Goal: Task Accomplishment & Management: Use online tool/utility

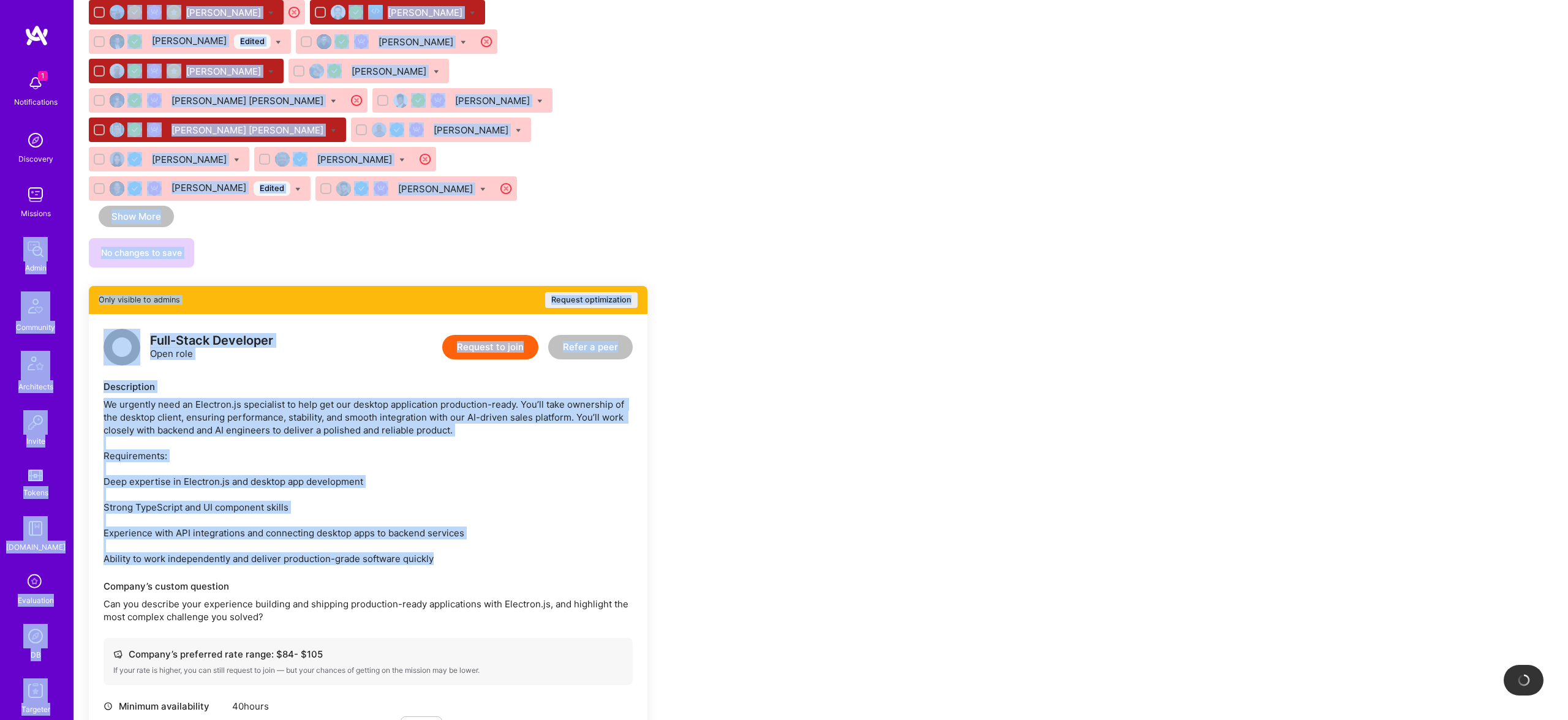
scroll to position [1579, 0]
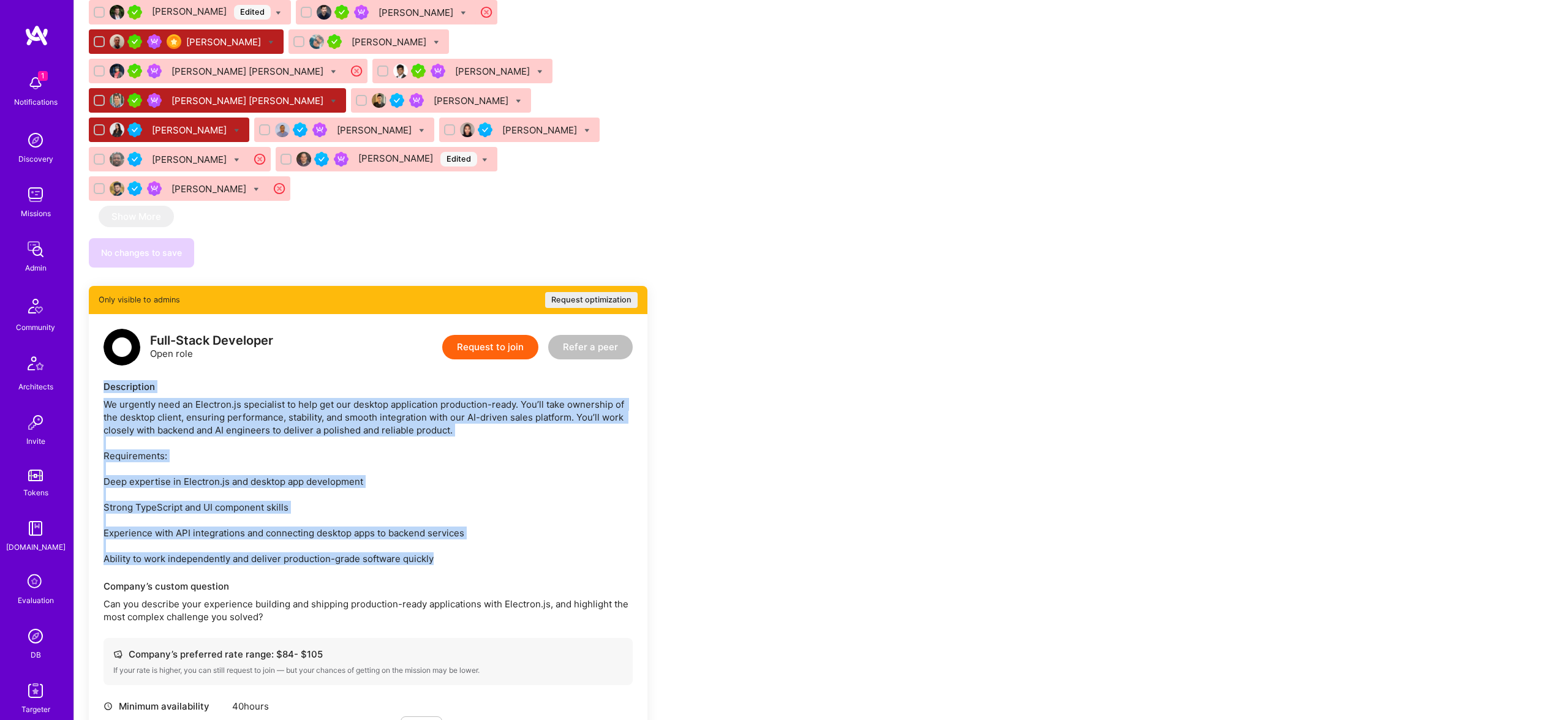
drag, startPoint x: 455, startPoint y: 439, endPoint x: 109, endPoint y: 260, distance: 389.6
click at [109, 314] on div "Full-Stack Developer Open role Request to join Refer a peer Description We urge…" at bounding box center [368, 620] width 559 height 614
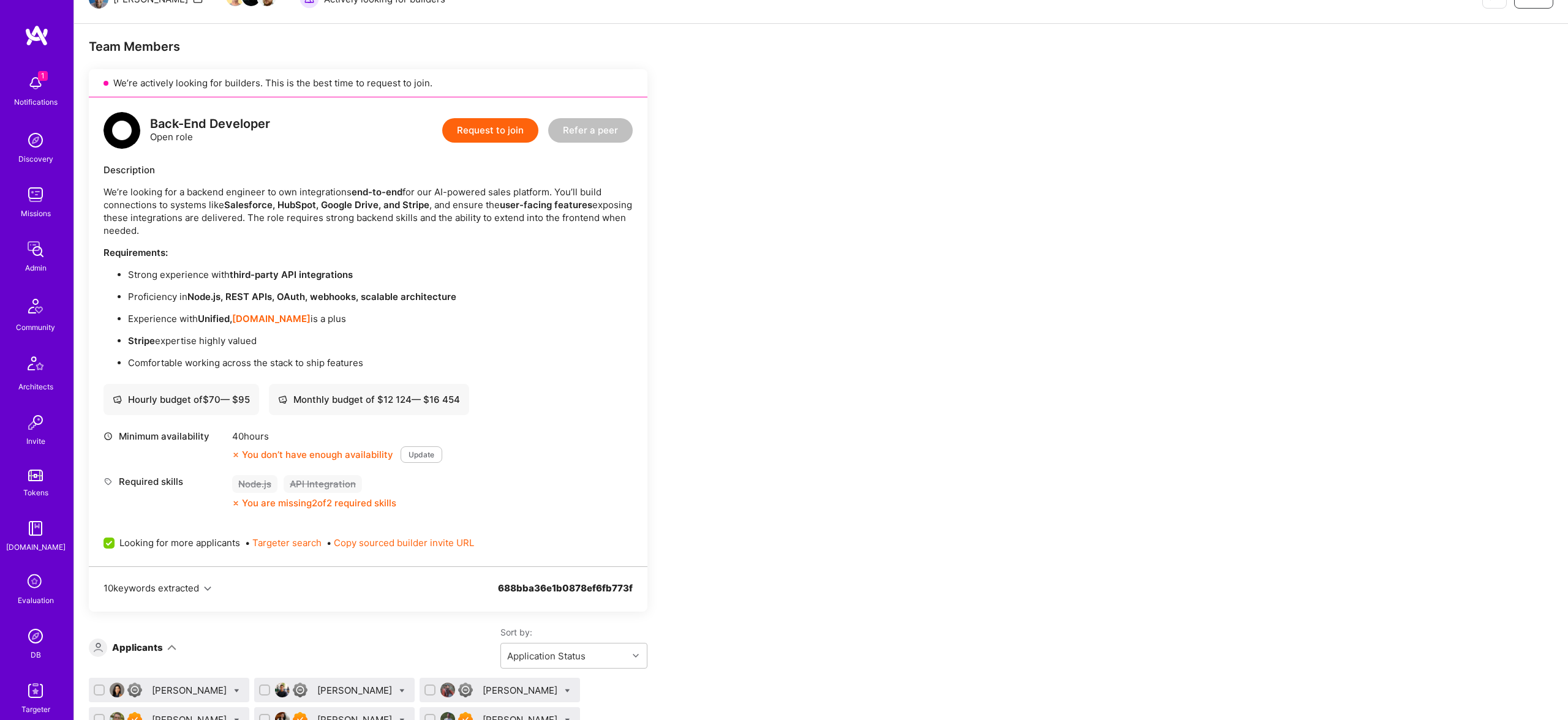
scroll to position [0, 0]
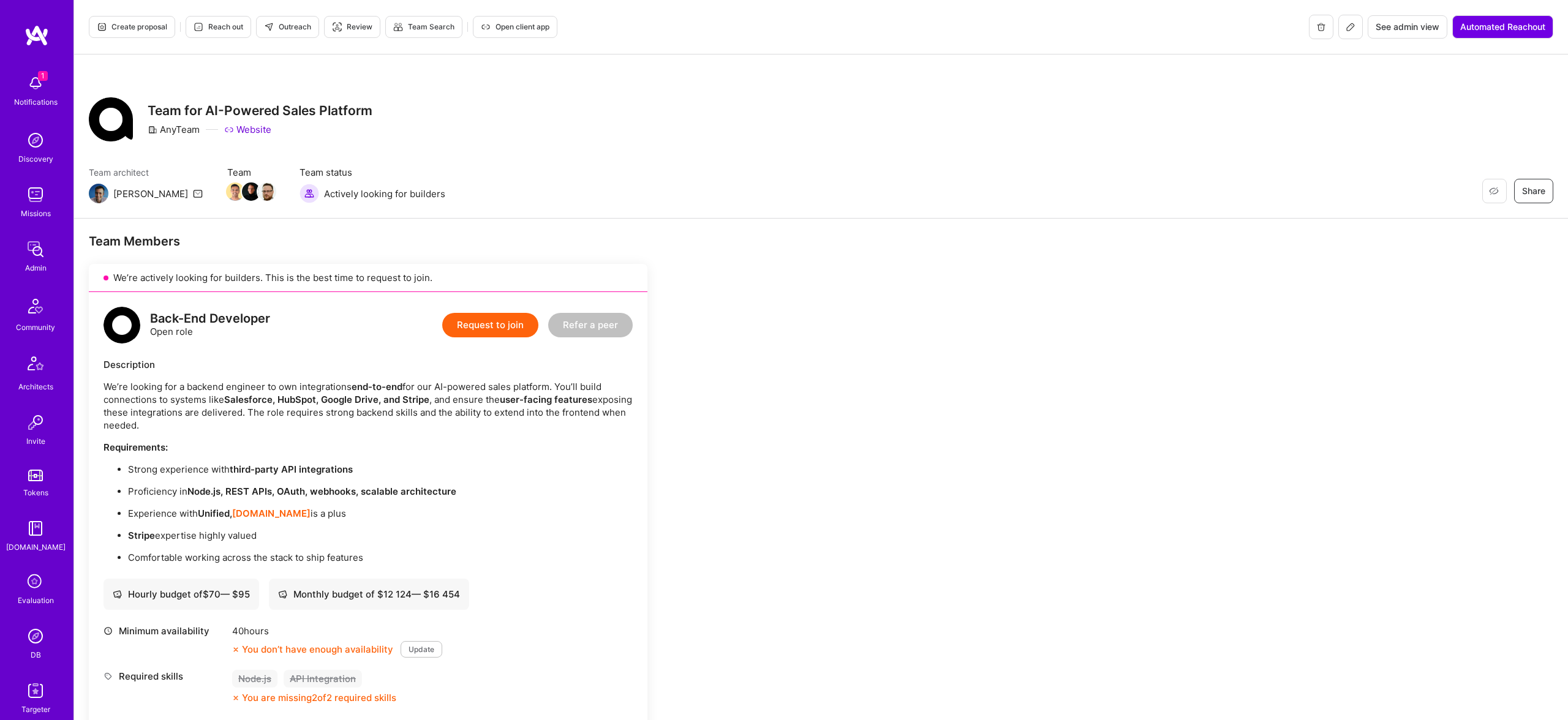
click at [1341, 23] on button at bounding box center [1350, 26] width 24 height 24
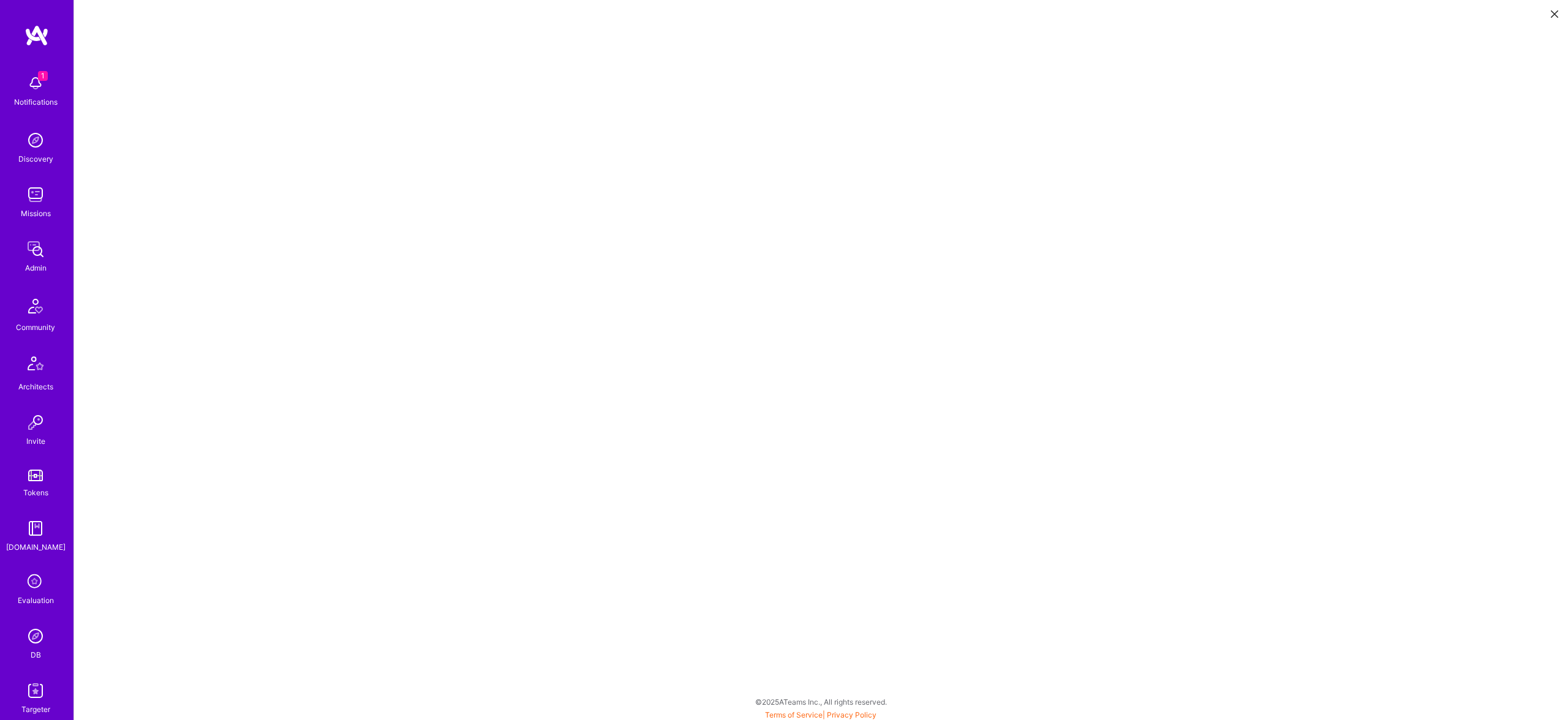
click at [1553, 11] on icon at bounding box center [1555, 15] width 8 height 8
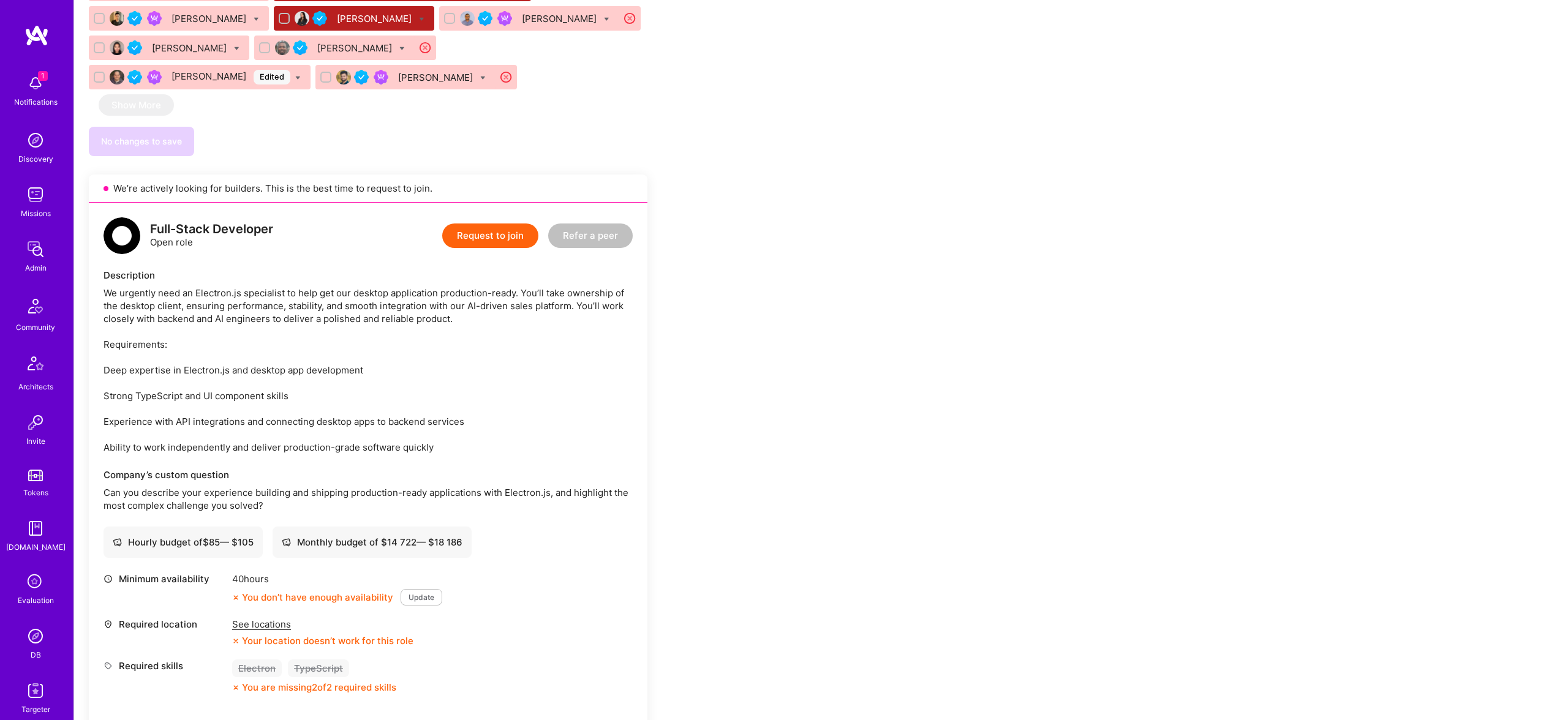
scroll to position [1692, 0]
click at [225, 221] on div "Full-Stack Developer" at bounding box center [212, 227] width 123 height 13
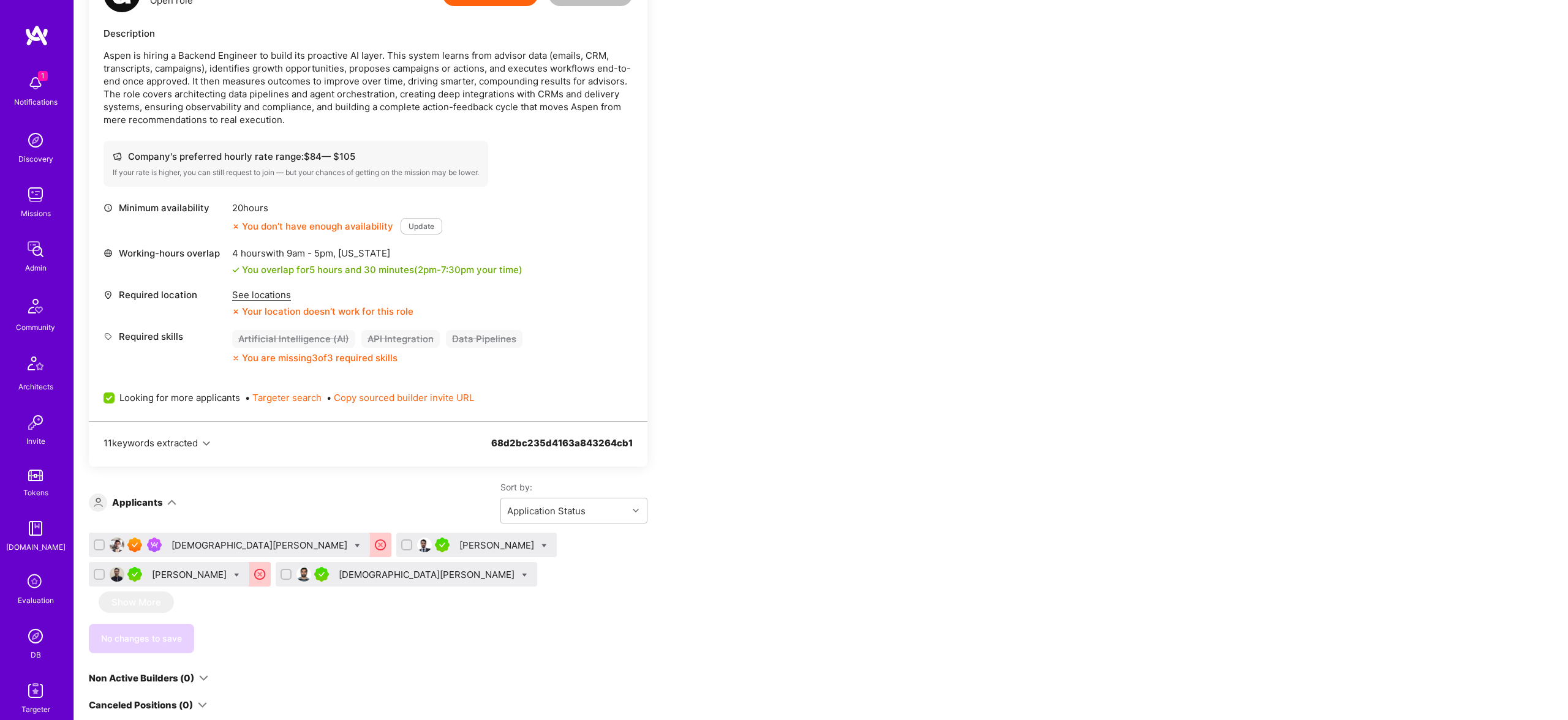
scroll to position [334, 0]
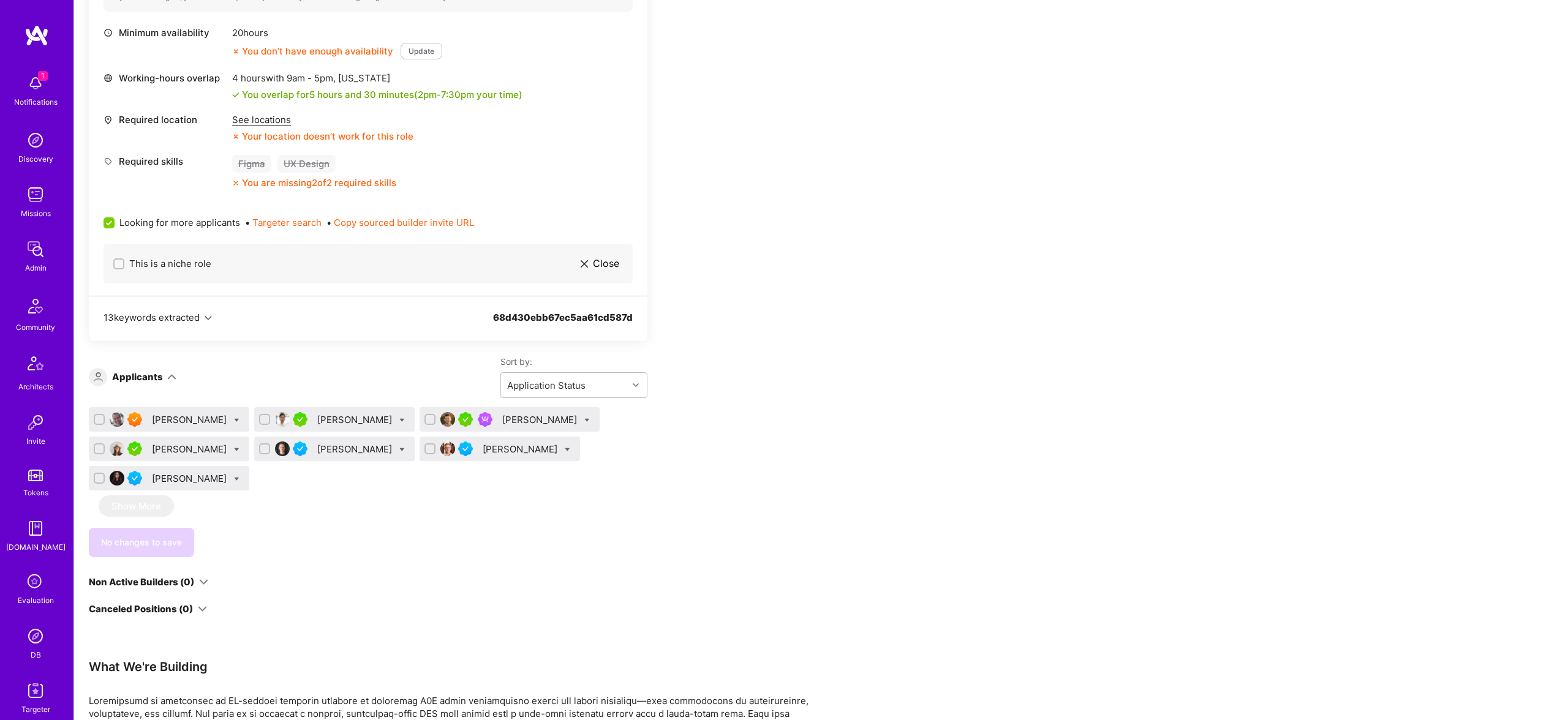
scroll to position [1380, 0]
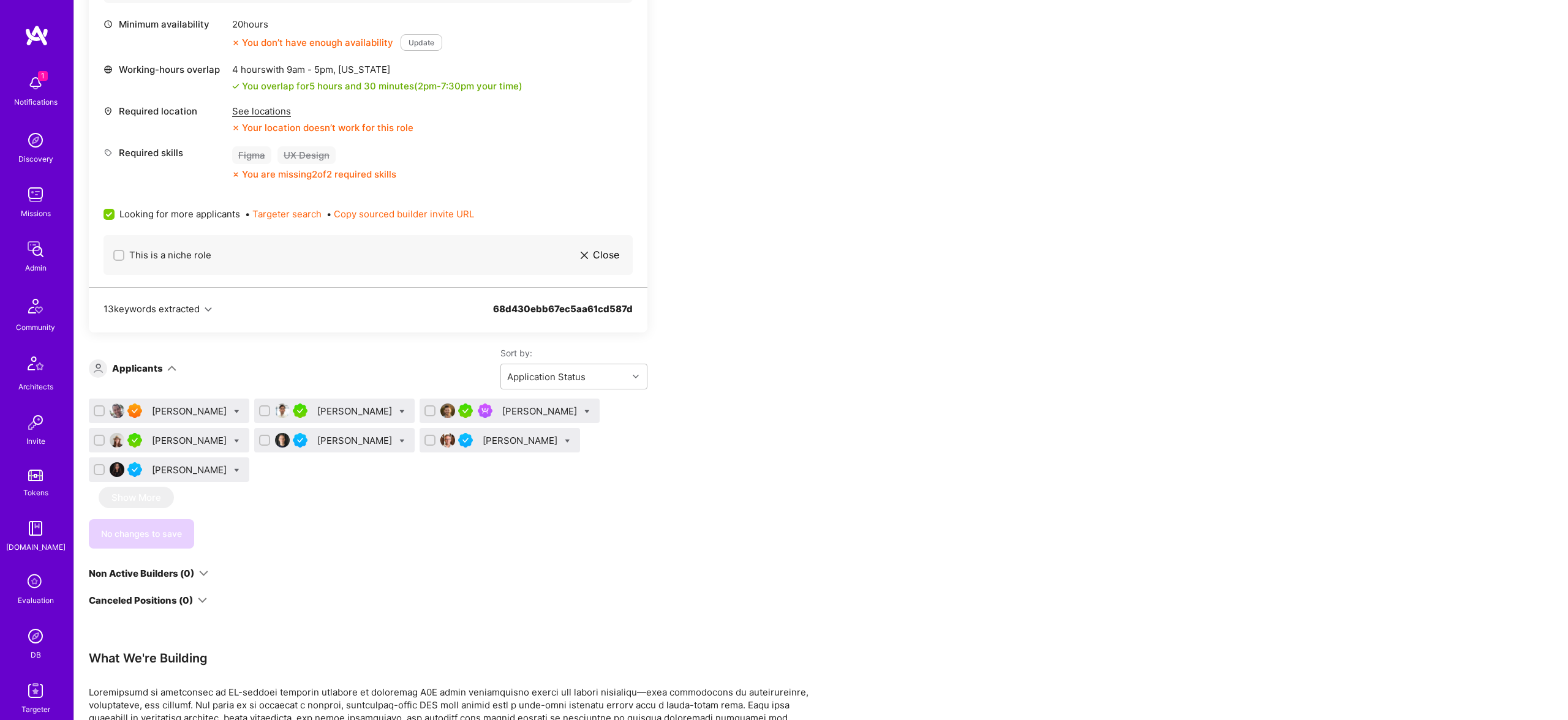
click at [517, 412] on div "Max Burnside" at bounding box center [541, 411] width 77 height 13
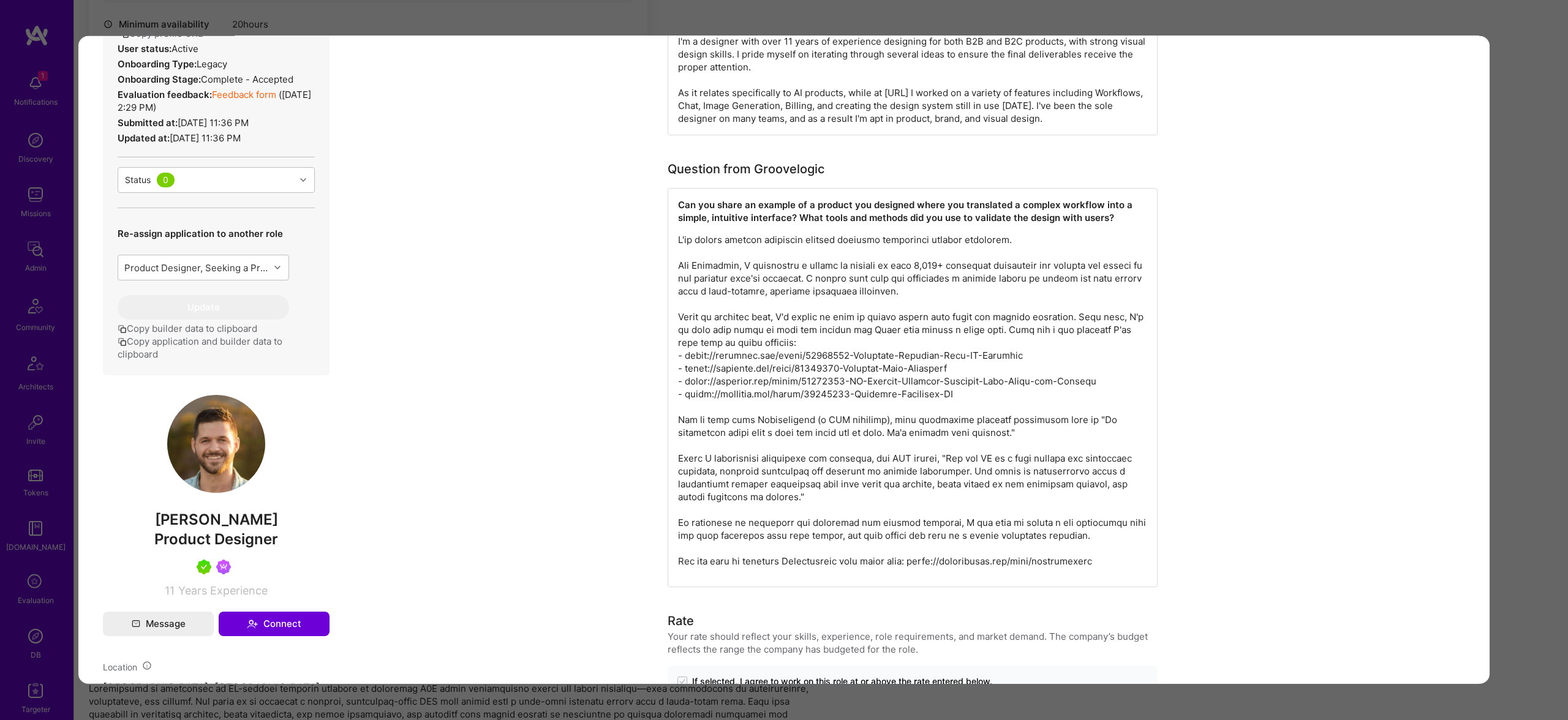
scroll to position [302, 0]
click at [1555, 130] on div "Application 3 of 7 Evaluation scores Expertise level Very good Interpersonal sk…" at bounding box center [784, 360] width 1568 height 720
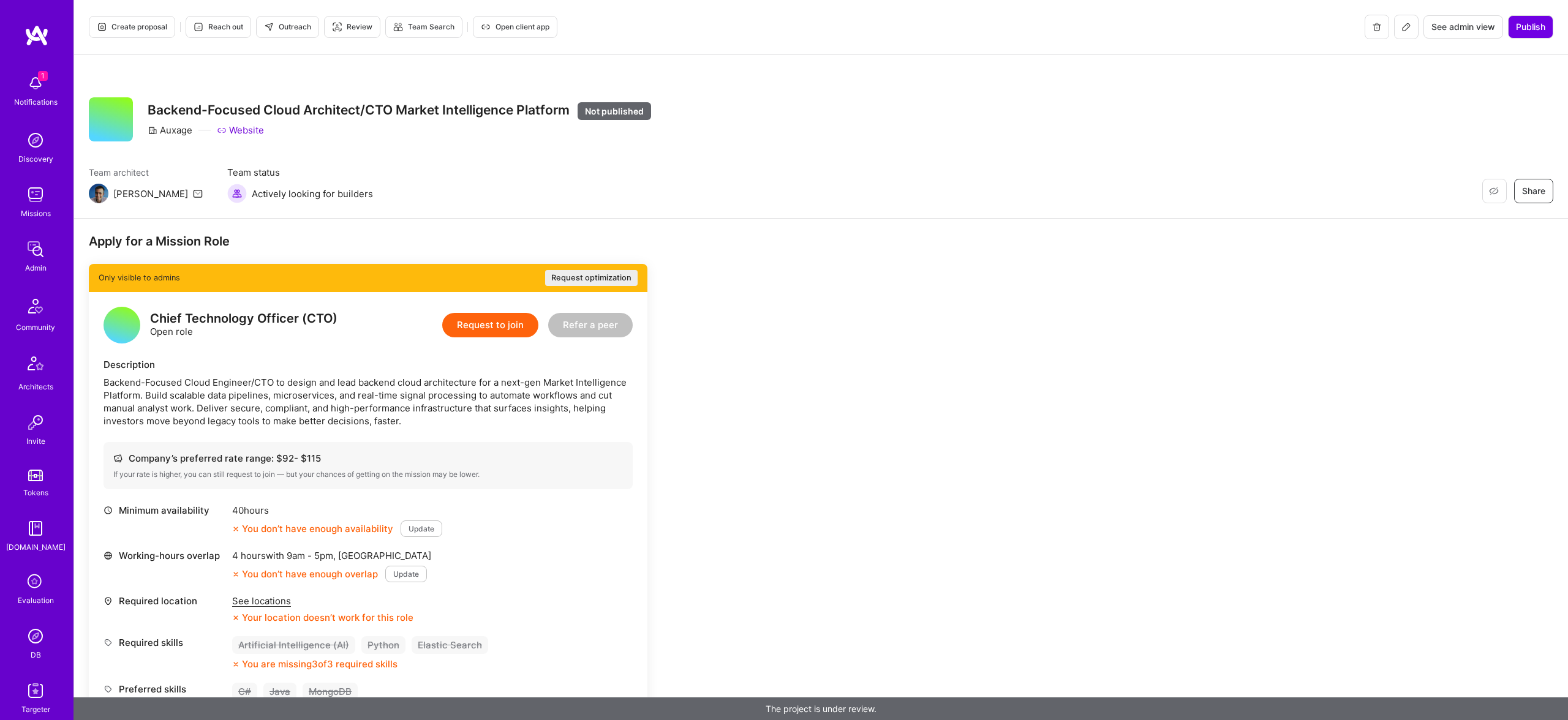
click at [172, 128] on div "Auxage" at bounding box center [170, 130] width 45 height 13
copy div "Auxage"
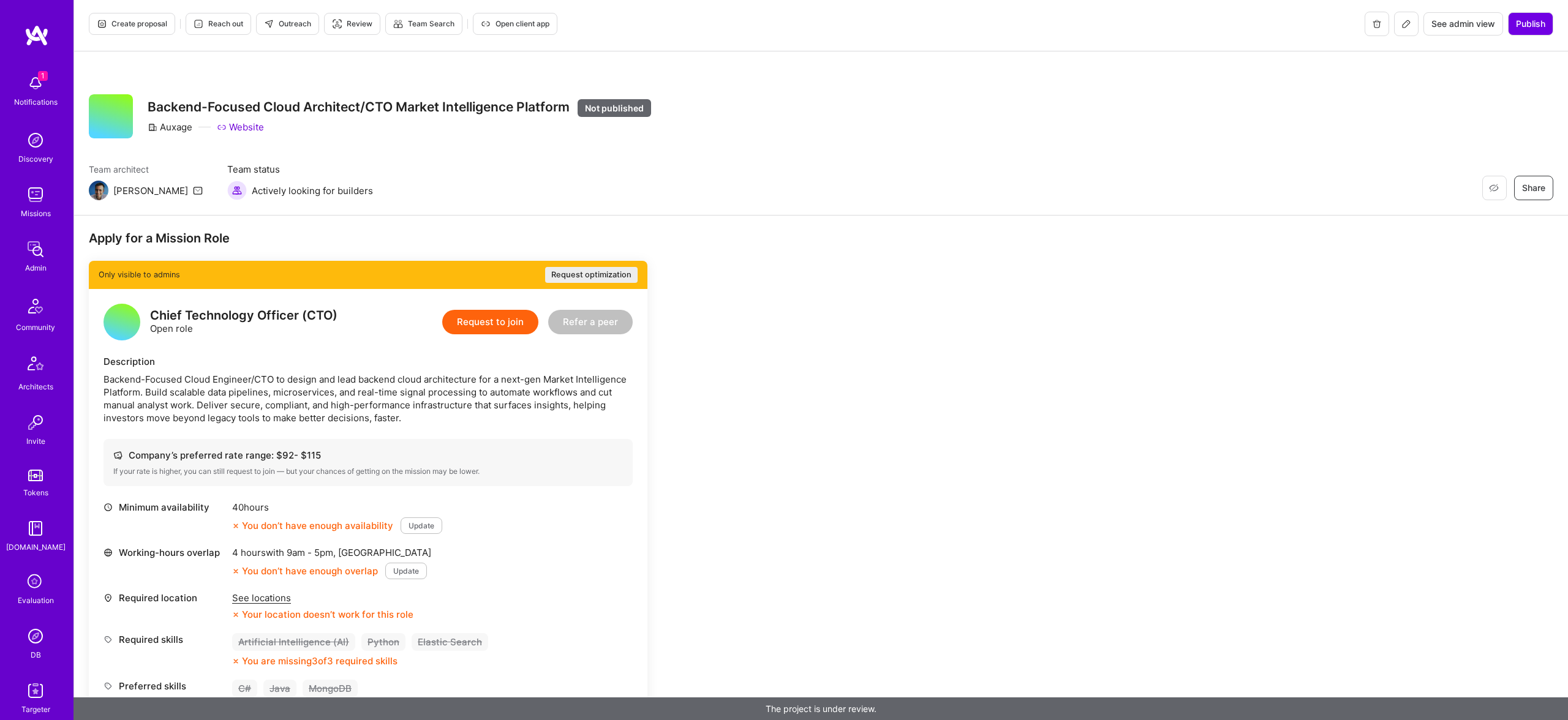
click at [156, 81] on div "Restore Not Interested Share Backend-Focused Cloud Architect/CTO Market Intelli…" at bounding box center [821, 134] width 1494 height 164
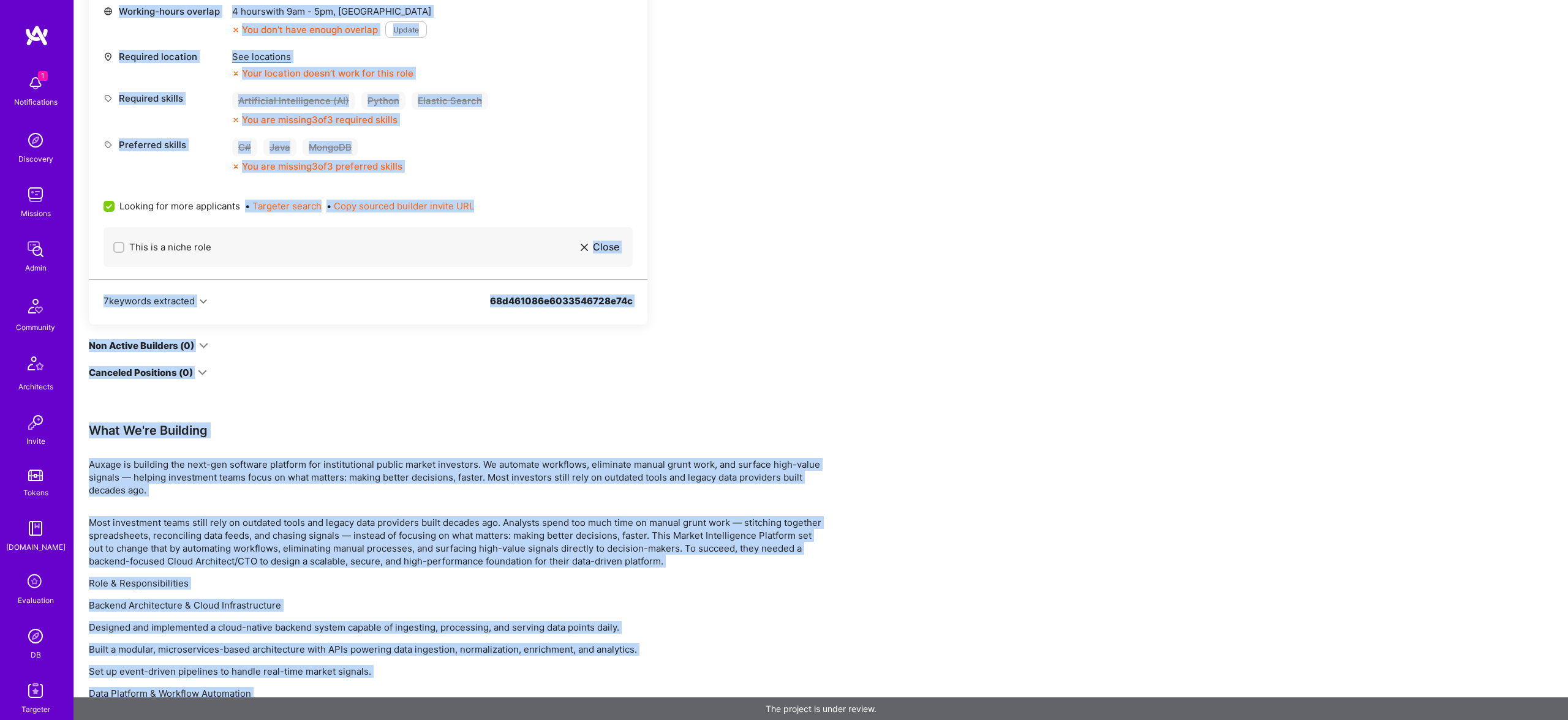
scroll to position [874, 0]
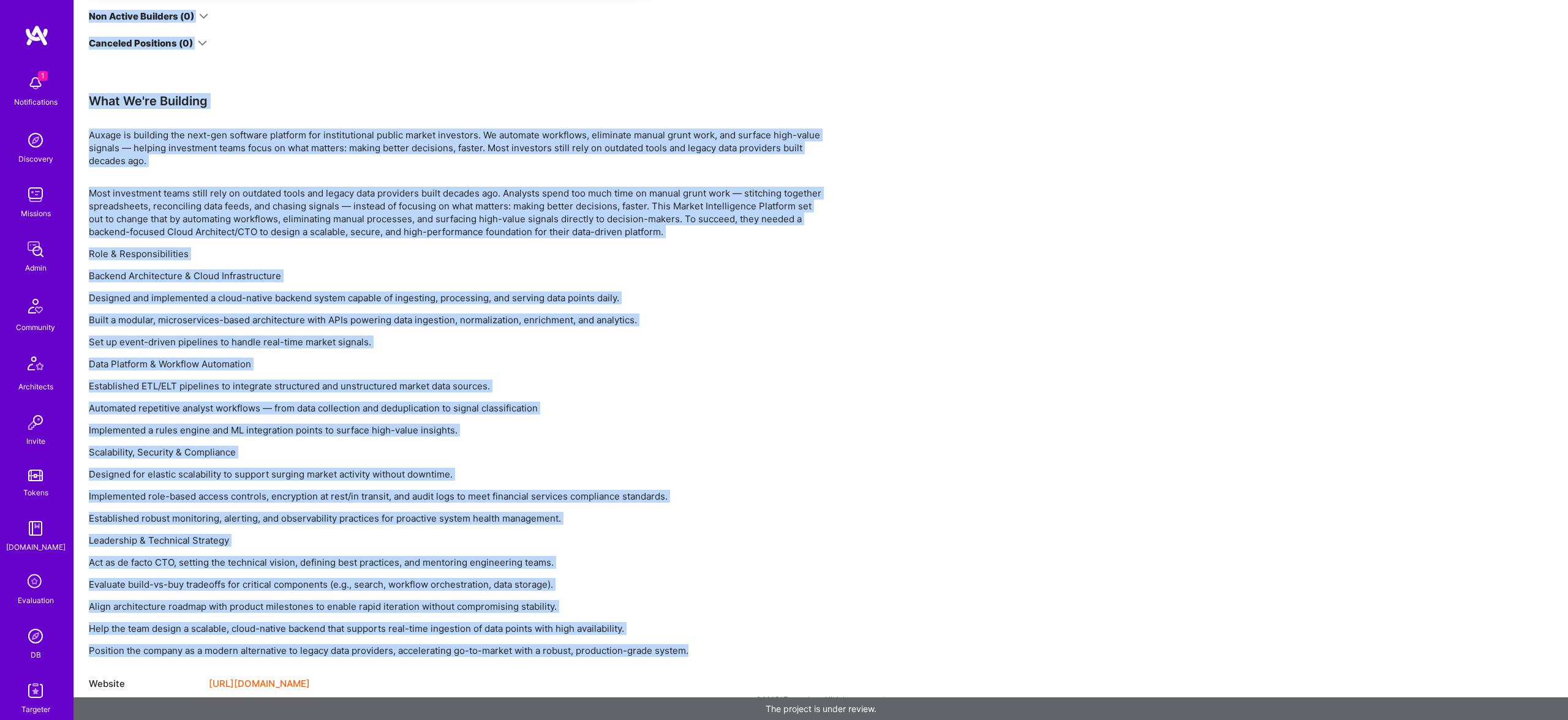
drag, startPoint x: 146, startPoint y: 92, endPoint x: 710, endPoint y: 651, distance: 794.1
click at [576, 449] on div "Most investment teams still rely on outdated tools and legacy data providers bu…" at bounding box center [456, 421] width 735 height 470
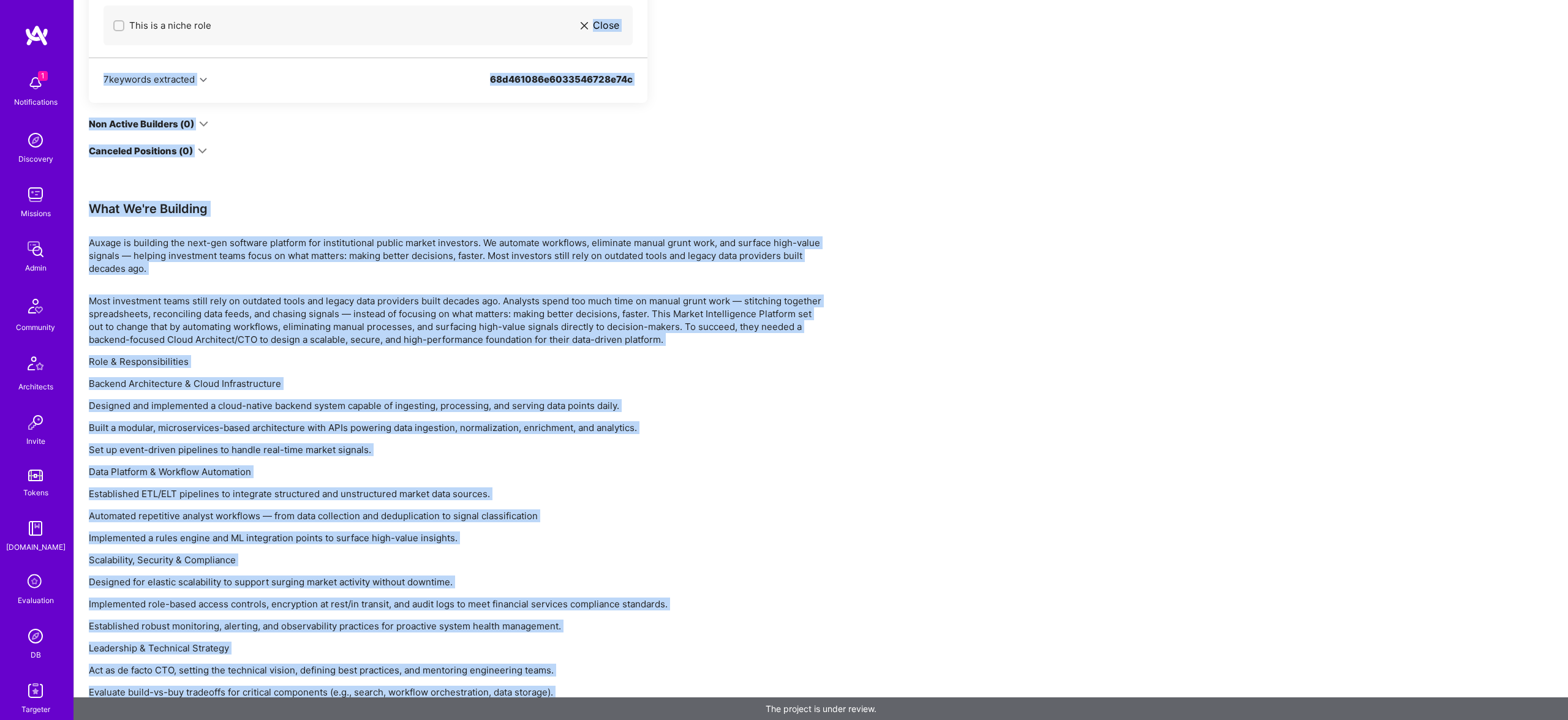
click at [531, 404] on p "Designed and implemented a cloud-native backend system capable of ingesting, pr…" at bounding box center [456, 405] width 735 height 13
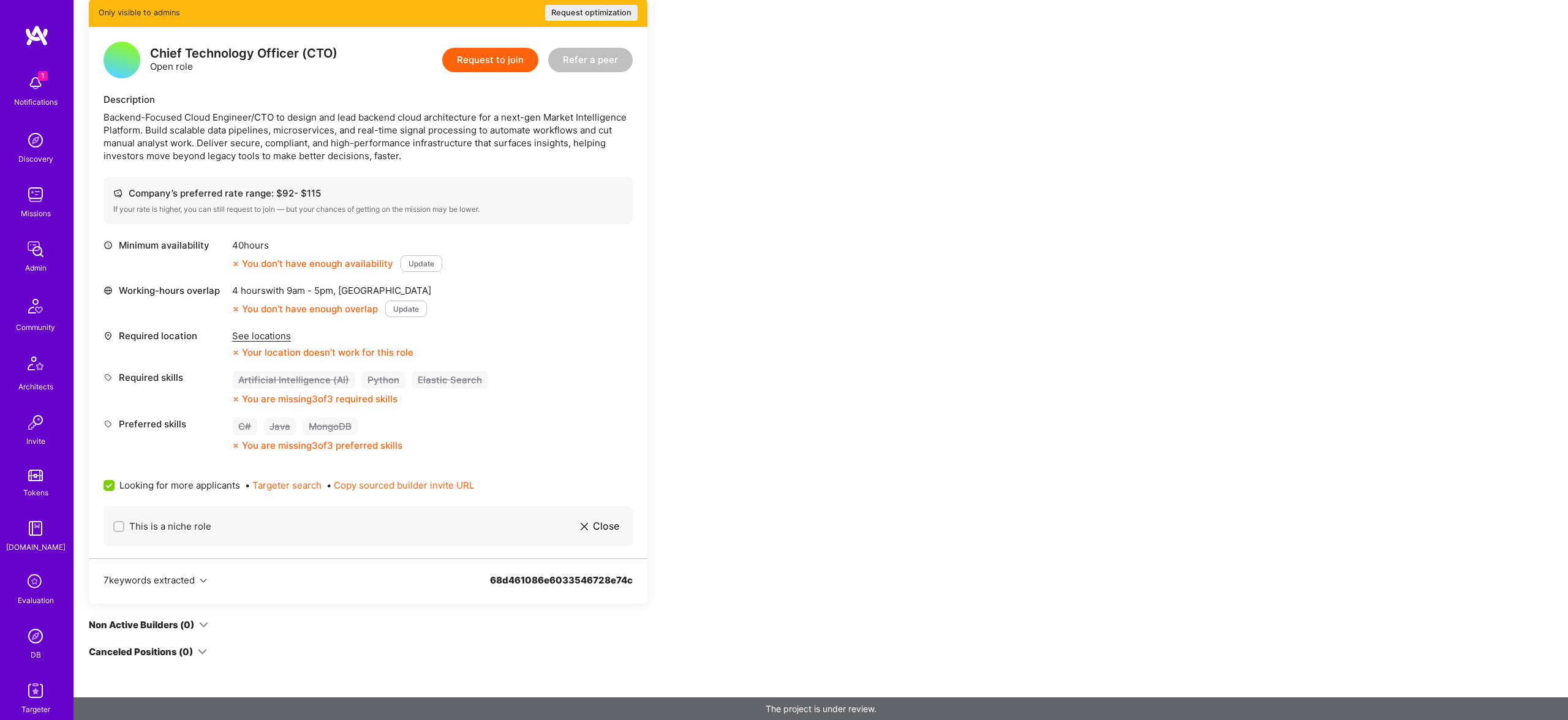
scroll to position [0, 0]
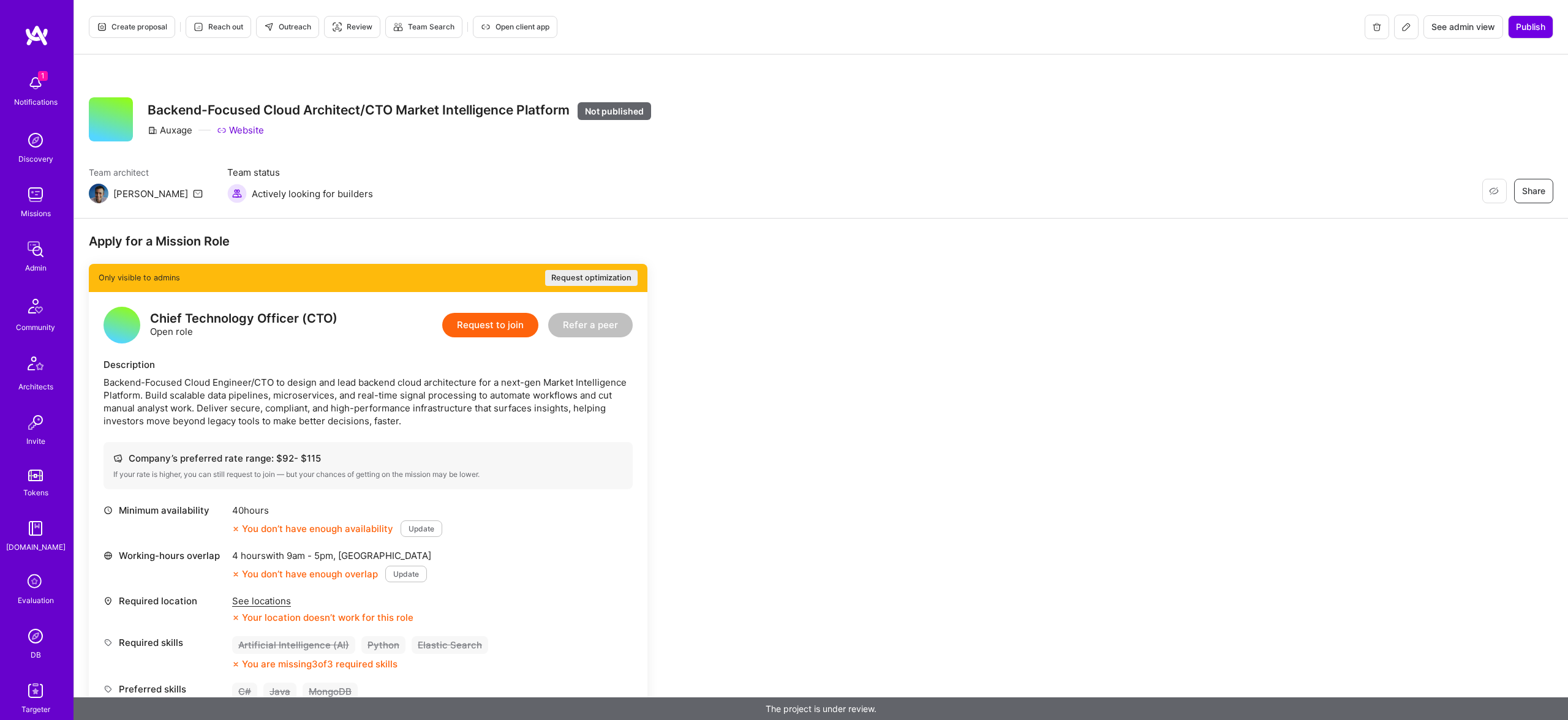
click at [1410, 26] on button at bounding box center [1406, 26] width 24 height 24
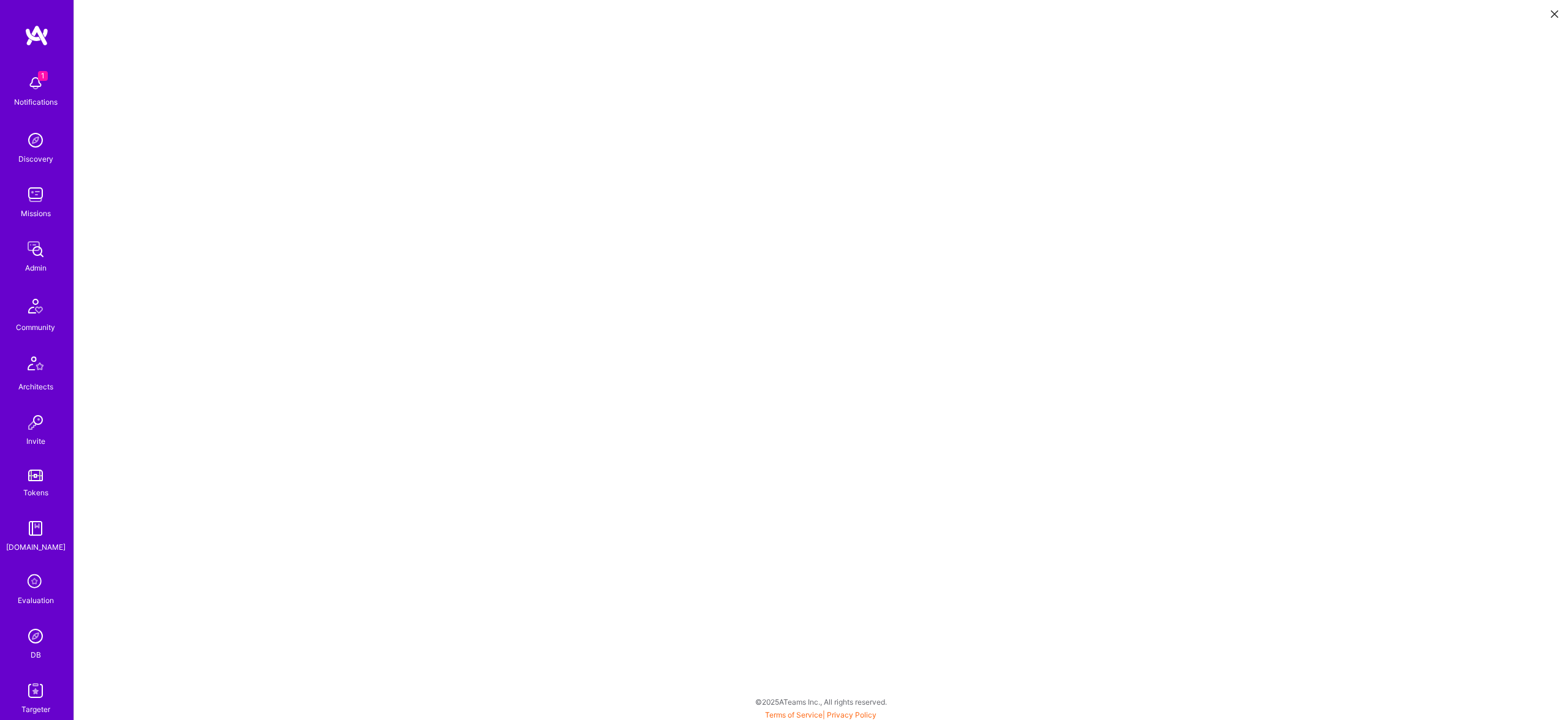
click at [1552, 16] on icon at bounding box center [1555, 15] width 8 height 8
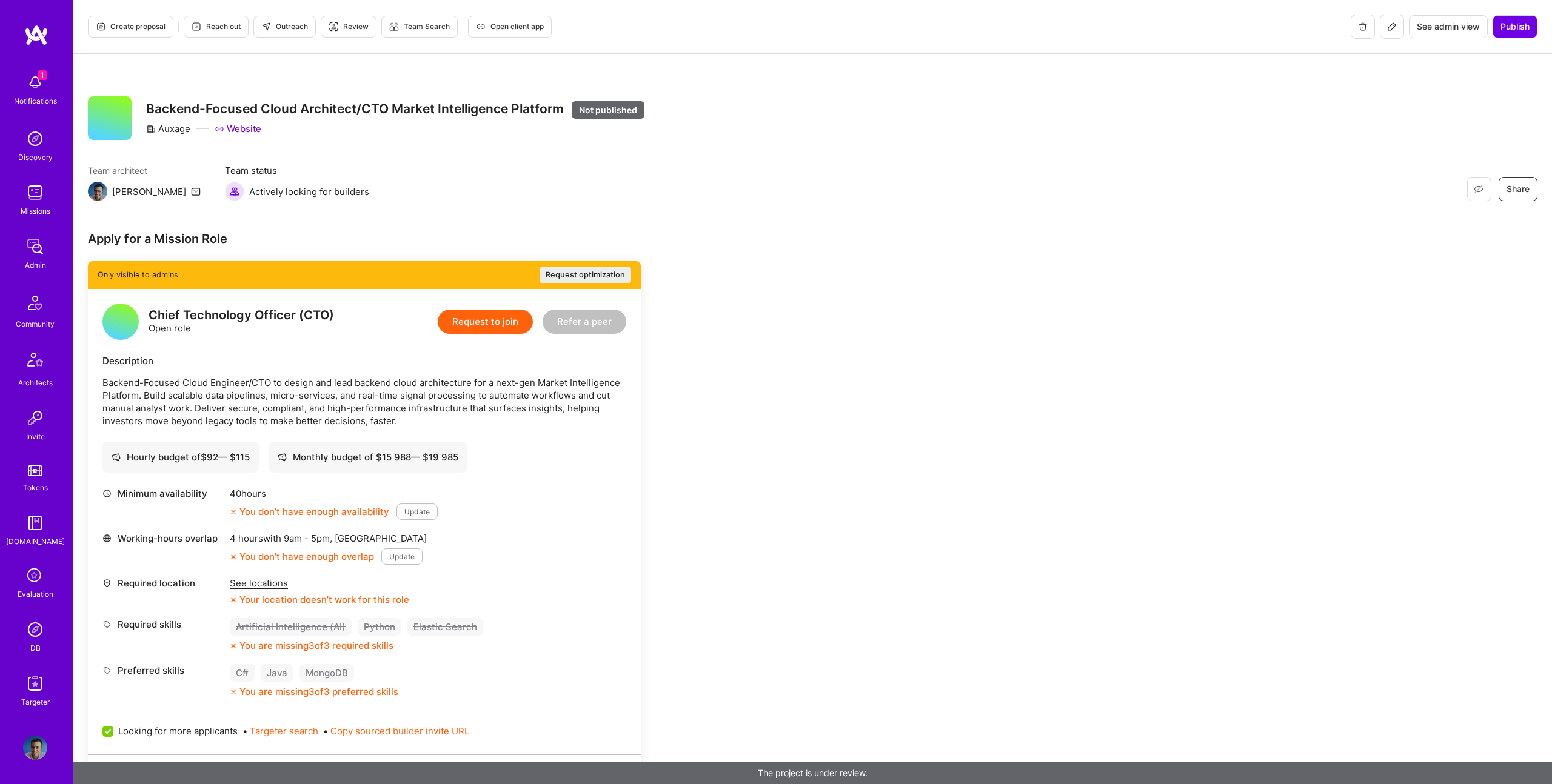
click at [426, 190] on div "Team architect Luis Team status Actively looking for builders Restore Not Inter…" at bounding box center [812, 182] width 1450 height 37
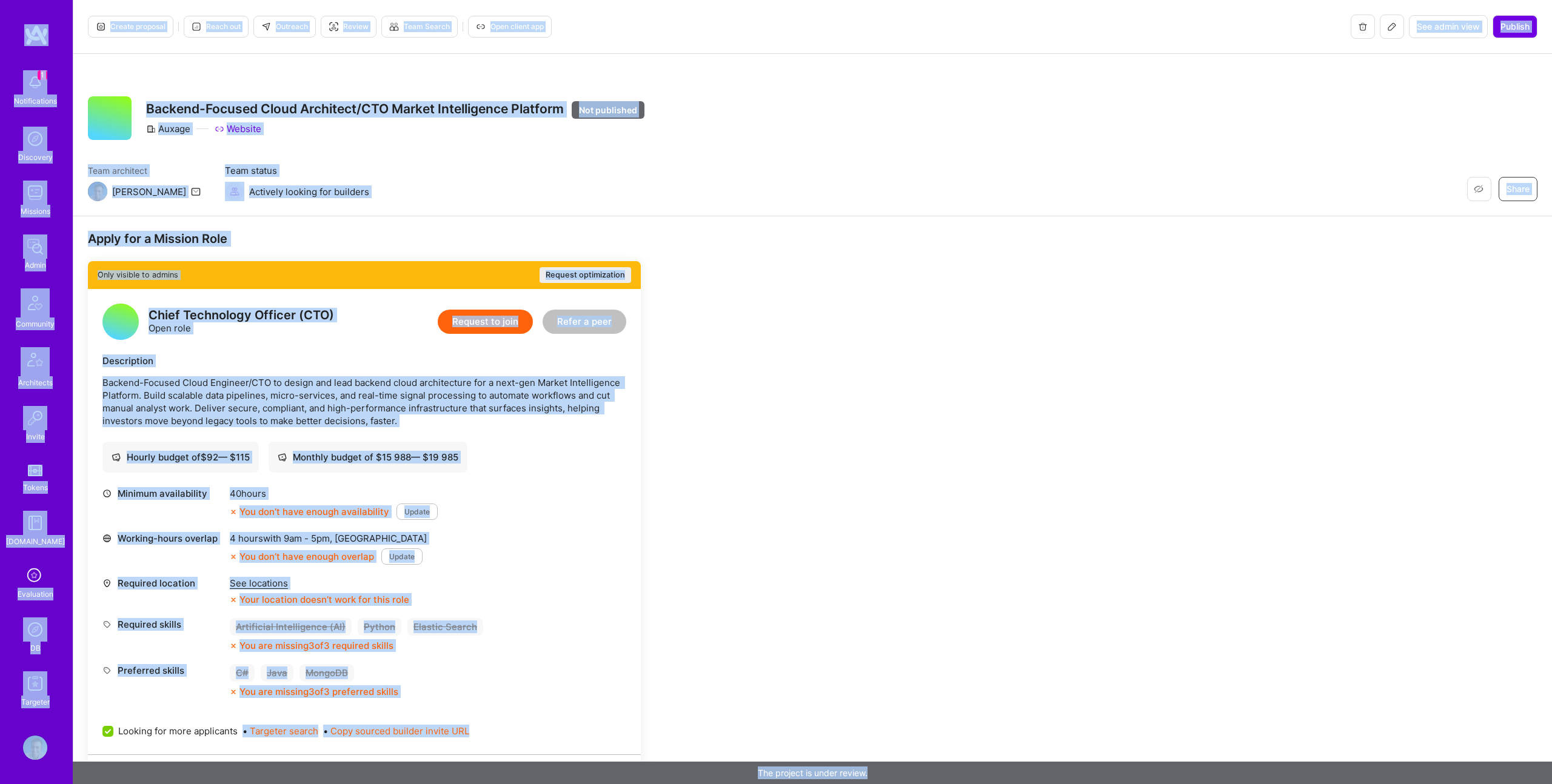
copy div "1 Notifications Discovery Missions Admin Community Architects Invite Tokens A.G…"
click at [679, 172] on div "Team architect Luis Team status Actively looking for builders Restore Not Inter…" at bounding box center [812, 182] width 1450 height 37
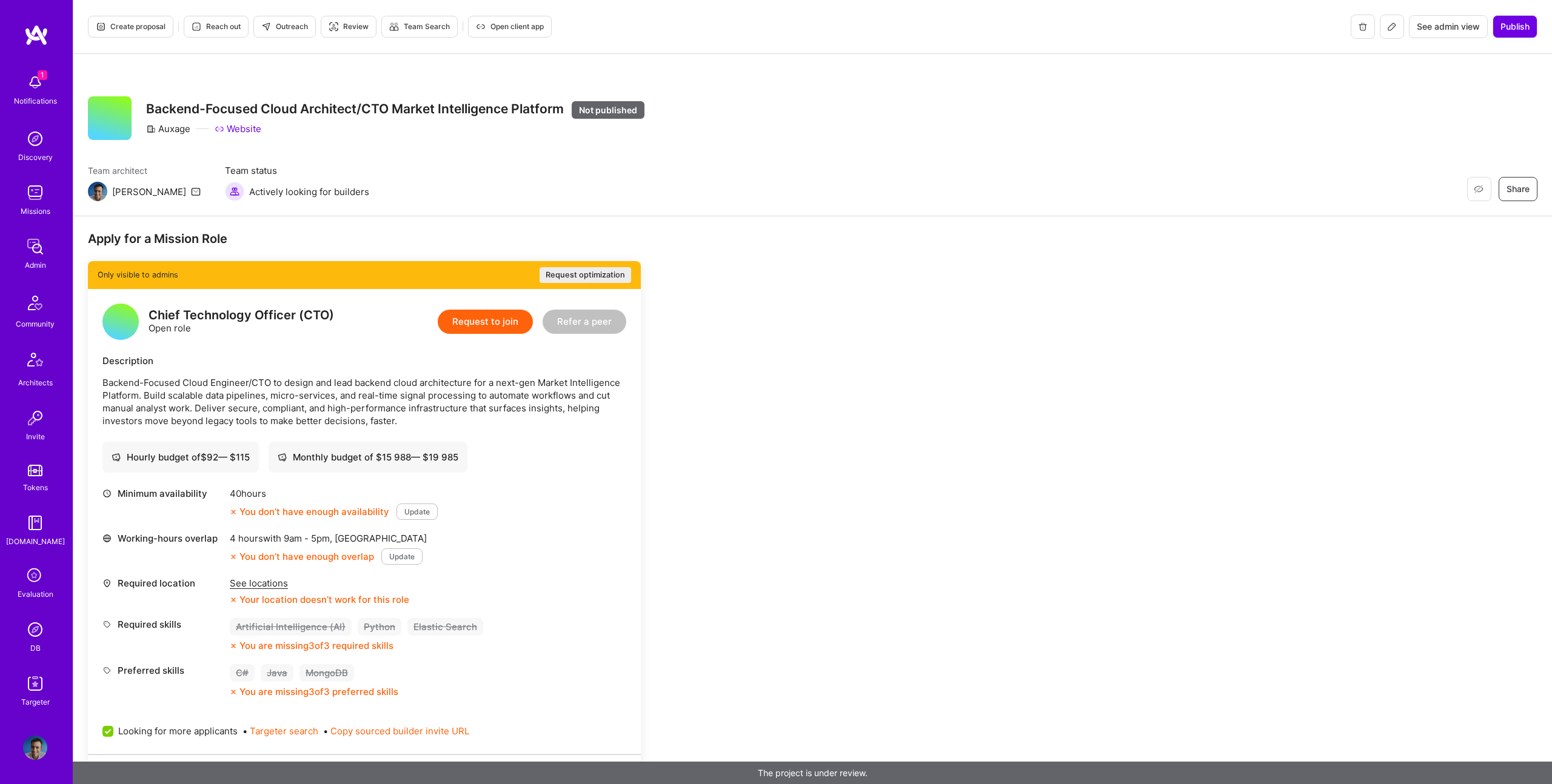
click at [273, 29] on span "Outreach" at bounding box center [285, 26] width 46 height 11
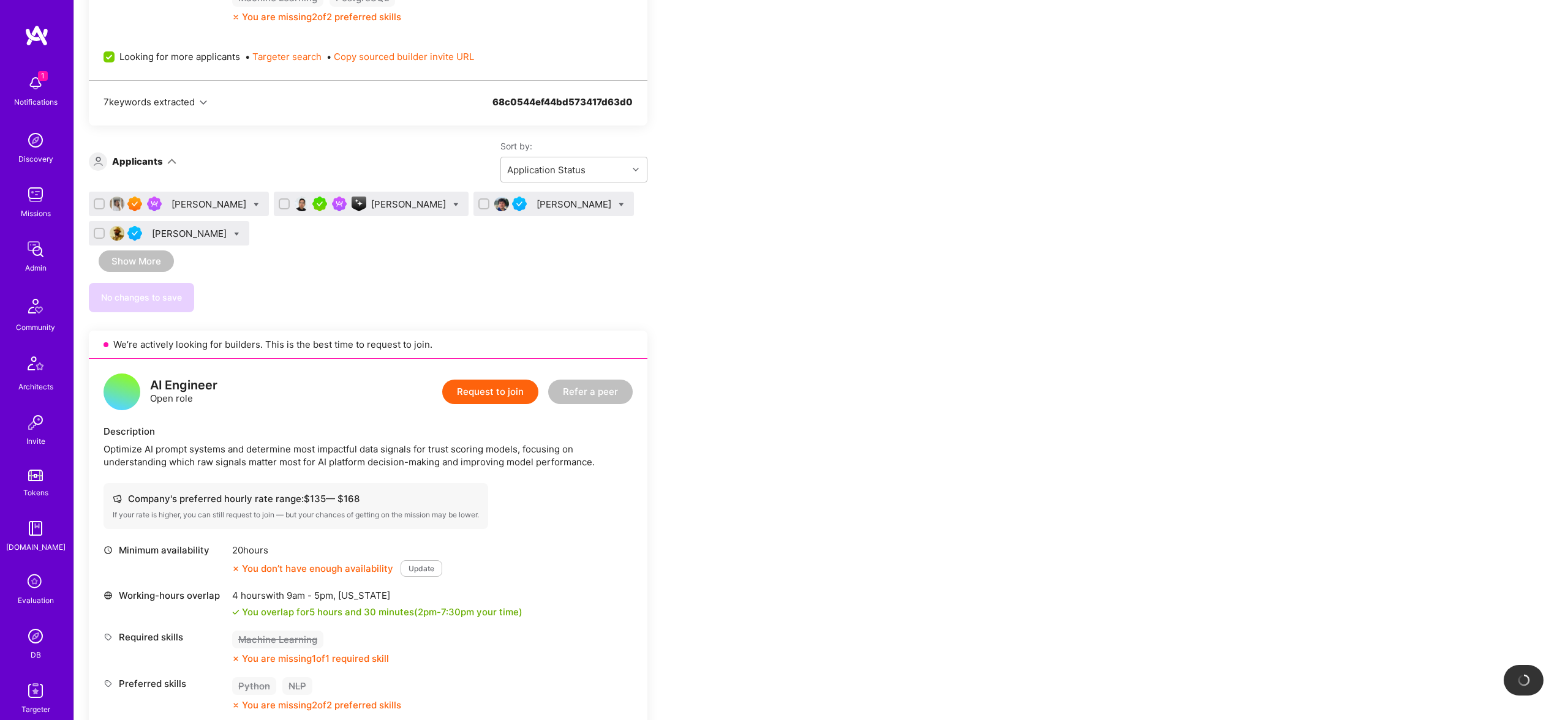
scroll to position [774, 0]
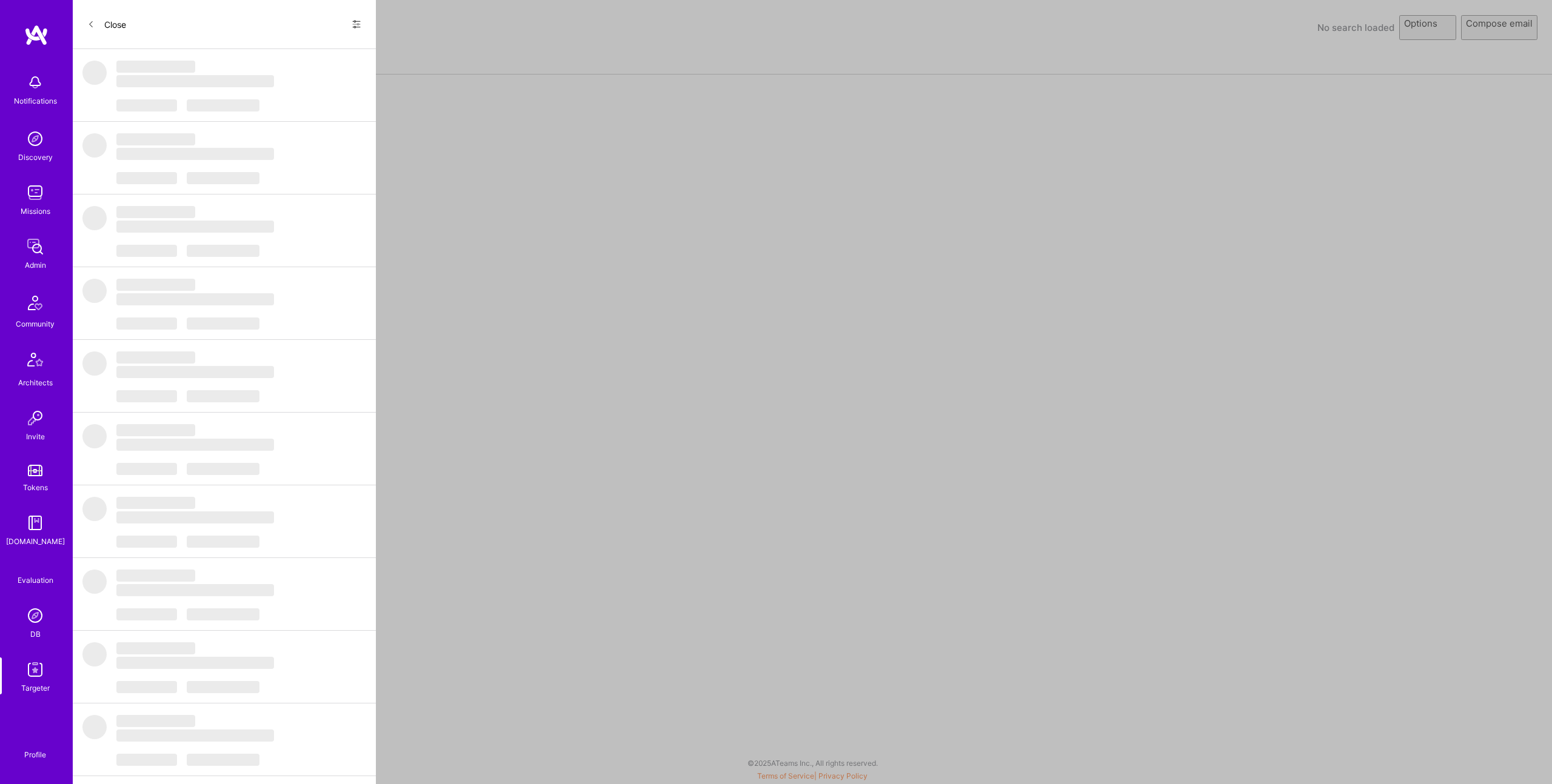
select select "rich-reachout"
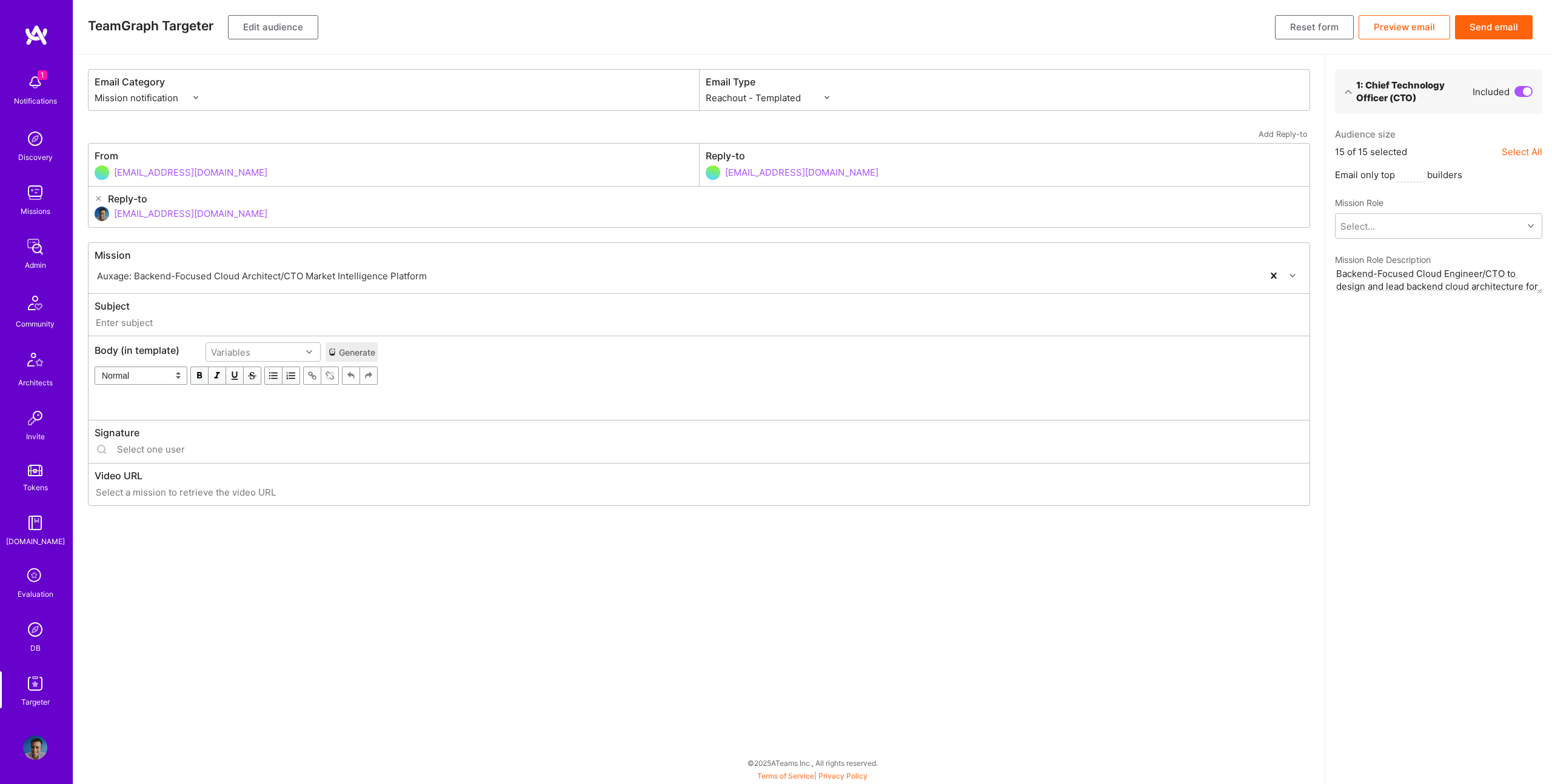
type input "A.Team // Auxage: Backend-Focused Cloud Architect/CTO Market Intelligence Platf…"
type input "luisteofilo@a.team"
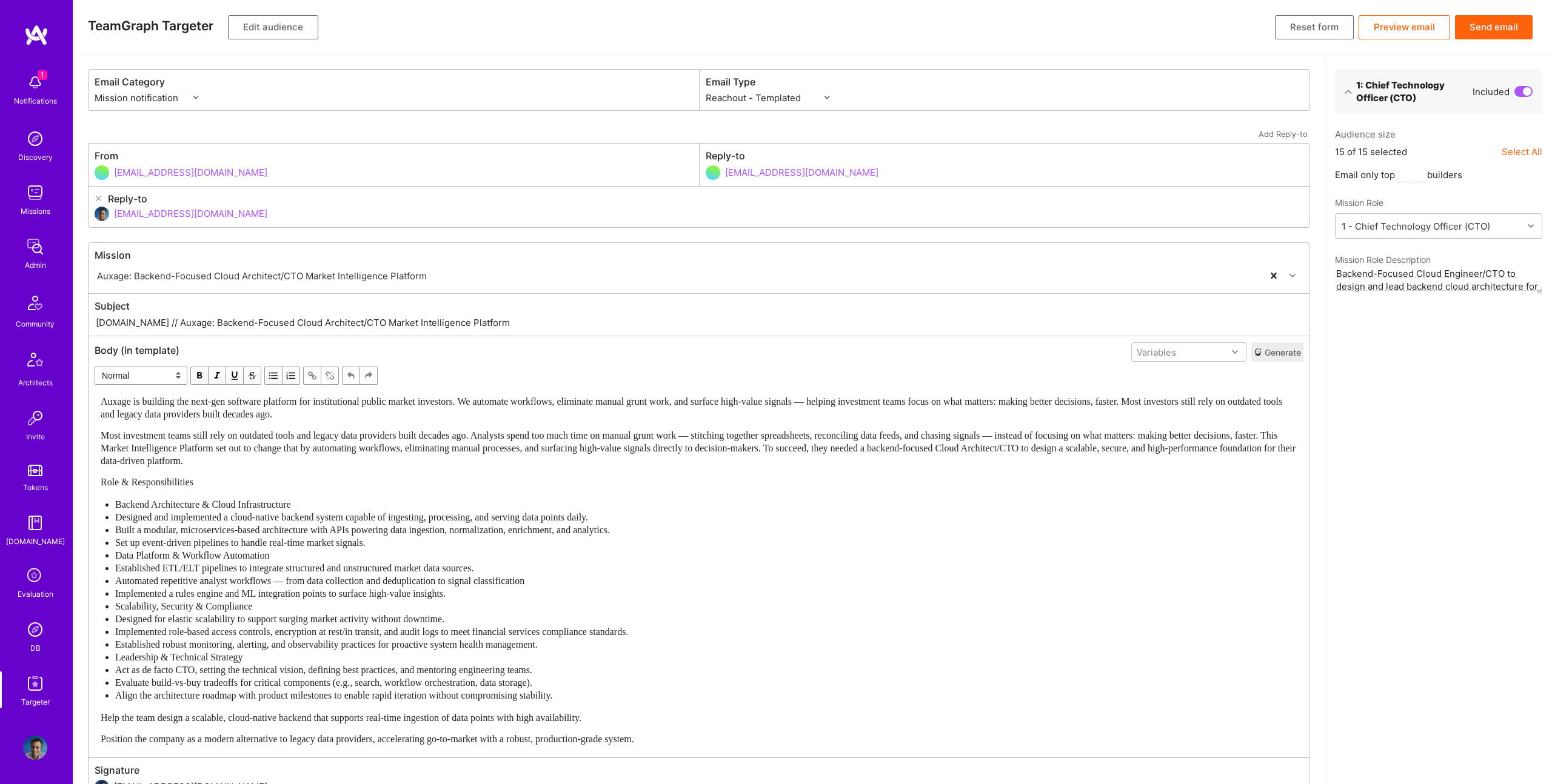
drag, startPoint x: 138, startPoint y: 323, endPoint x: 552, endPoint y: 334, distance: 414.1
click at [552, 334] on div "Subject A.Team // Auxage: Backend-Focused Cloud Architect/CTO Market Intelligen…" at bounding box center [699, 314] width 1221 height 42
paste input "New CTO Role Opportunity on A.Tea"
click at [262, 322] on input "A.Team // New CTO Role Opportunity on A.Team" at bounding box center [699, 322] width 1209 height 14
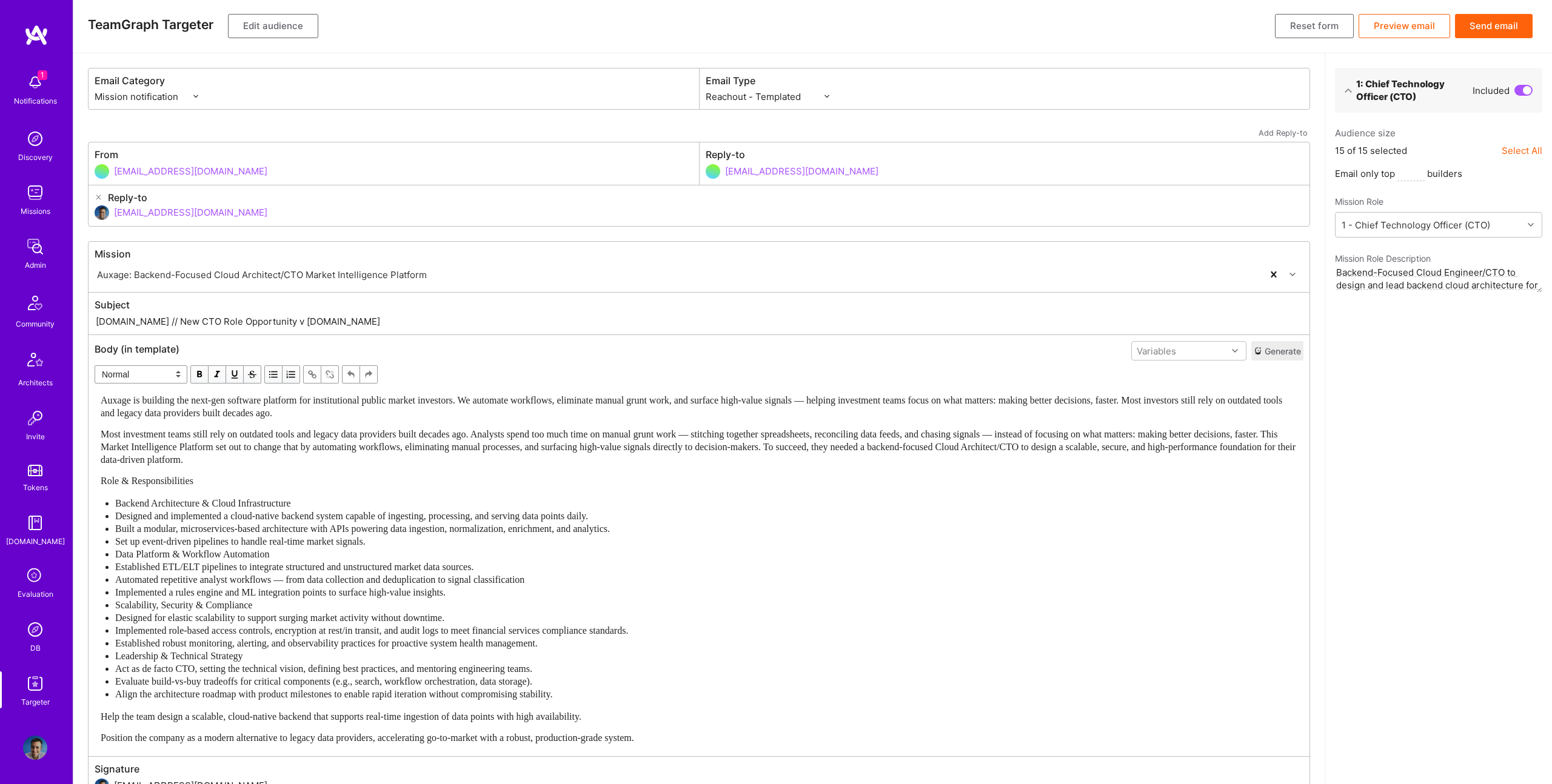
scroll to position [9, 0]
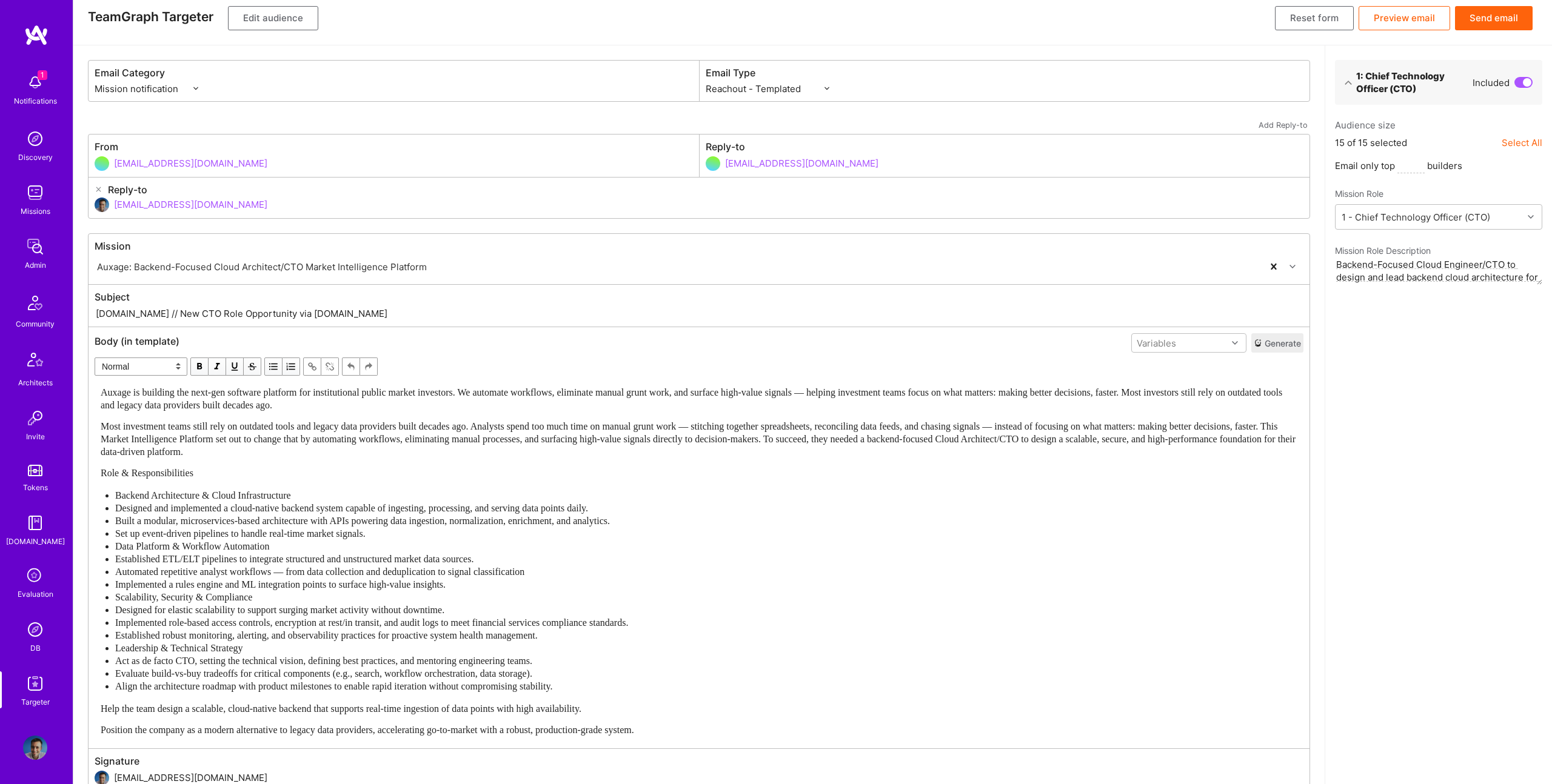
type input "A.Team // New CTO Role Opportunity via A.Team"
click at [573, 439] on span "Most investment teams still rely on outdated tools and legacy data providers bu…" at bounding box center [699, 438] width 1198 height 36
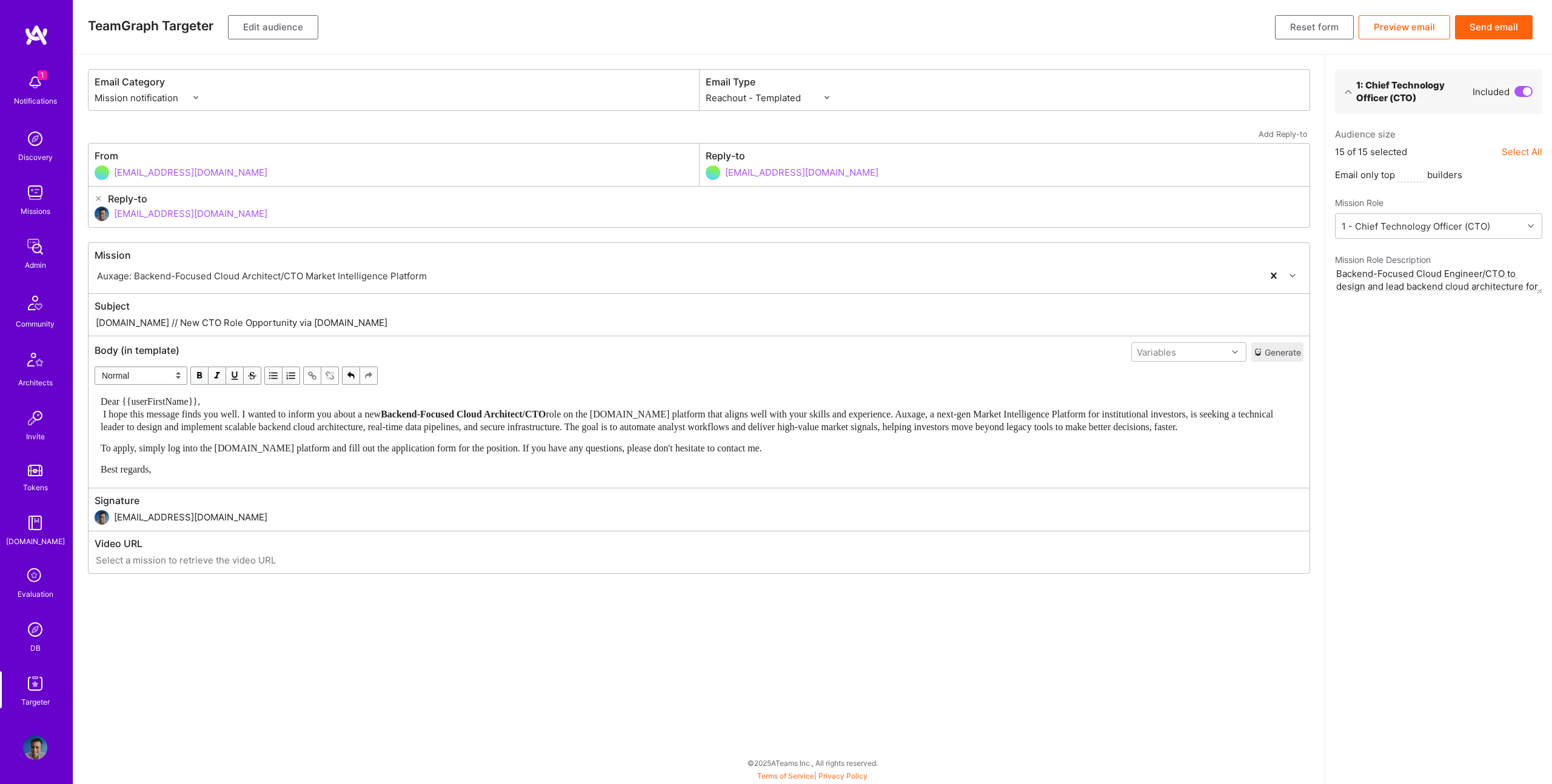
scroll to position [0, 0]
click at [257, 413] on span "Dear {{userFirstName}}, I hope this message finds you well. I wanted to inform …" at bounding box center [240, 408] width 280 height 23
click at [264, 401] on div "Dear {{userFirstName}}, I hope this message finds you well. I wanted to inform …" at bounding box center [698, 414] width 1197 height 39
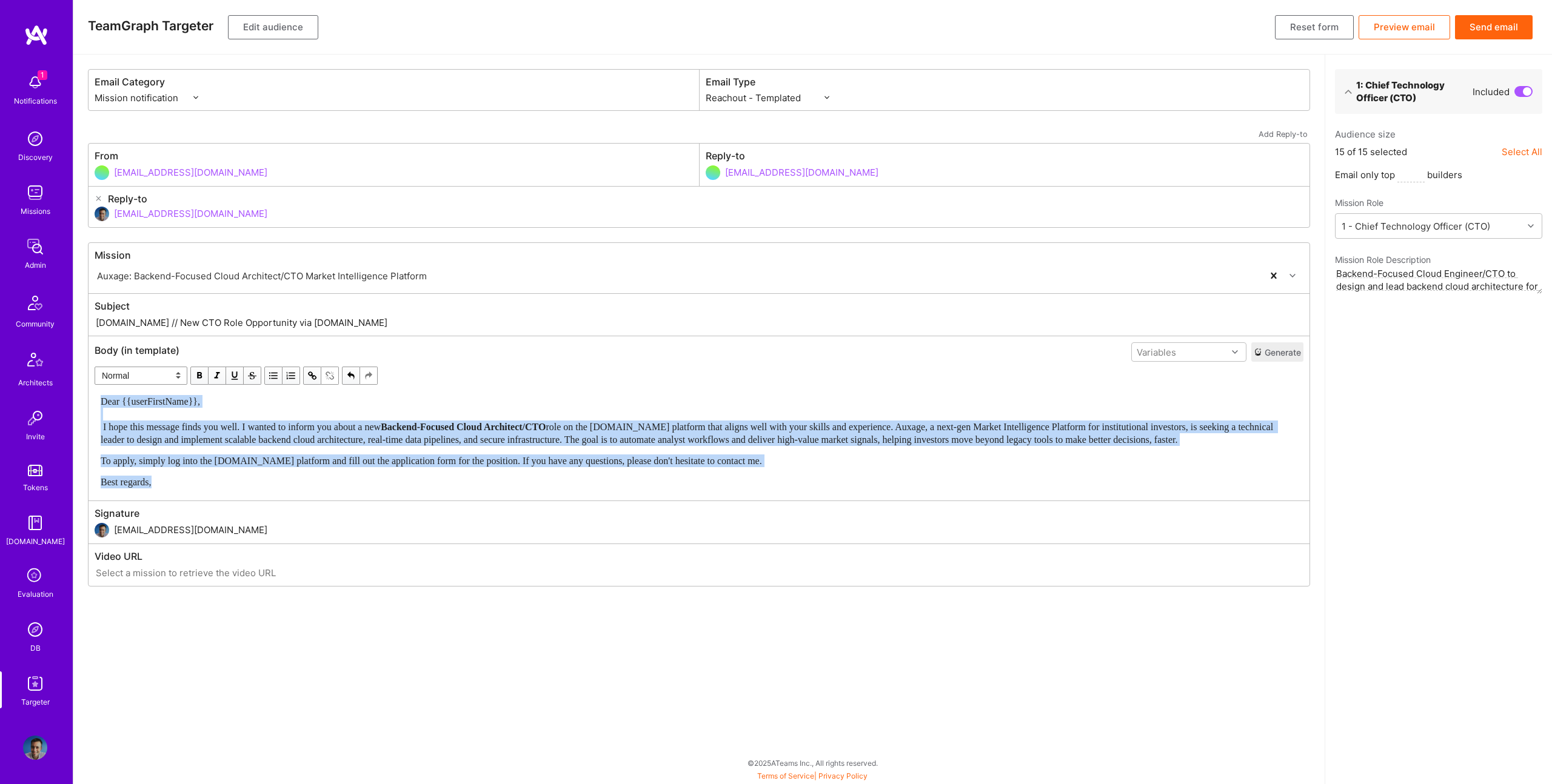
click at [198, 378] on span "button" at bounding box center [200, 376] width 14 height 14
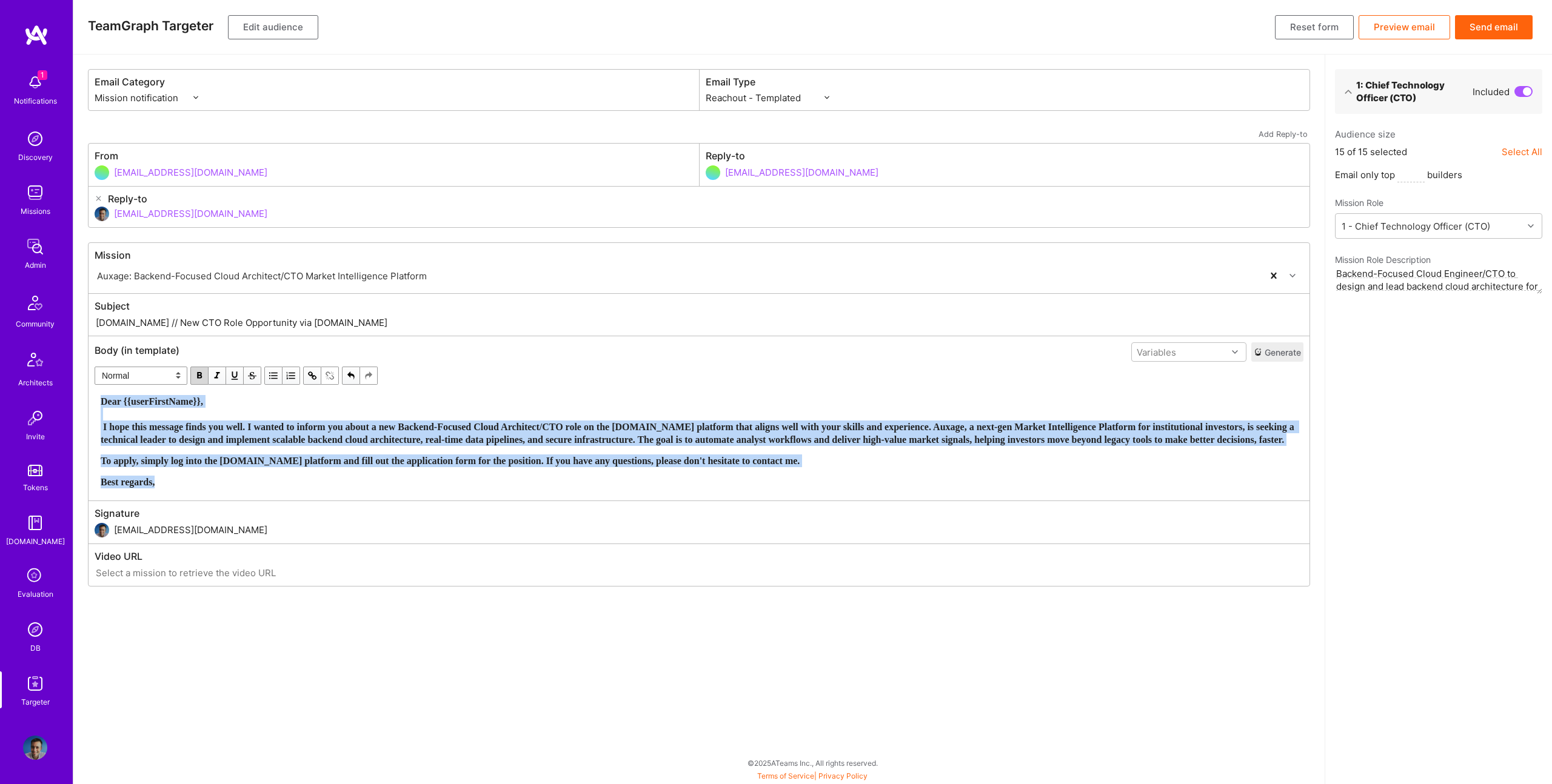
click at [198, 378] on span "button" at bounding box center [200, 376] width 14 height 14
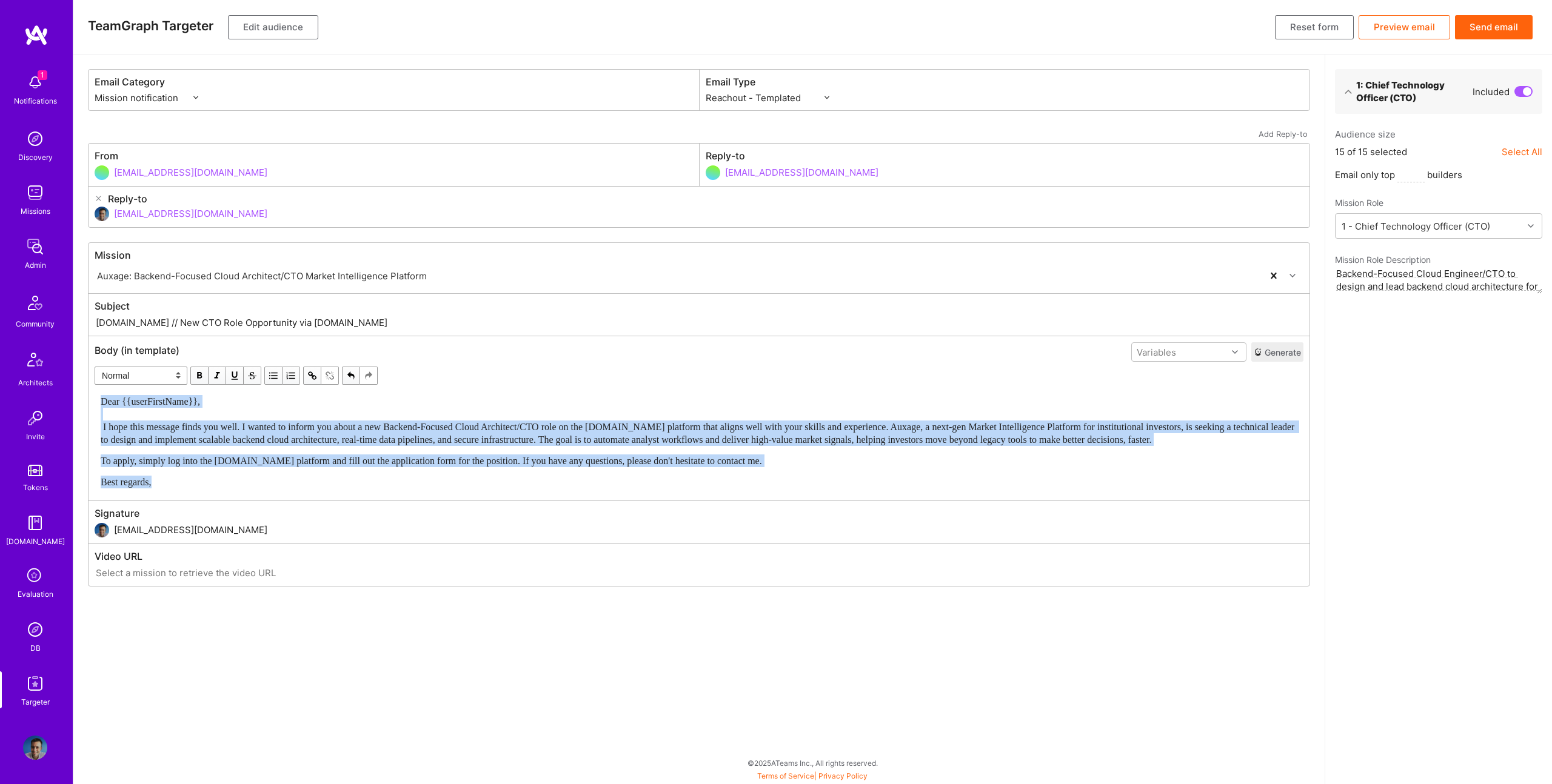
click at [945, 483] on div "Dear {{userFirstName}}, I hope this message finds you well. I wanted to inform …" at bounding box center [698, 441] width 1197 height 94
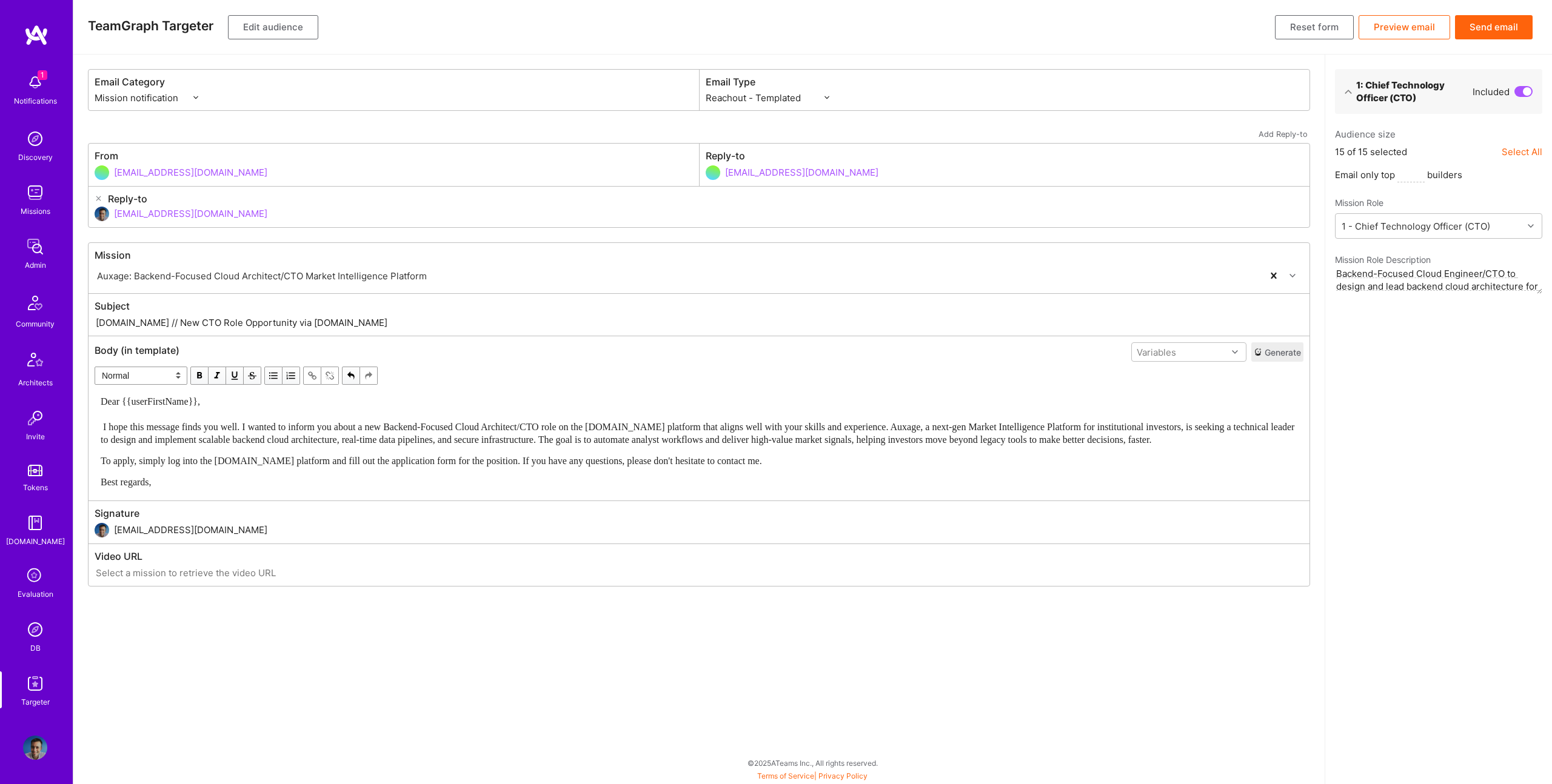
click at [818, 405] on div "Dear {{userFirstName}}, I hope this message finds you well. I wanted to inform …" at bounding box center [698, 420] width 1197 height 51
click at [269, 30] on button "Edit audience" at bounding box center [273, 27] width 91 height 24
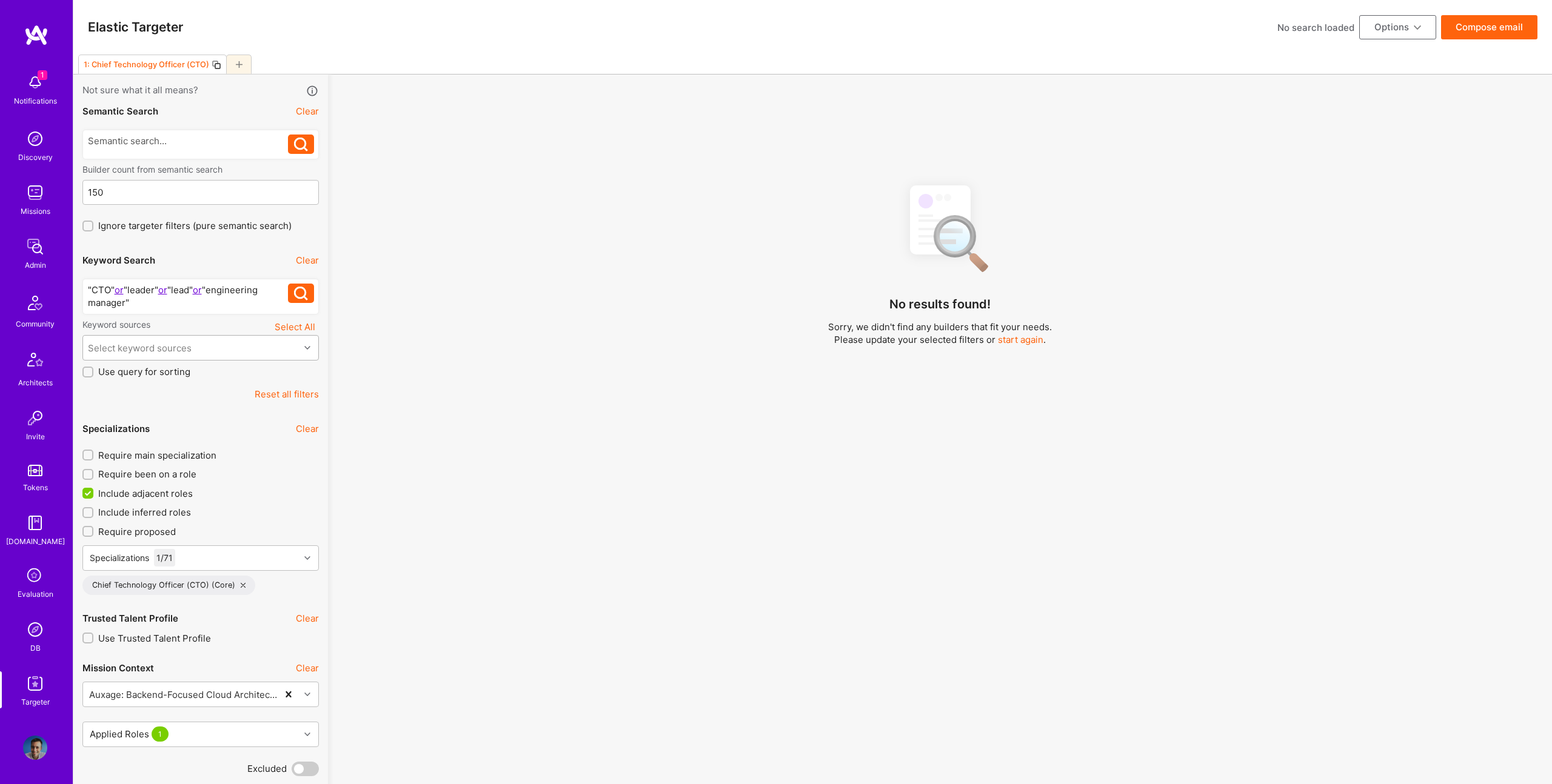
click at [203, 352] on div "Select keyword sources" at bounding box center [191, 348] width 216 height 24
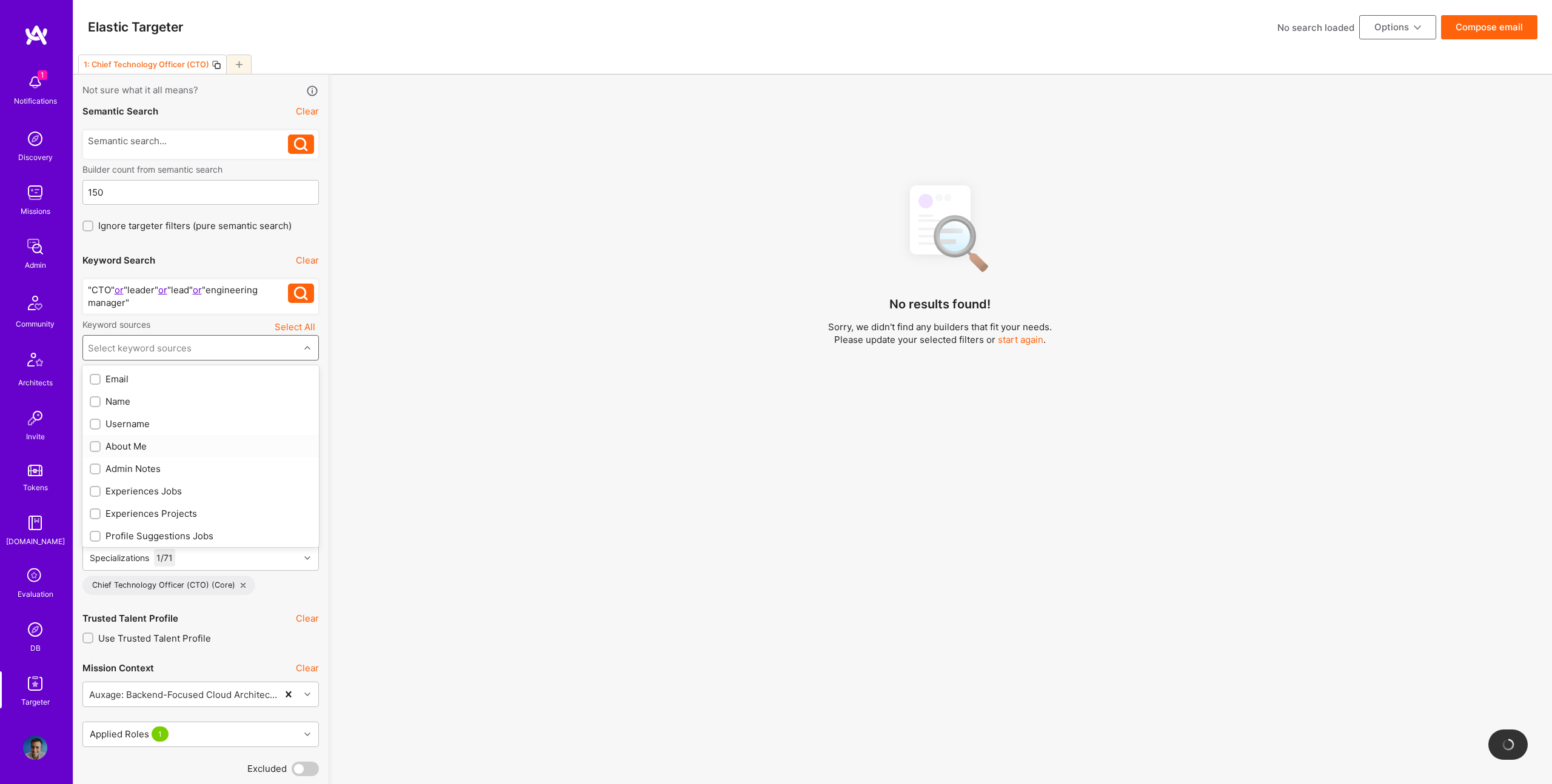
click at [120, 446] on div "About Me" at bounding box center [201, 446] width 222 height 13
checkbox input "true"
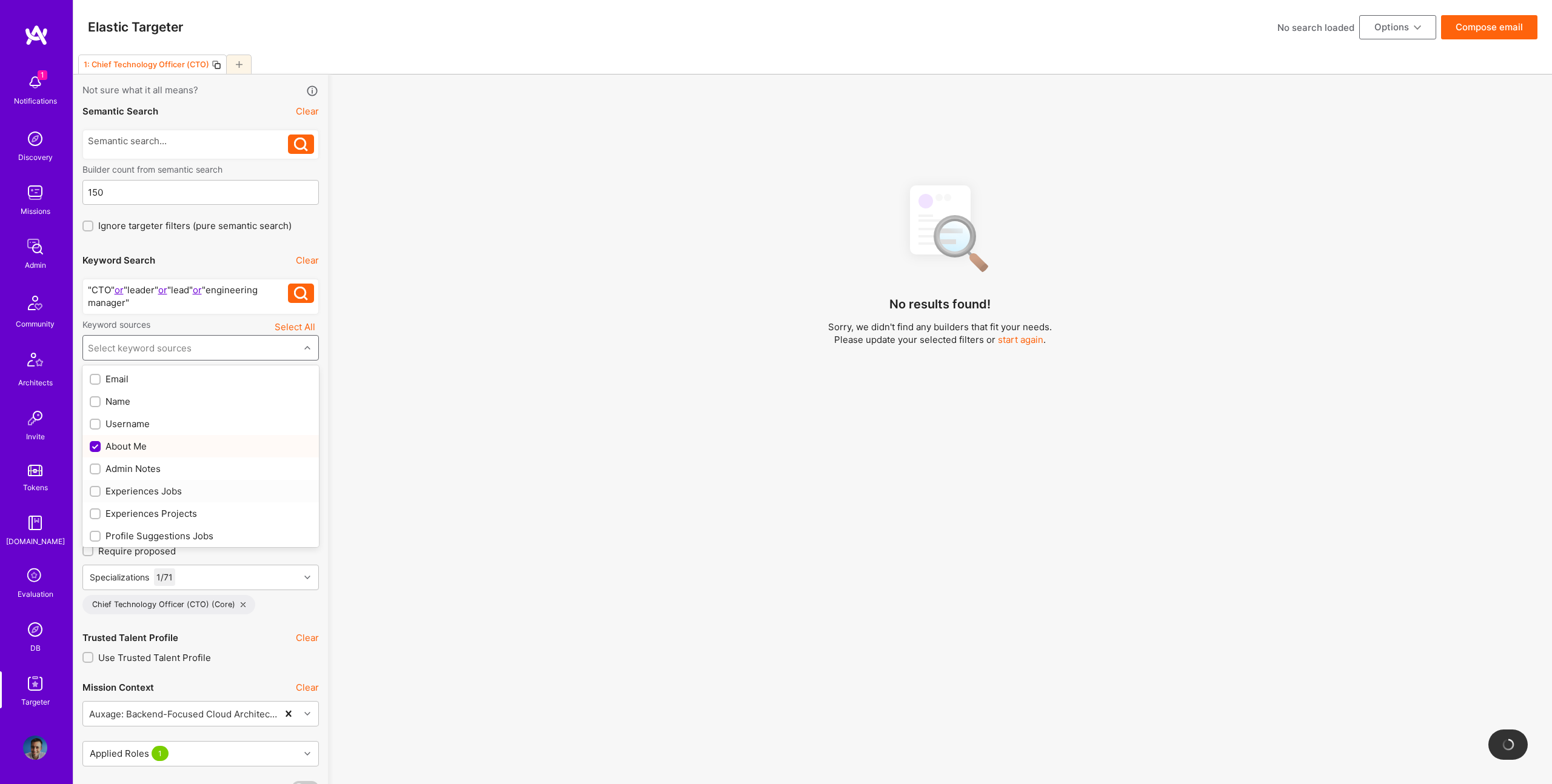
click at [143, 490] on div "Experiences Jobs" at bounding box center [201, 490] width 222 height 13
checkbox input "true"
click at [150, 515] on div "Experiences Projects" at bounding box center [201, 513] width 222 height 13
checkbox input "true"
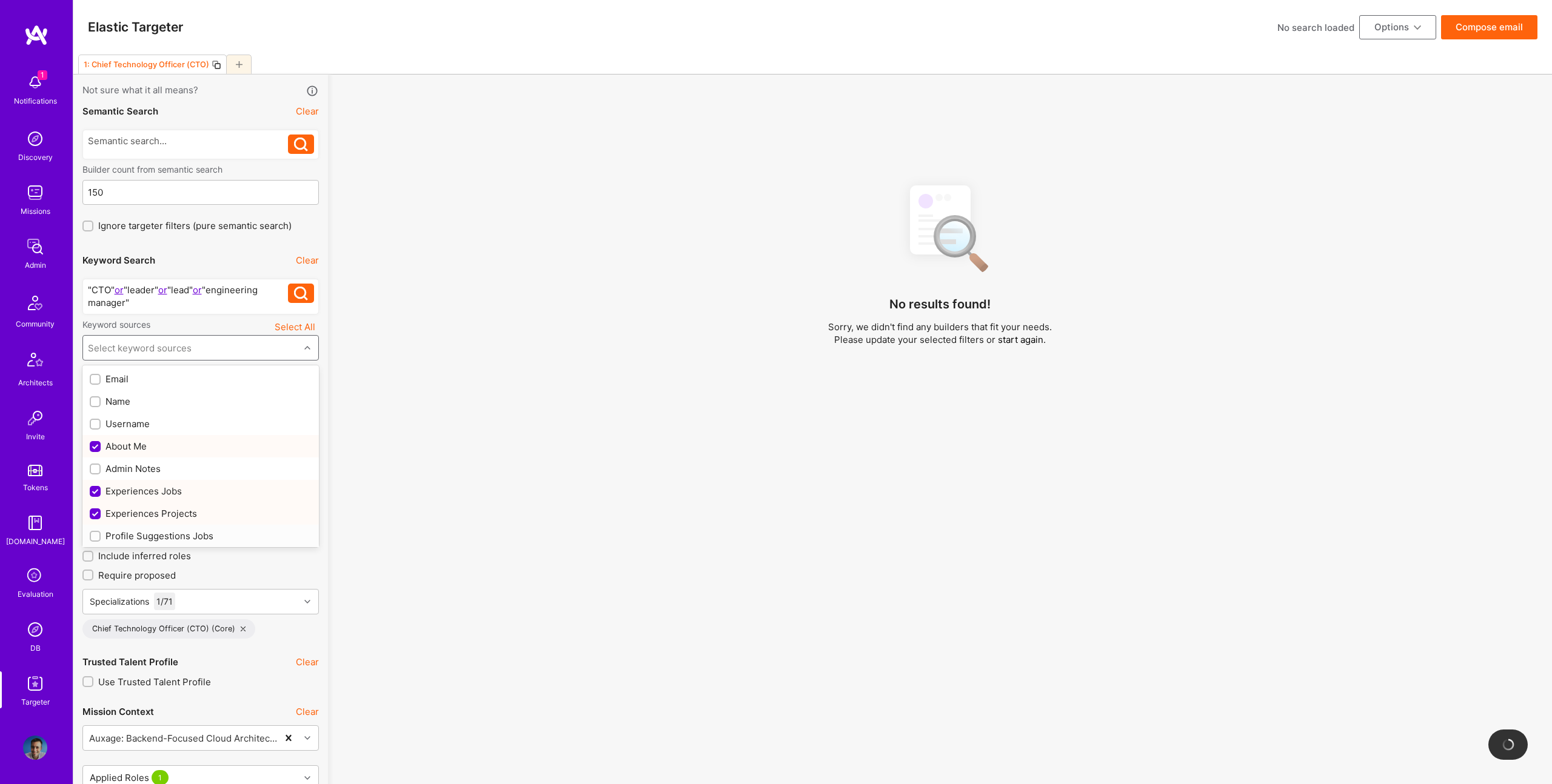
click at [146, 532] on div "Profile Suggestions Jobs" at bounding box center [201, 536] width 222 height 13
checkbox input "true"
click at [167, 491] on div "Profile Suggestions Projects" at bounding box center [201, 492] width 222 height 13
checkbox input "true"
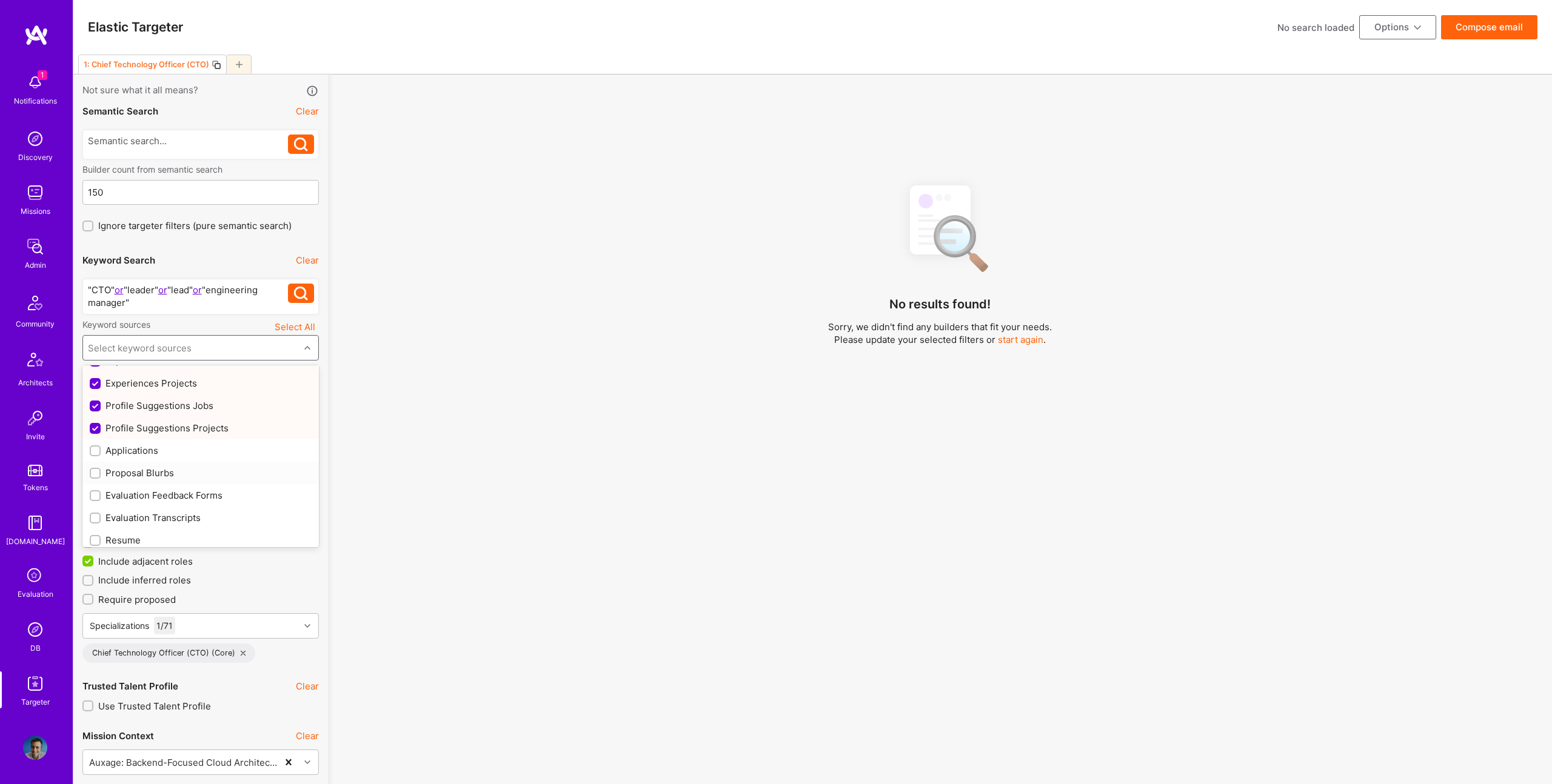
scroll to position [159, 0]
click at [129, 506] on div "Resume" at bounding box center [201, 511] width 222 height 13
checkbox input "true"
click at [819, 483] on div "No results found! Sorry, we didn't find any builders that fit your needs. Pleas…" at bounding box center [940, 489] width 1206 height 628
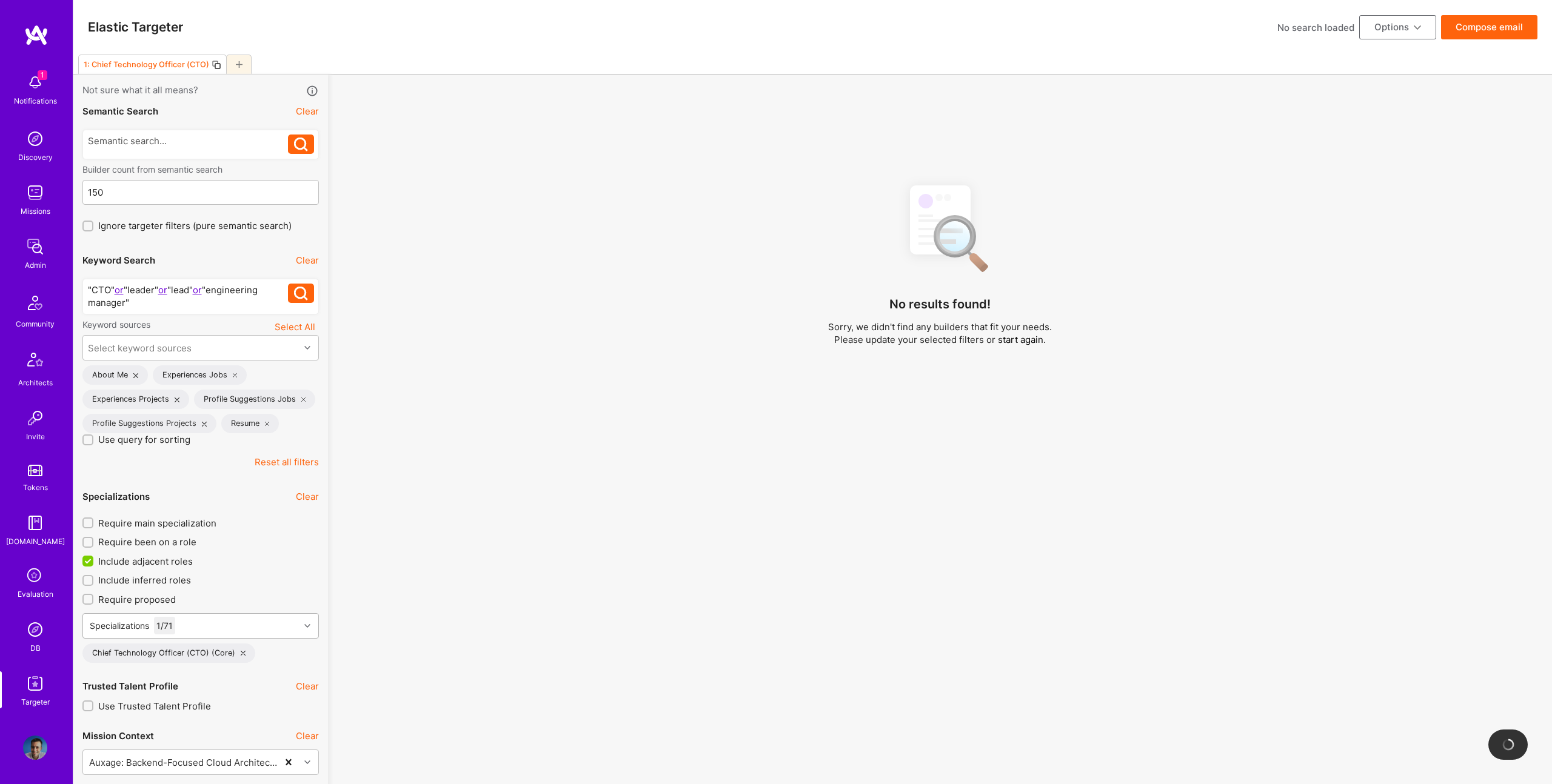
click at [215, 625] on div "Specializations 1 / 71" at bounding box center [191, 626] width 216 height 24
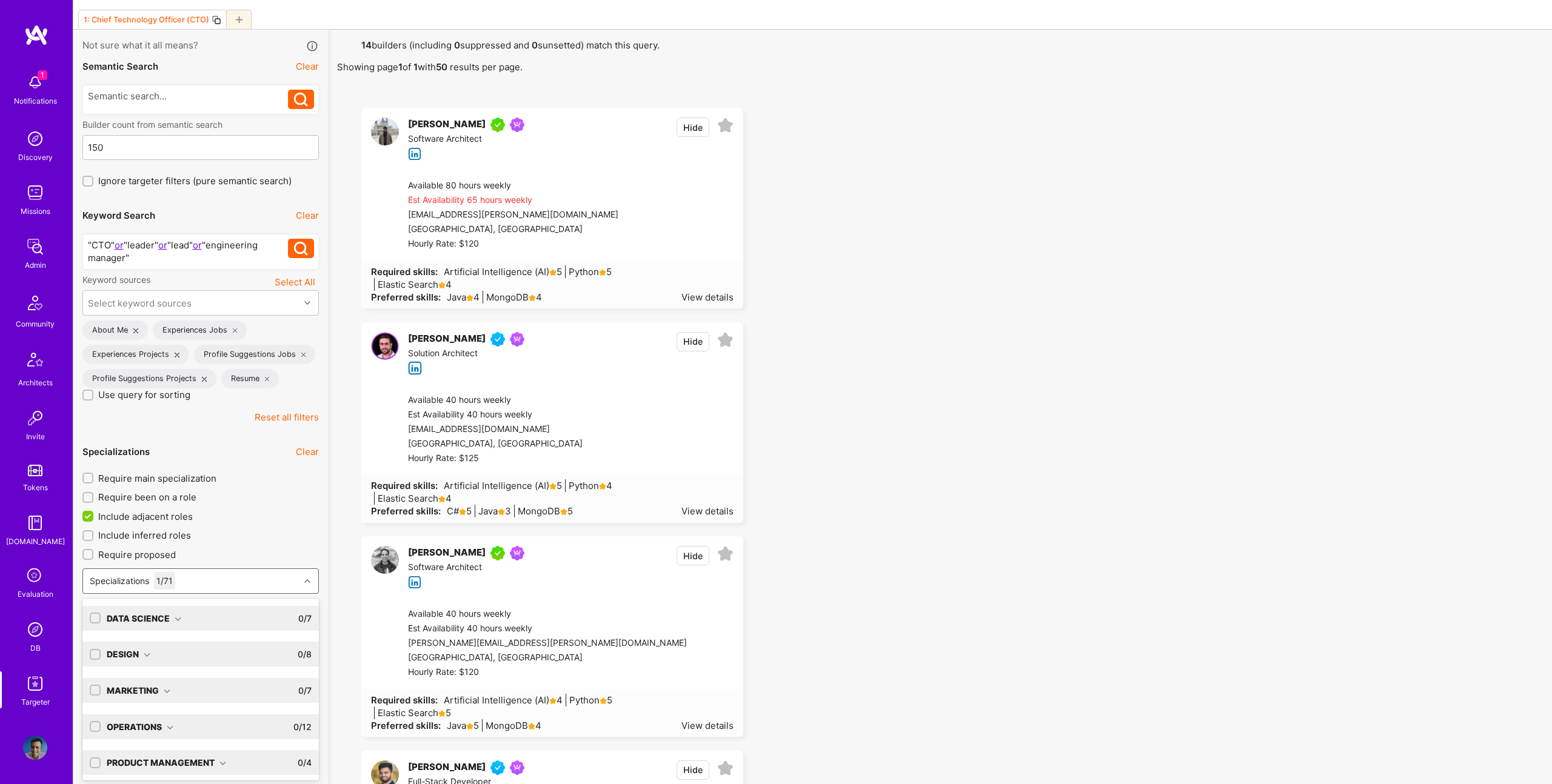
scroll to position [46, 0]
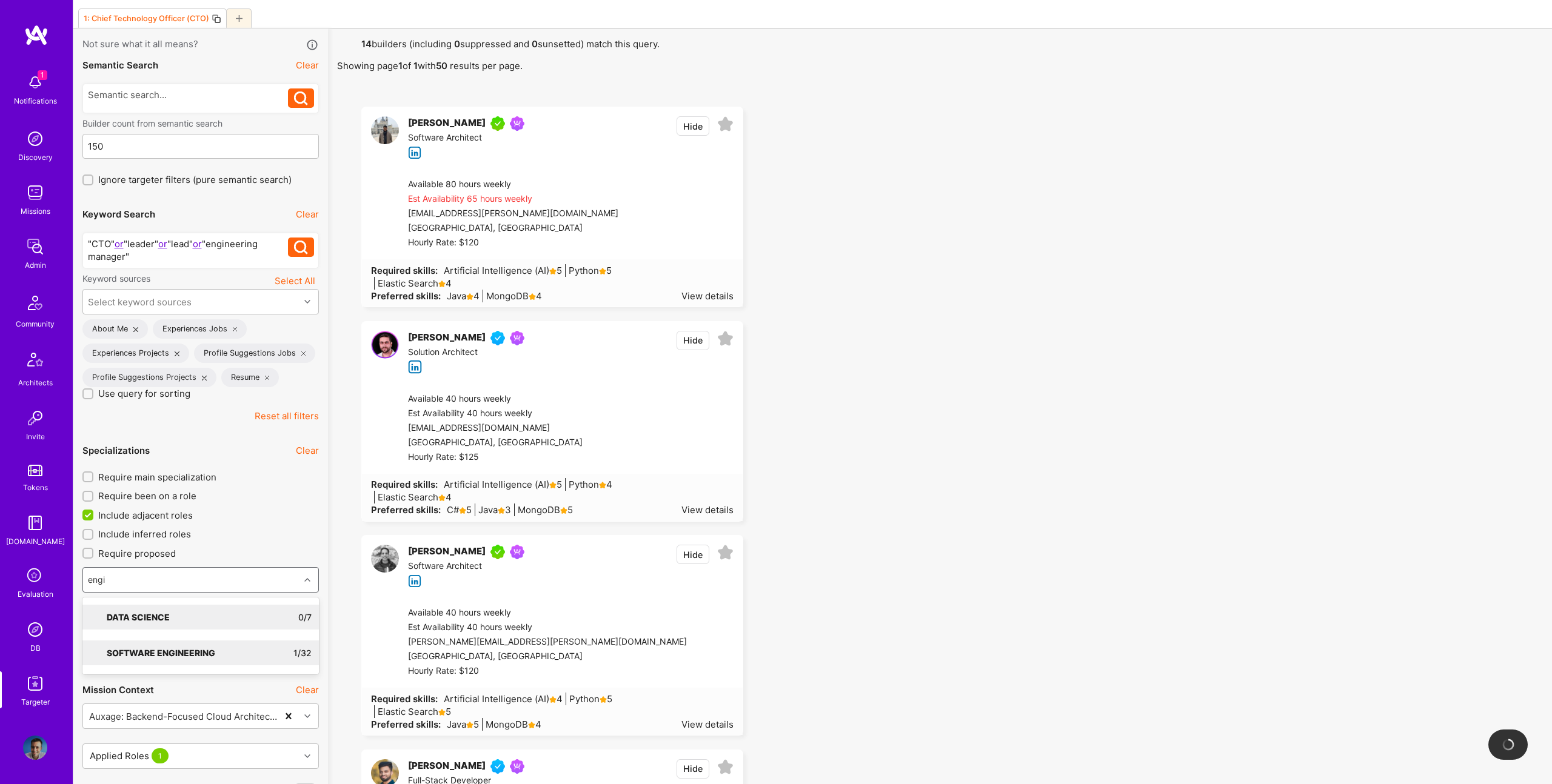
type input "engin"
click at [221, 660] on div "Software Engineering 1 / 32" at bounding box center [206, 654] width 211 height 25
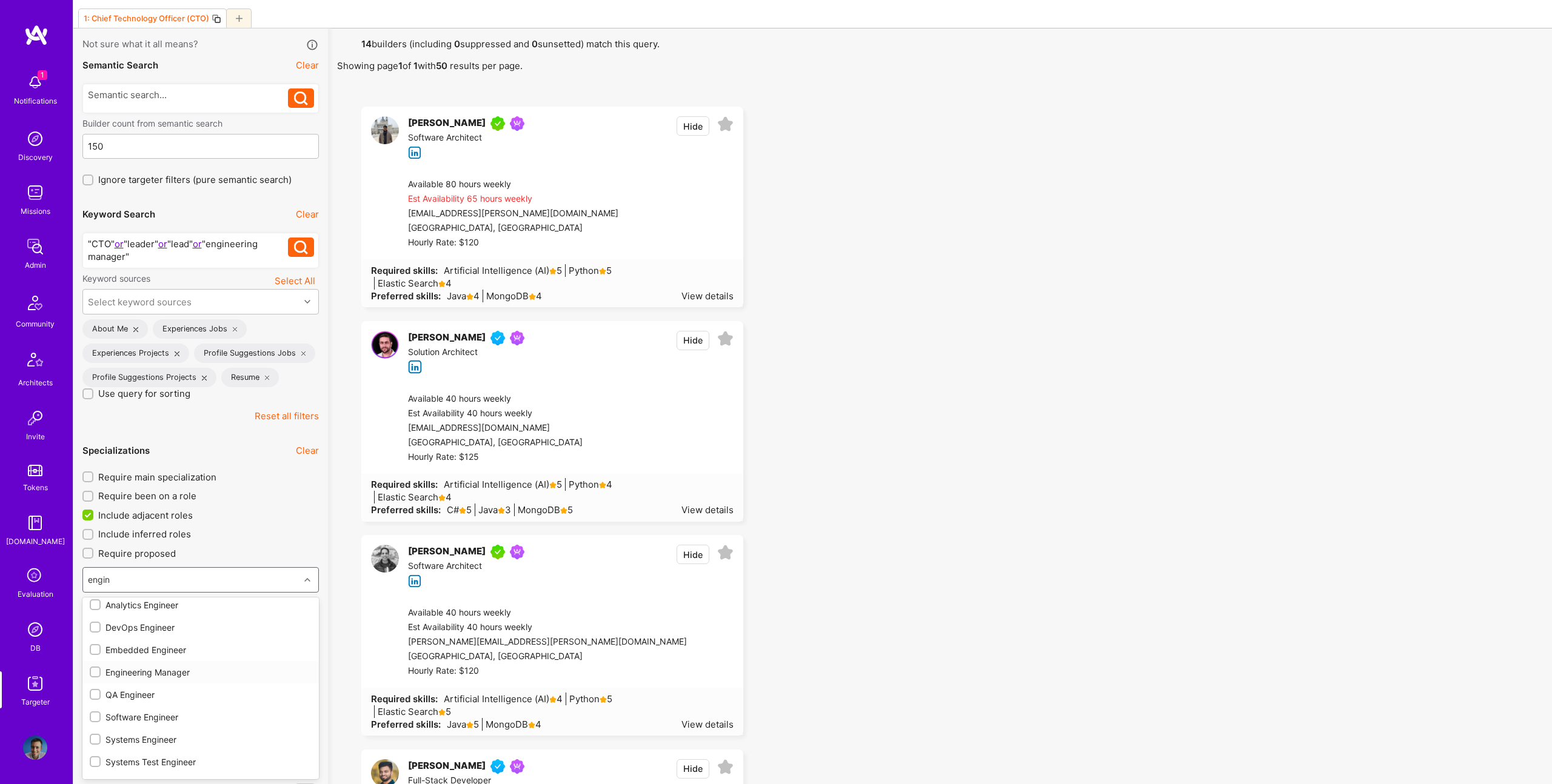
click at [158, 674] on div "Engineering Manager" at bounding box center [201, 672] width 222 height 13
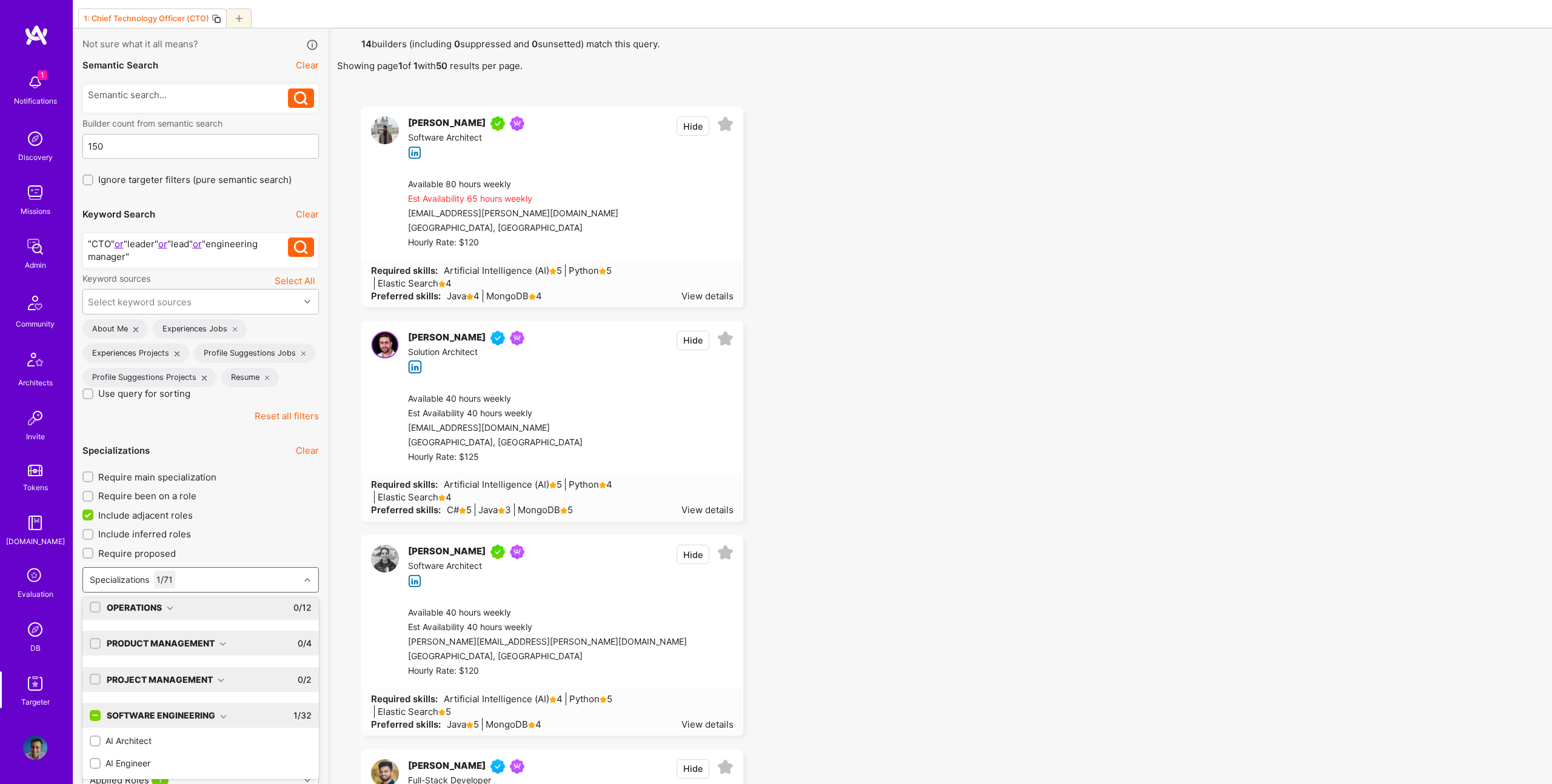
scroll to position [344, 0]
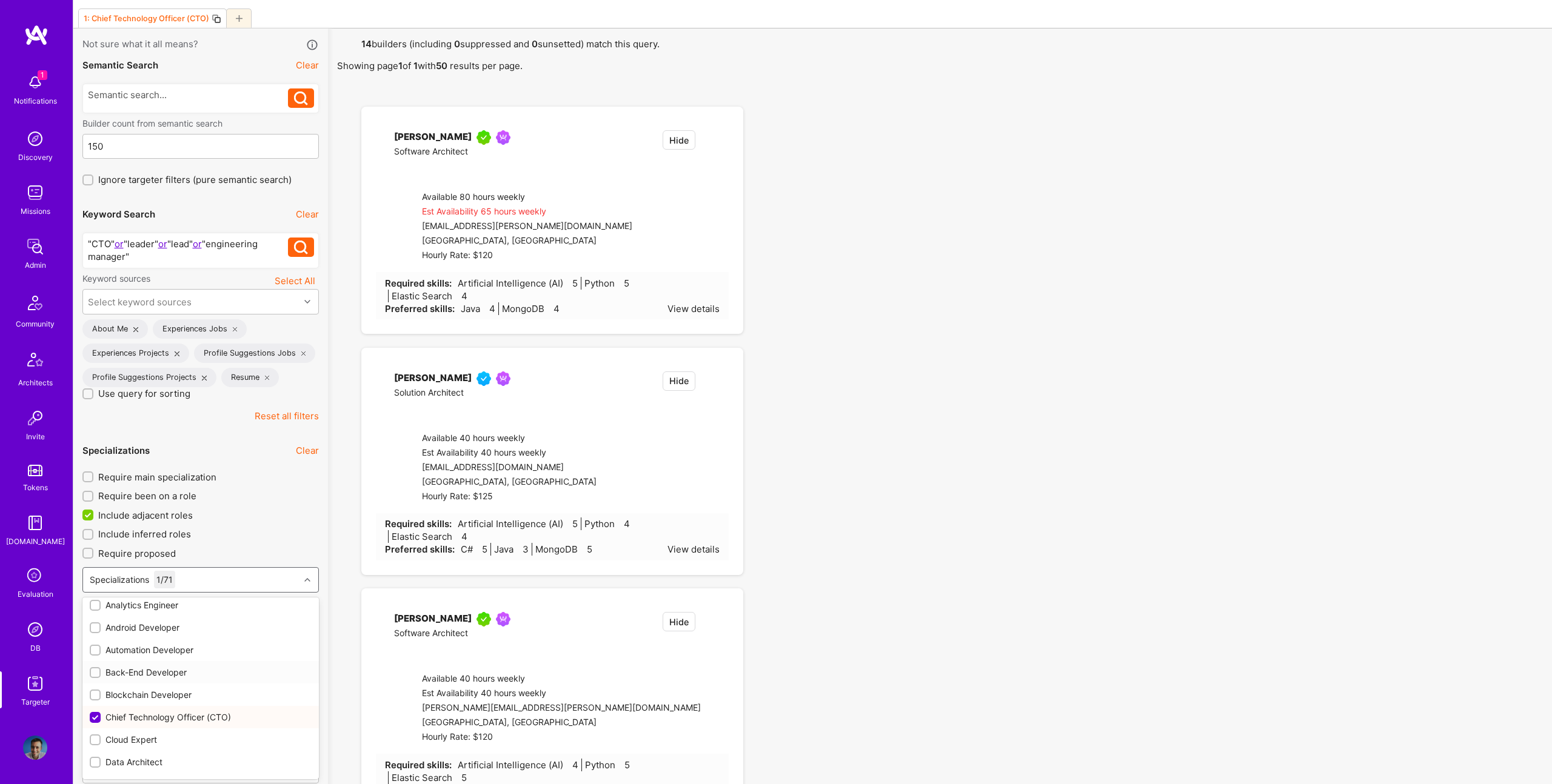
checkbox input "true"
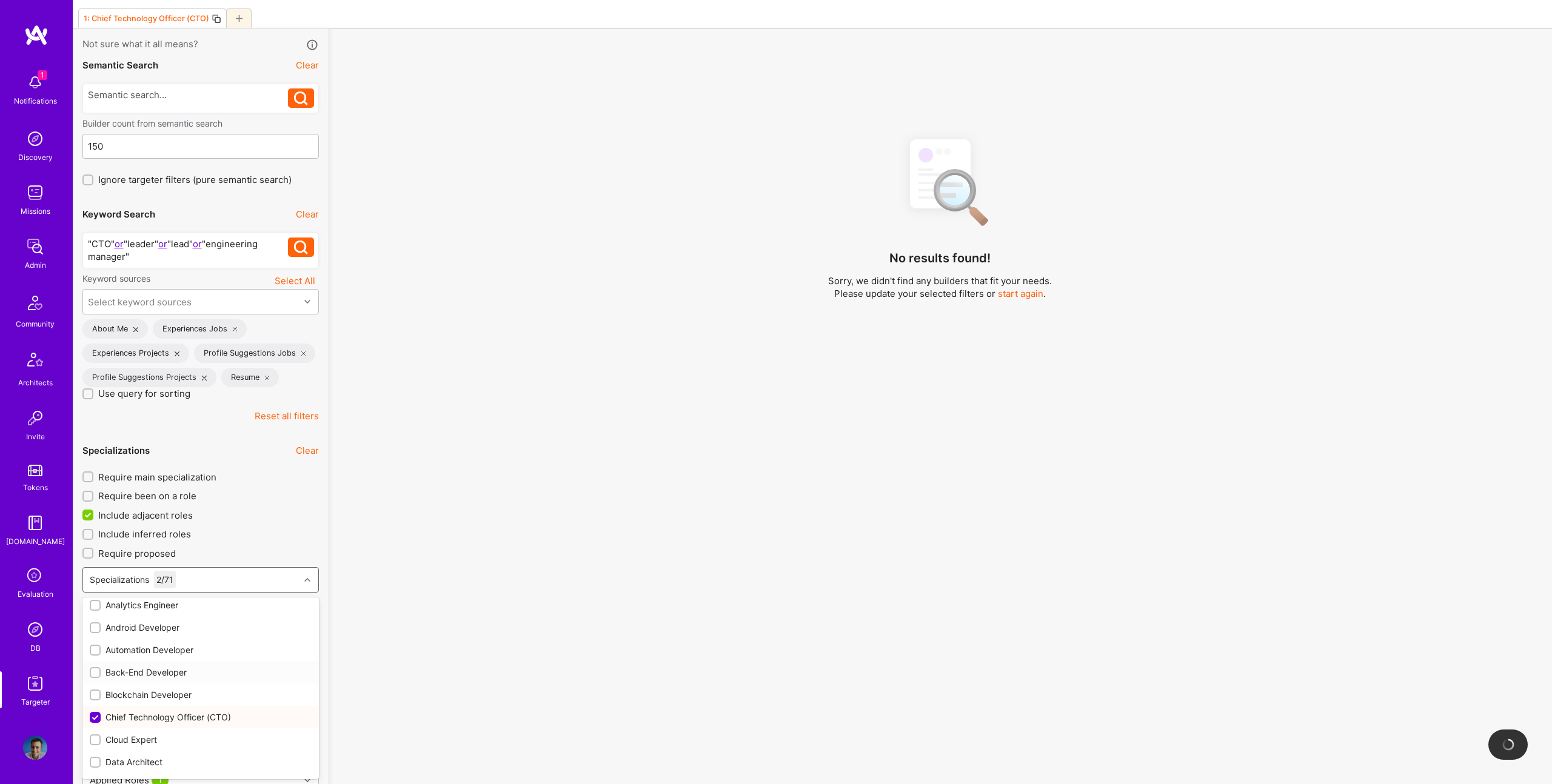
click at [144, 670] on div "Back-End Developer" at bounding box center [201, 672] width 222 height 13
checkbox input "true"
click at [473, 563] on div "No results found! Sorry, we didn't find any builders that fit your needs. Pleas…" at bounding box center [940, 442] width 1206 height 628
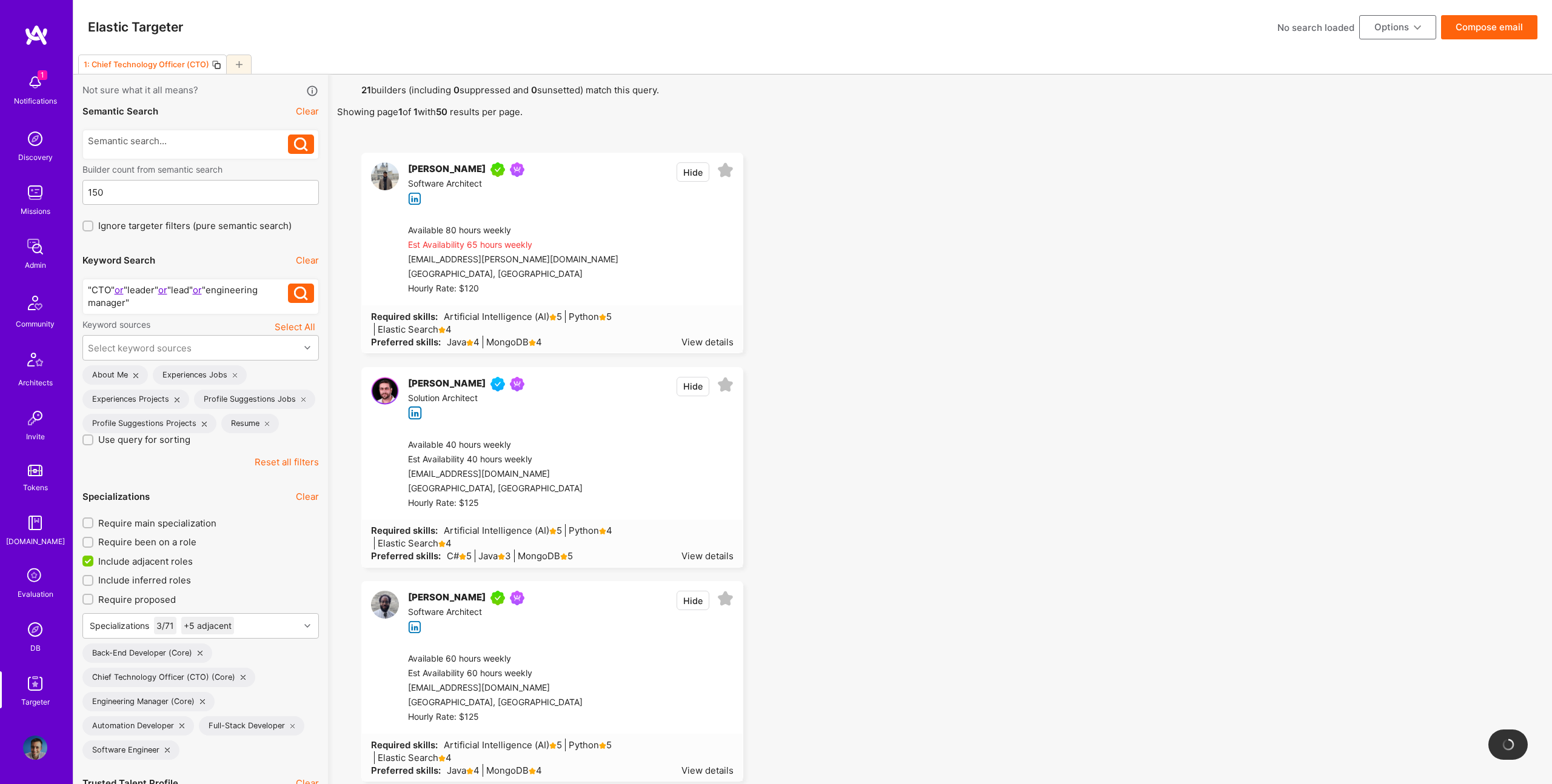
click at [157, 298] on div ""CTO" or "leader" or "lead" or "engineering manager"" at bounding box center [188, 296] width 201 height 25
click at [151, 304] on div "("CTO" or "leader" or "lead" or "engineering manager") and "Cloud" or "GCP" or …" at bounding box center [188, 296] width 201 height 25
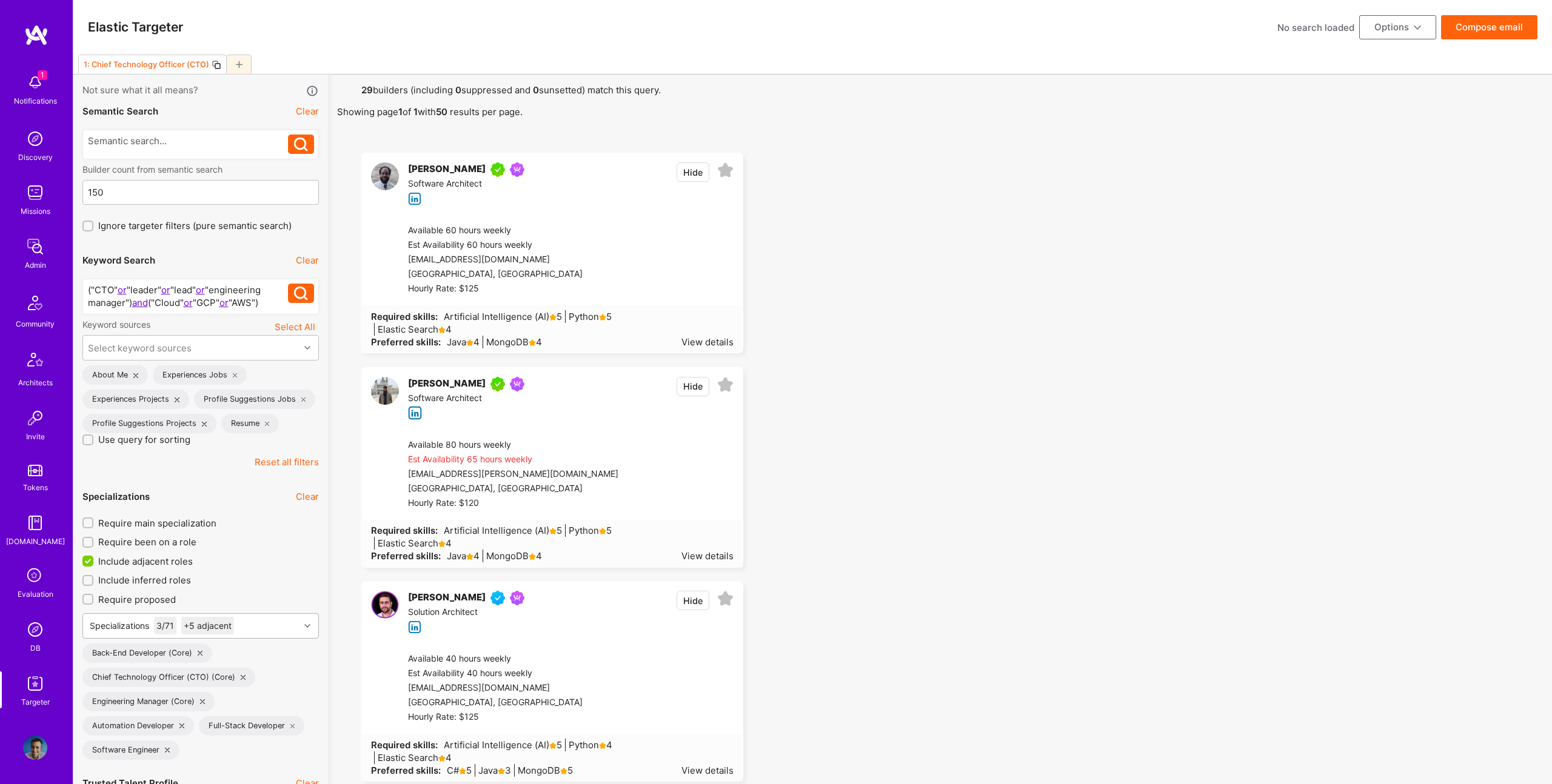
click at [263, 627] on div "Specializations 3 / 71 +5 adjacent" at bounding box center [200, 626] width 237 height 25
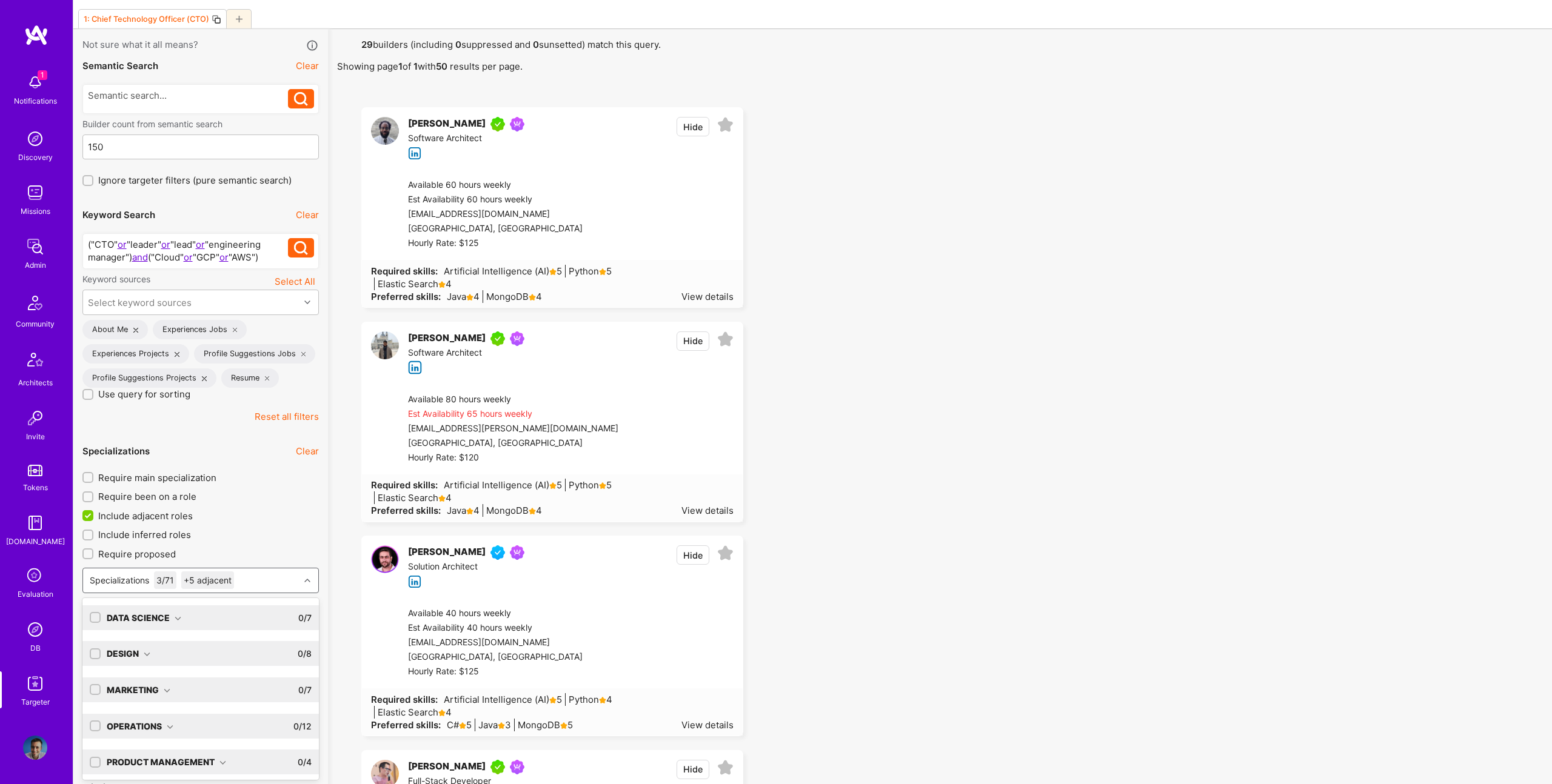
scroll to position [46, 0]
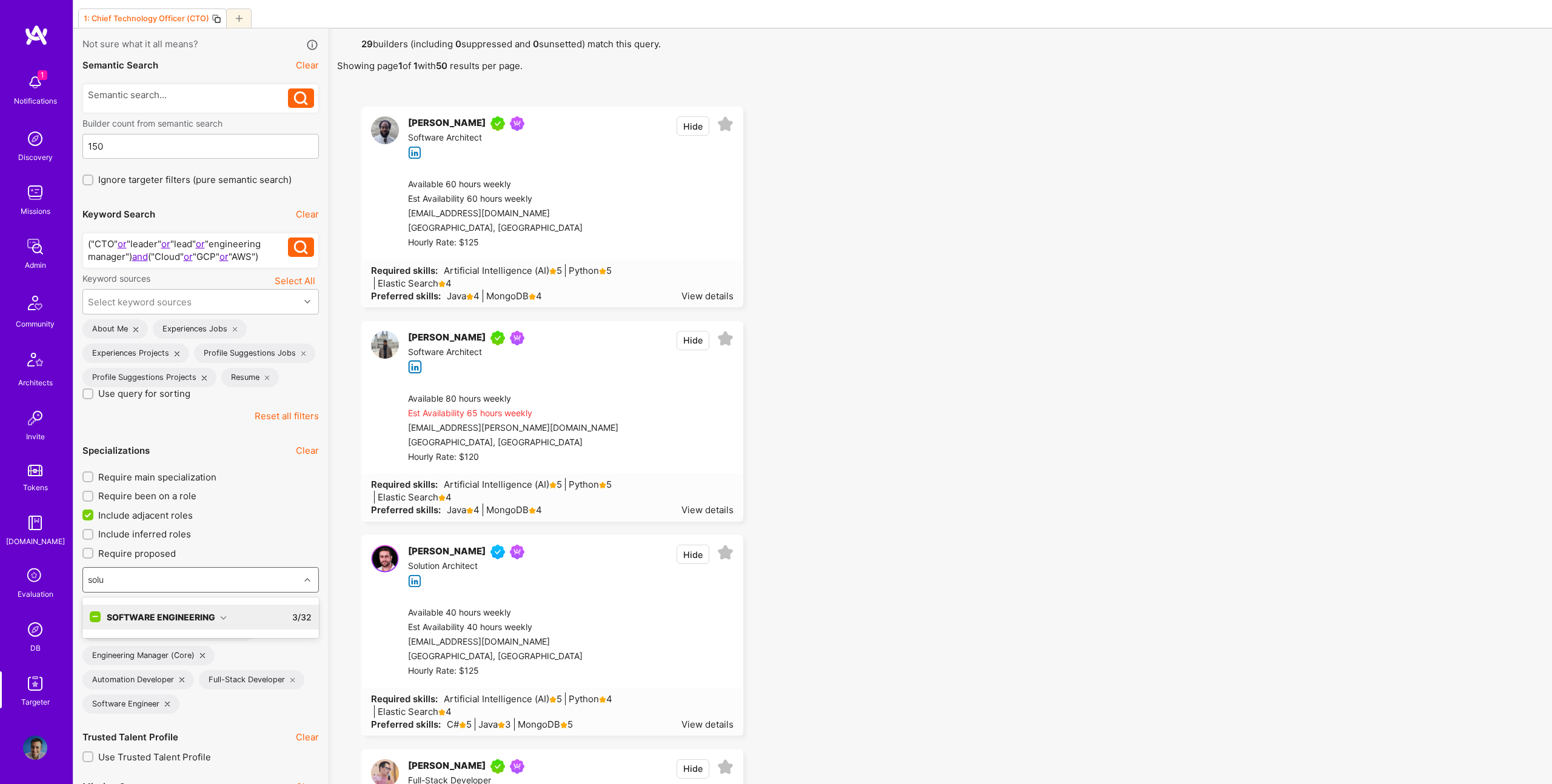
type input "solut"
click at [209, 623] on div "Software Engineering" at bounding box center [166, 617] width 120 height 13
click at [158, 645] on div "Solution Architect" at bounding box center [201, 642] width 222 height 13
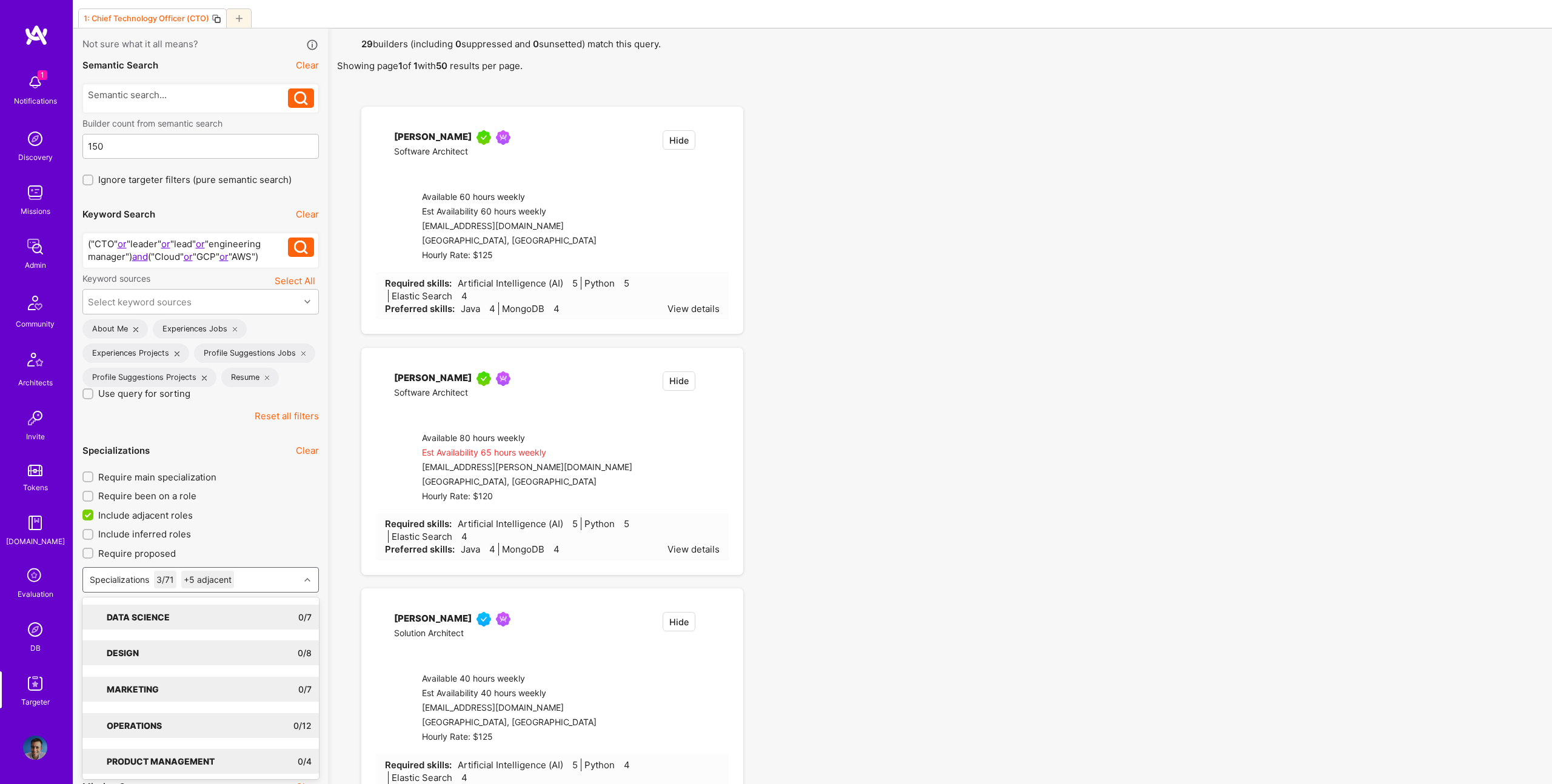
checkbox input "true"
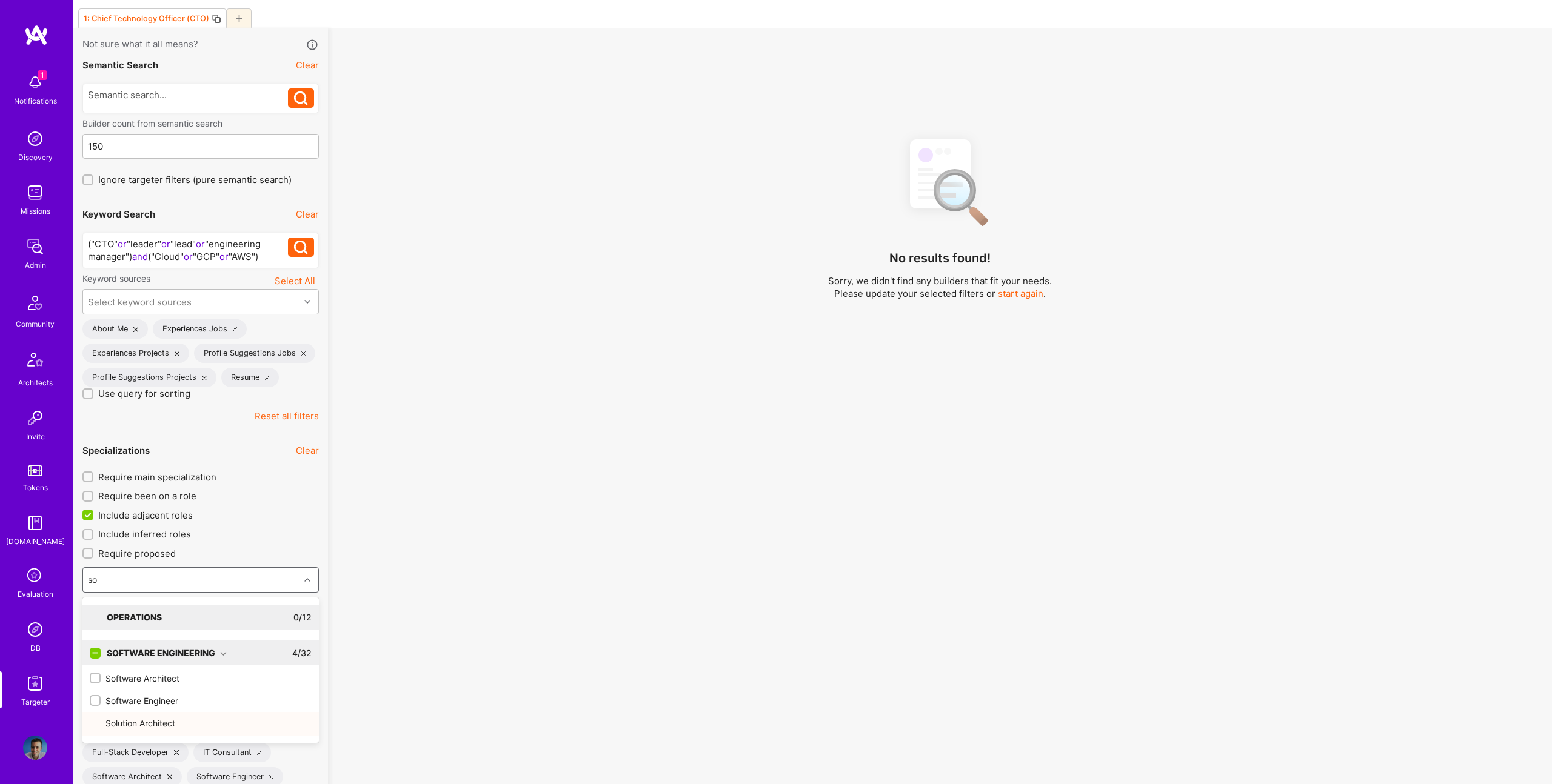
type input "sof"
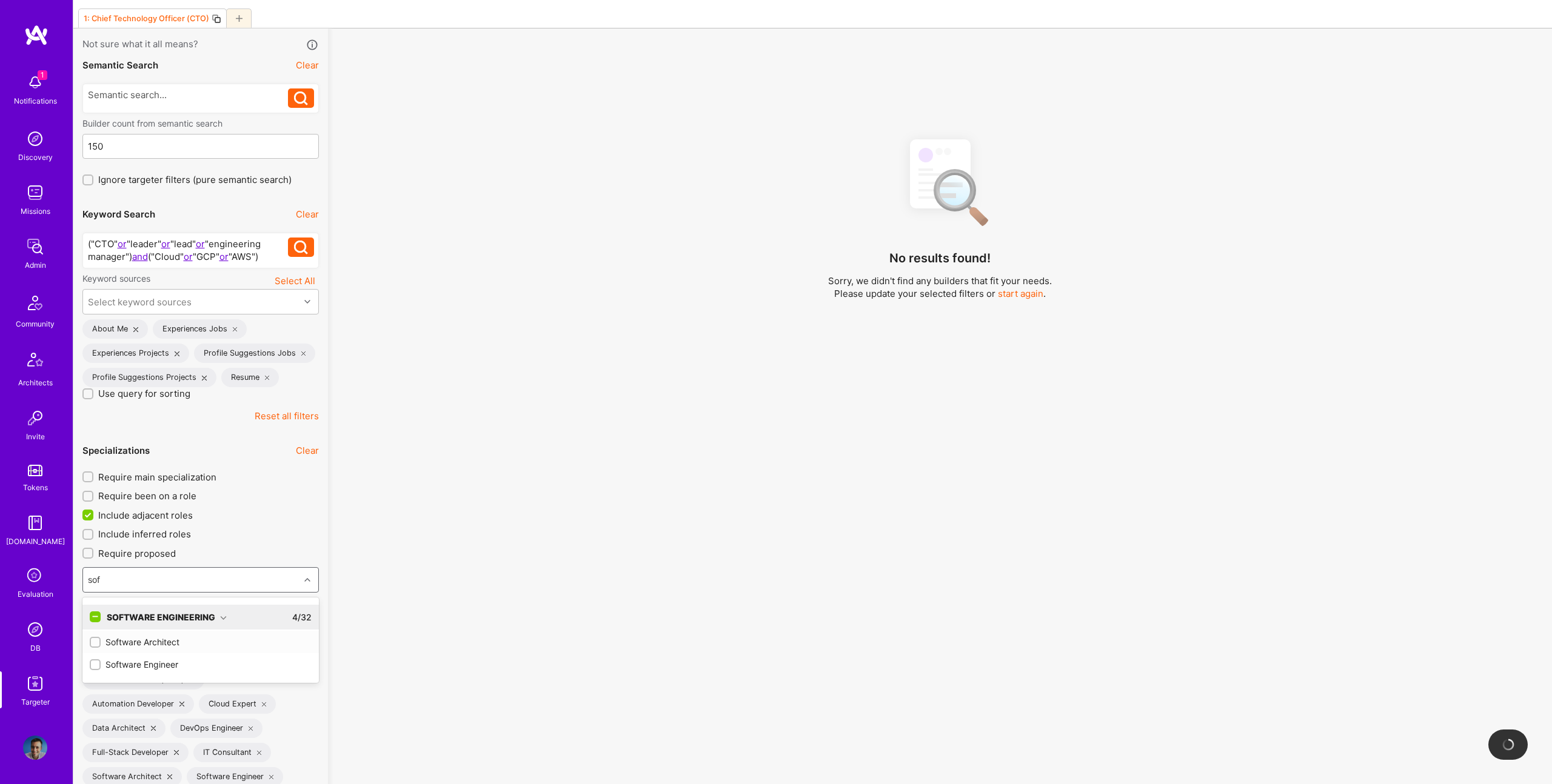
click at [147, 640] on div "Software Architect" at bounding box center [201, 642] width 222 height 13
checkbox input "true"
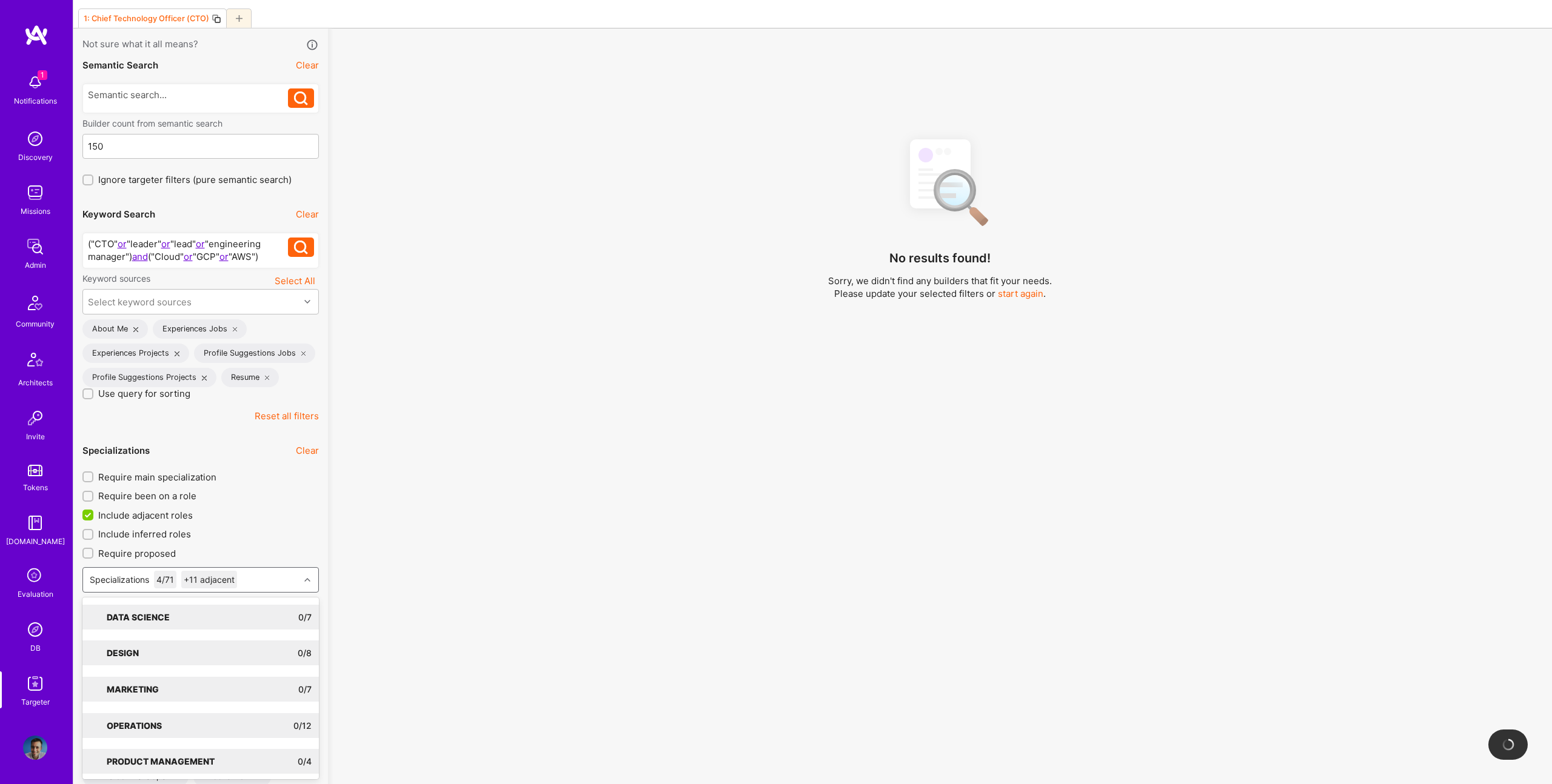
click at [681, 537] on div "No results found! Sorry, we didn't find any builders that fit your needs. Pleas…" at bounding box center [940, 442] width 1206 height 628
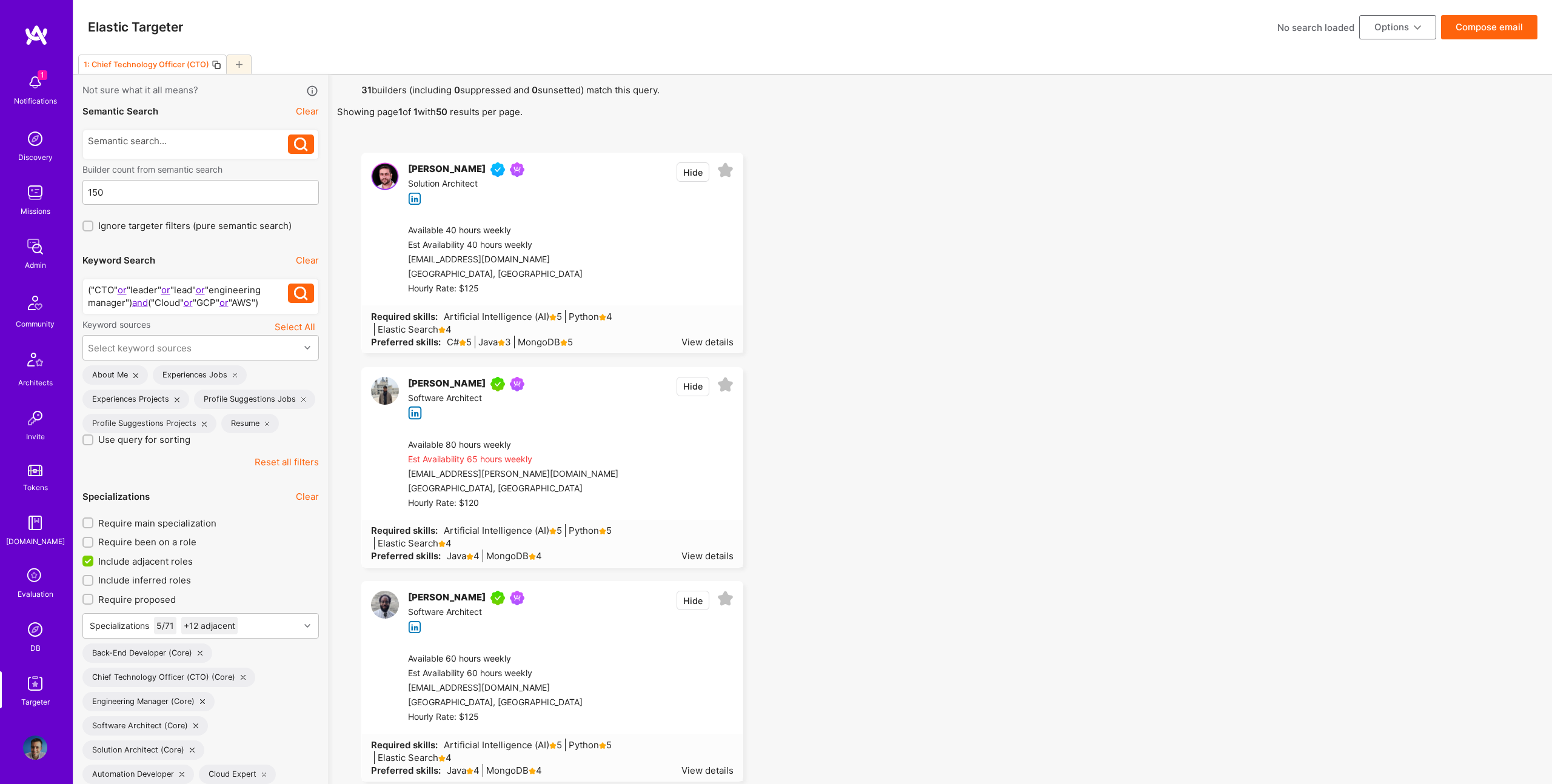
click at [204, 297] on div "("CTO" or "leader" or "lead" or "engineering manager") and ("Cloud" or "GCP" or…" at bounding box center [188, 296] width 201 height 25
click at [1499, 20] on button "Compose email" at bounding box center [1489, 24] width 97 height 24
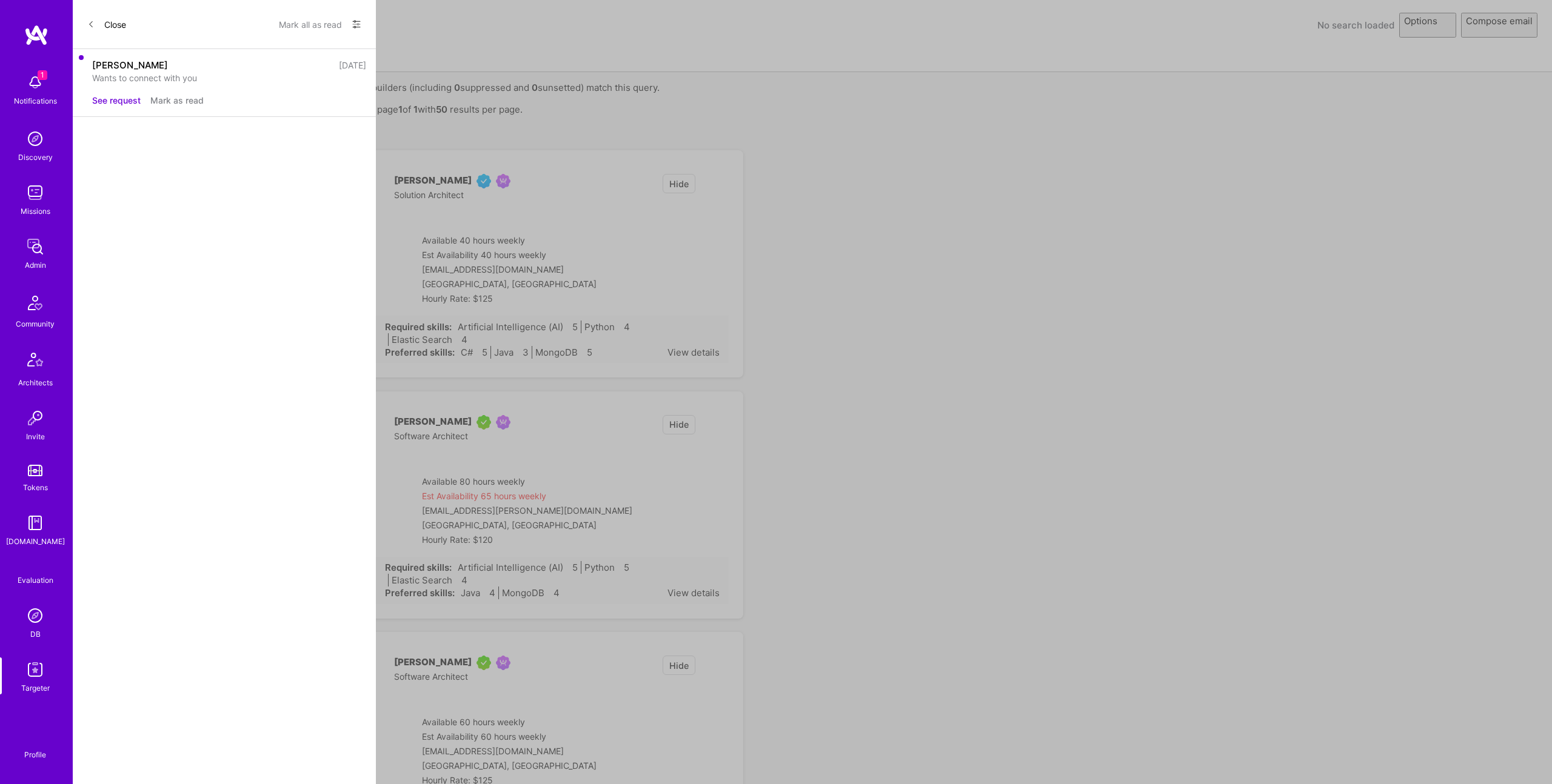
select select "rich-reachout"
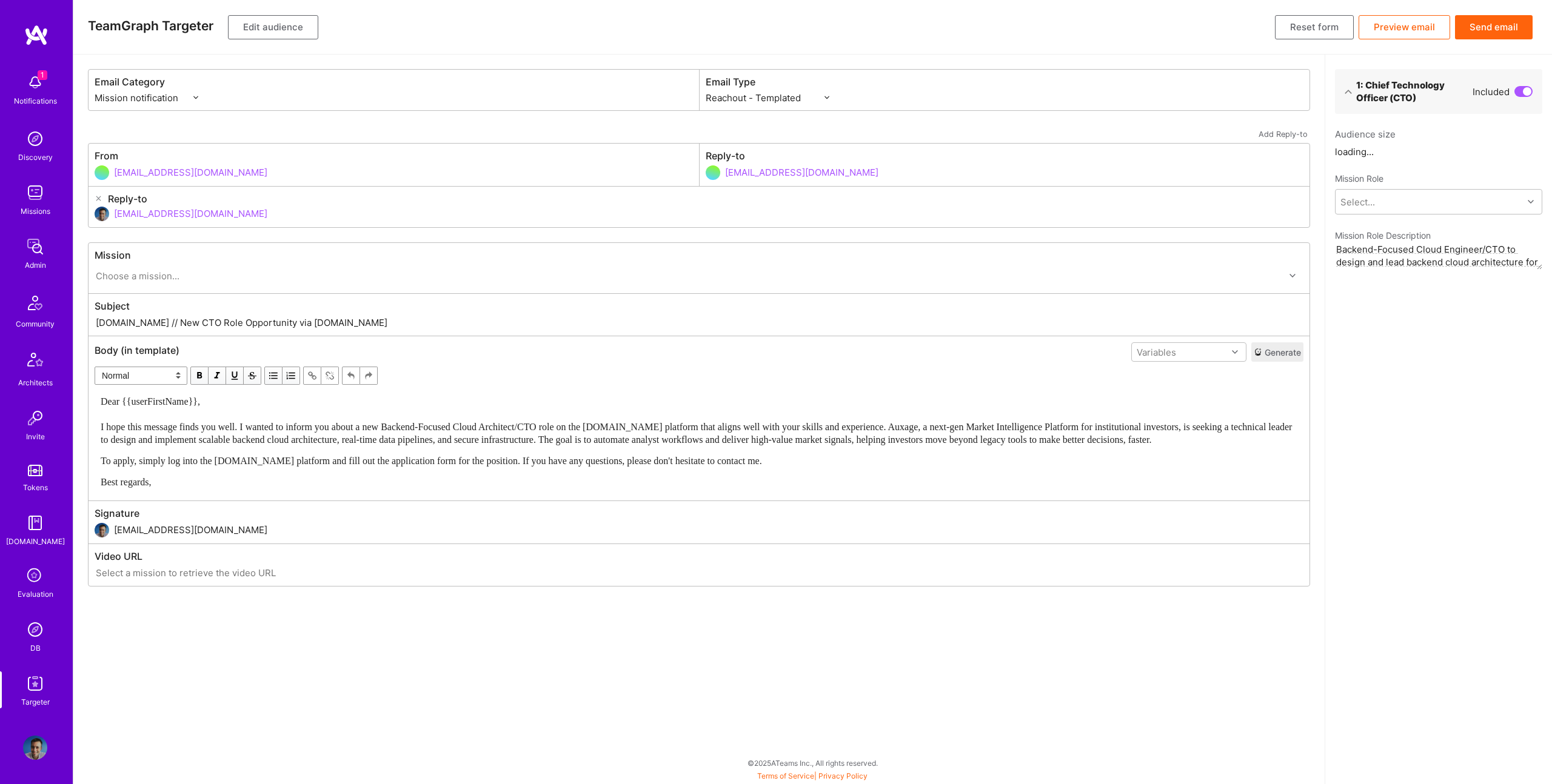
scroll to position [0, 0]
click at [1483, 31] on button "Send email" at bounding box center [1494, 27] width 77 height 24
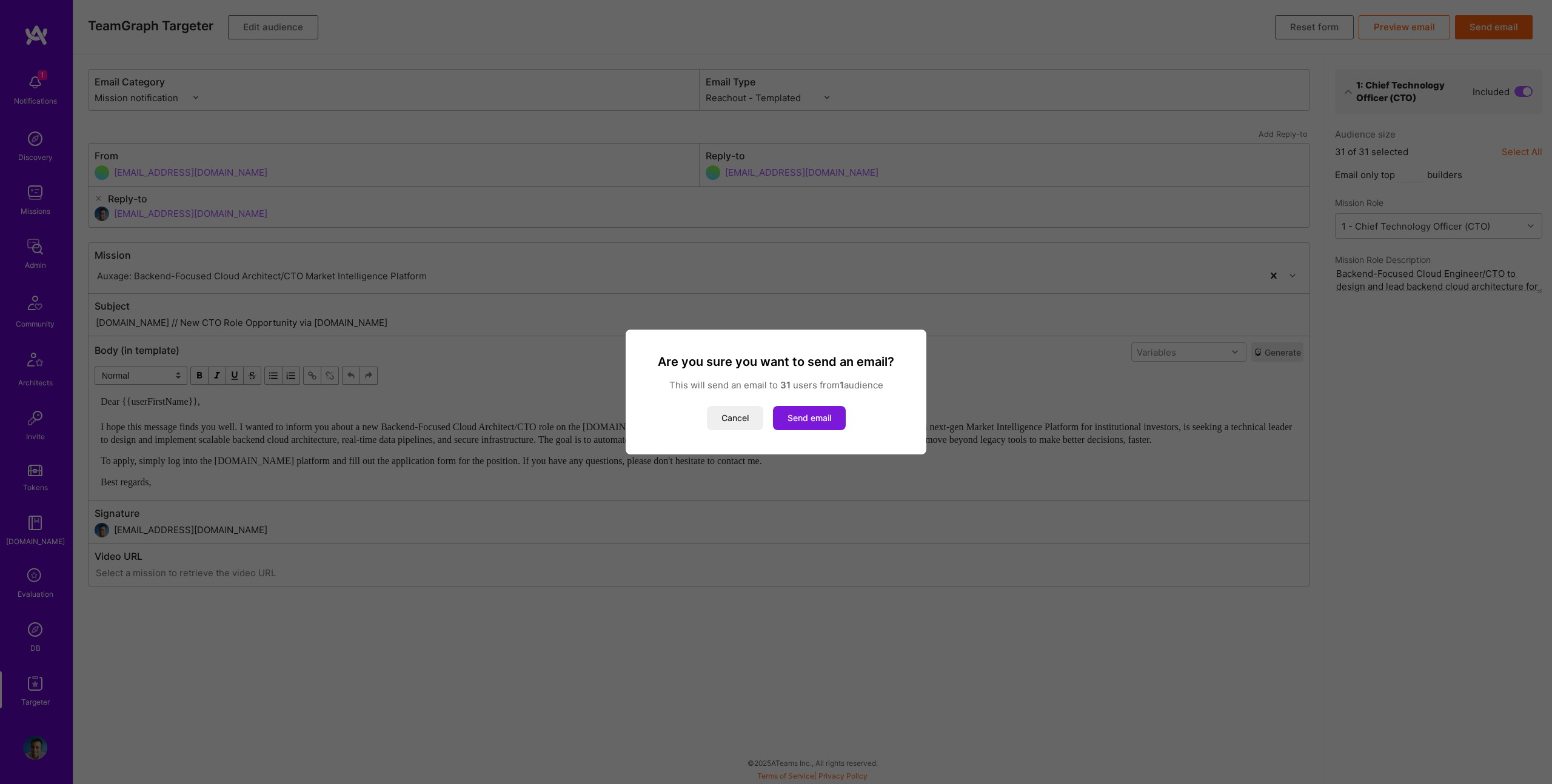
click at [795, 418] on button "Send email" at bounding box center [808, 418] width 72 height 24
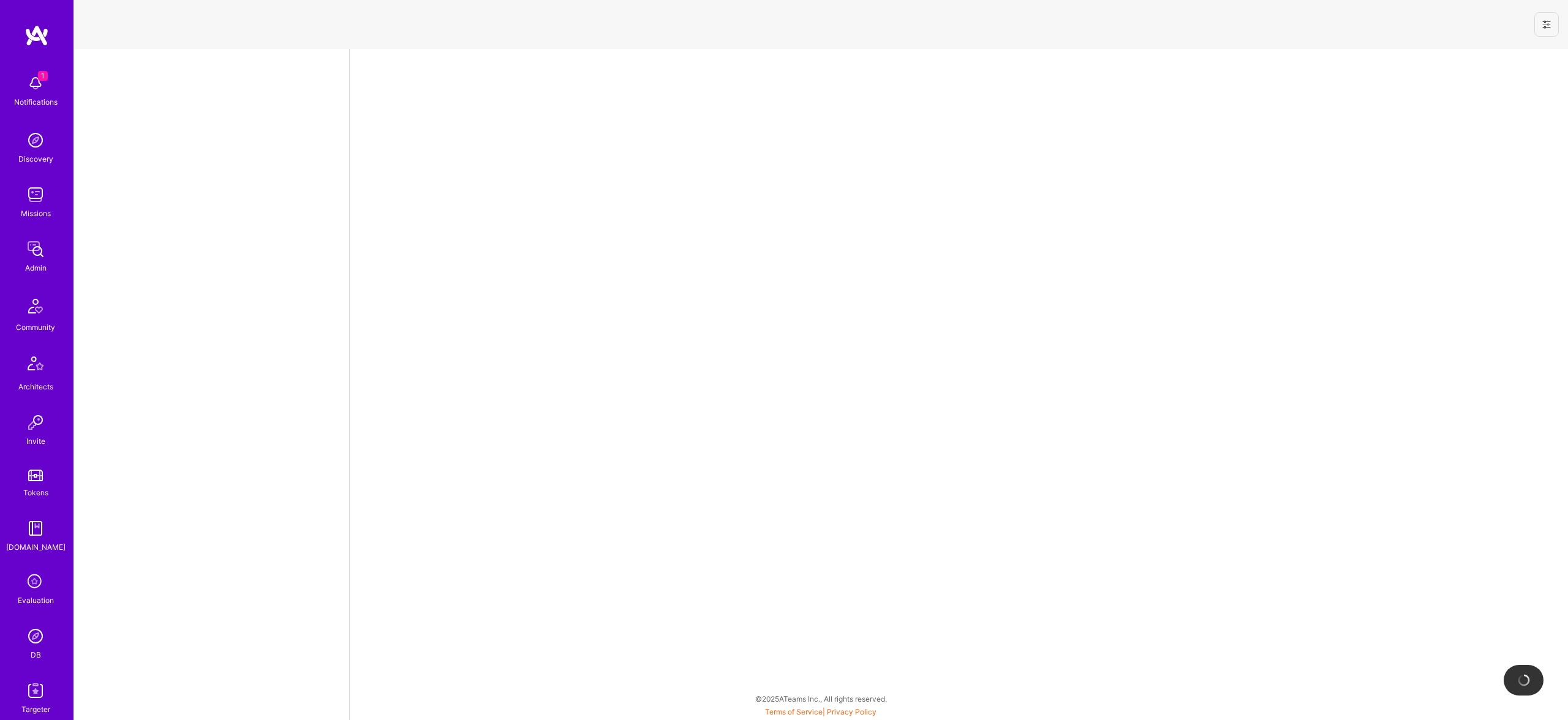
select select "AT"
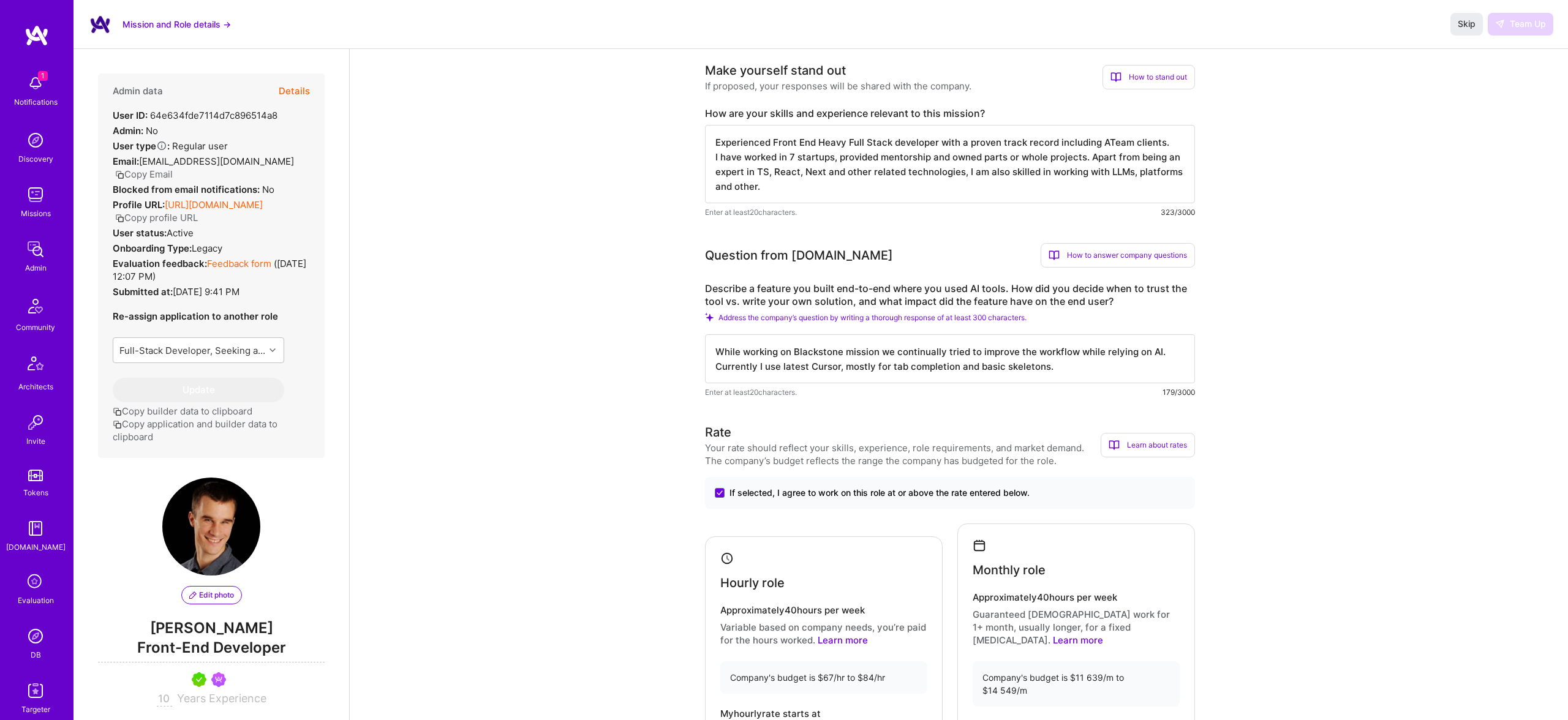
click at [172, 26] on button "Mission and Role details →" at bounding box center [177, 23] width 108 height 13
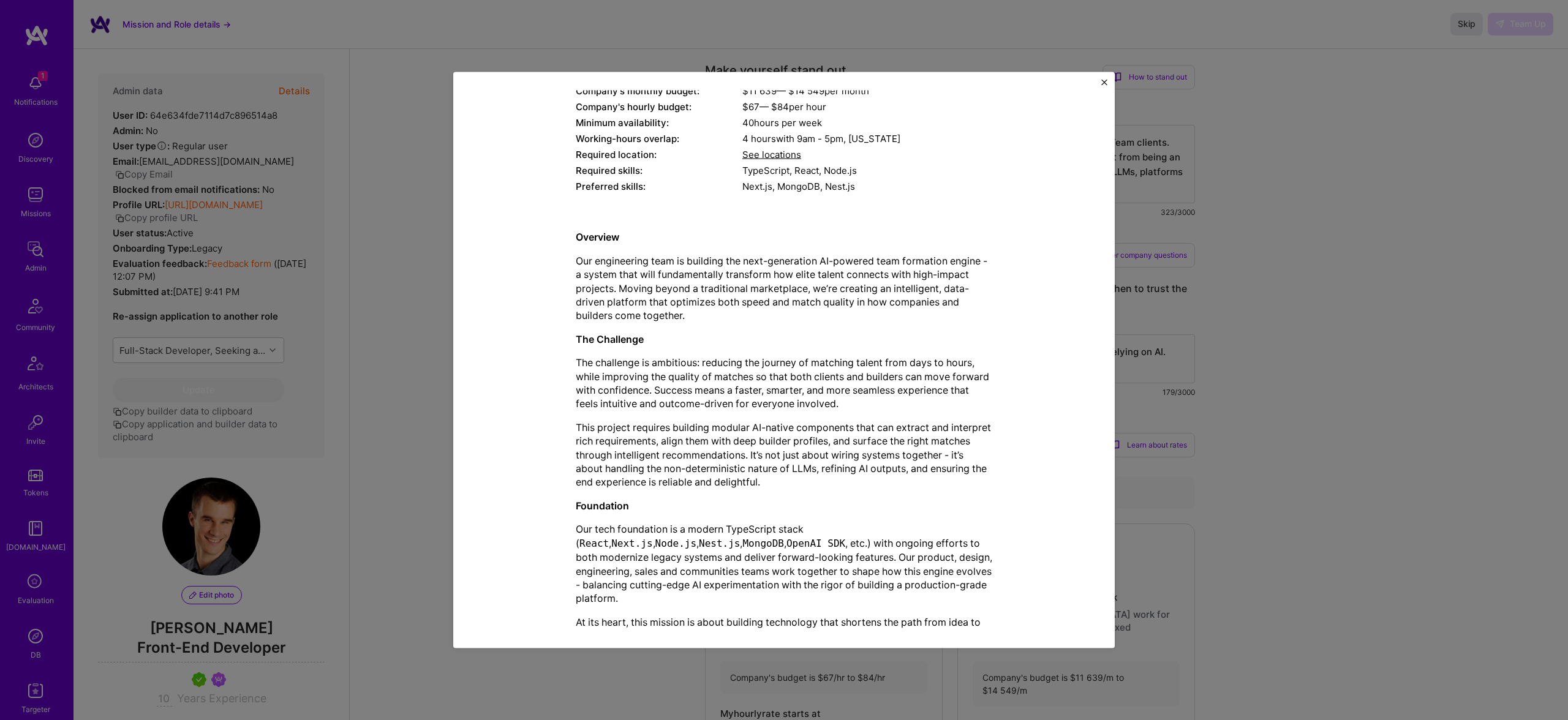
scroll to position [279, 0]
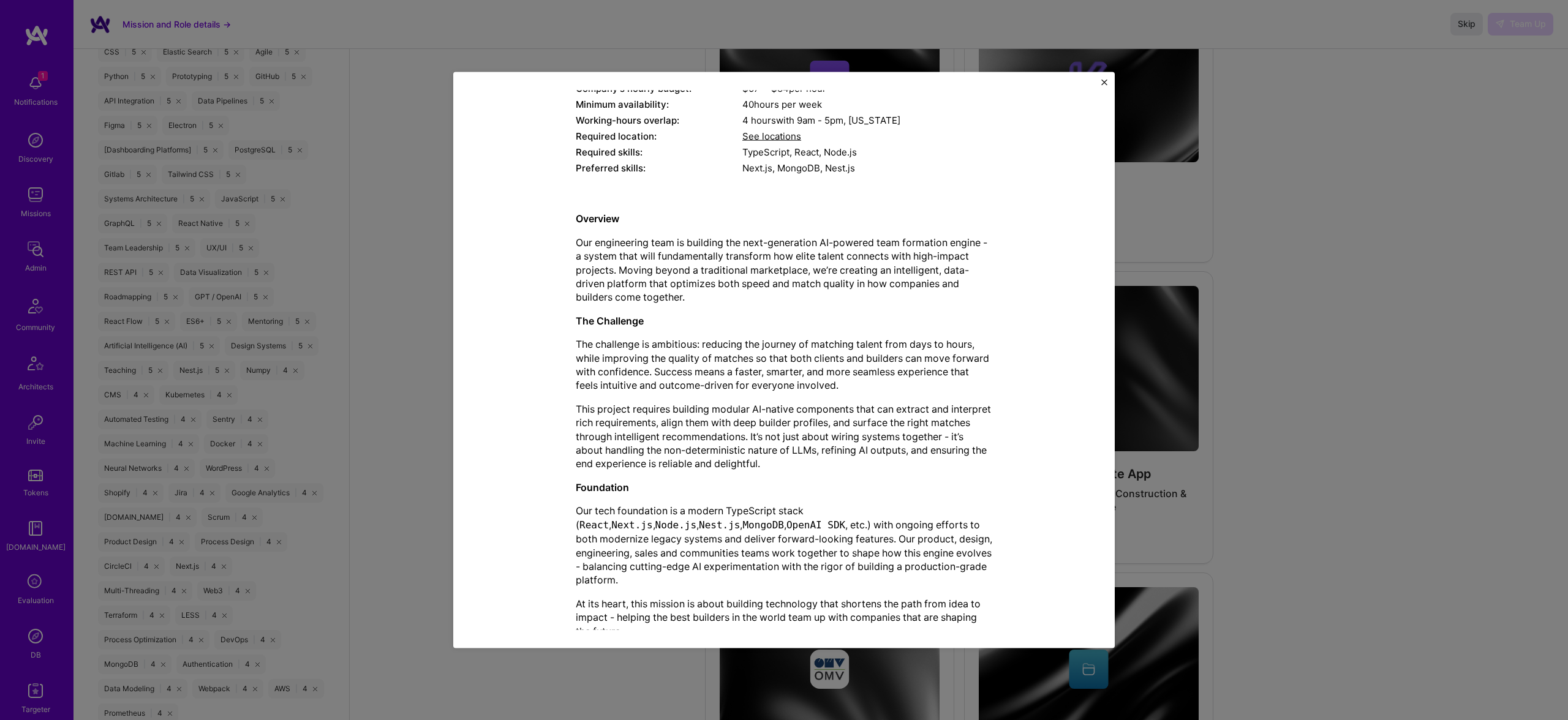
click at [1330, 260] on div "Mission Description and Role Details Full-Stack Developer role description Comp…" at bounding box center [784, 360] width 1568 height 720
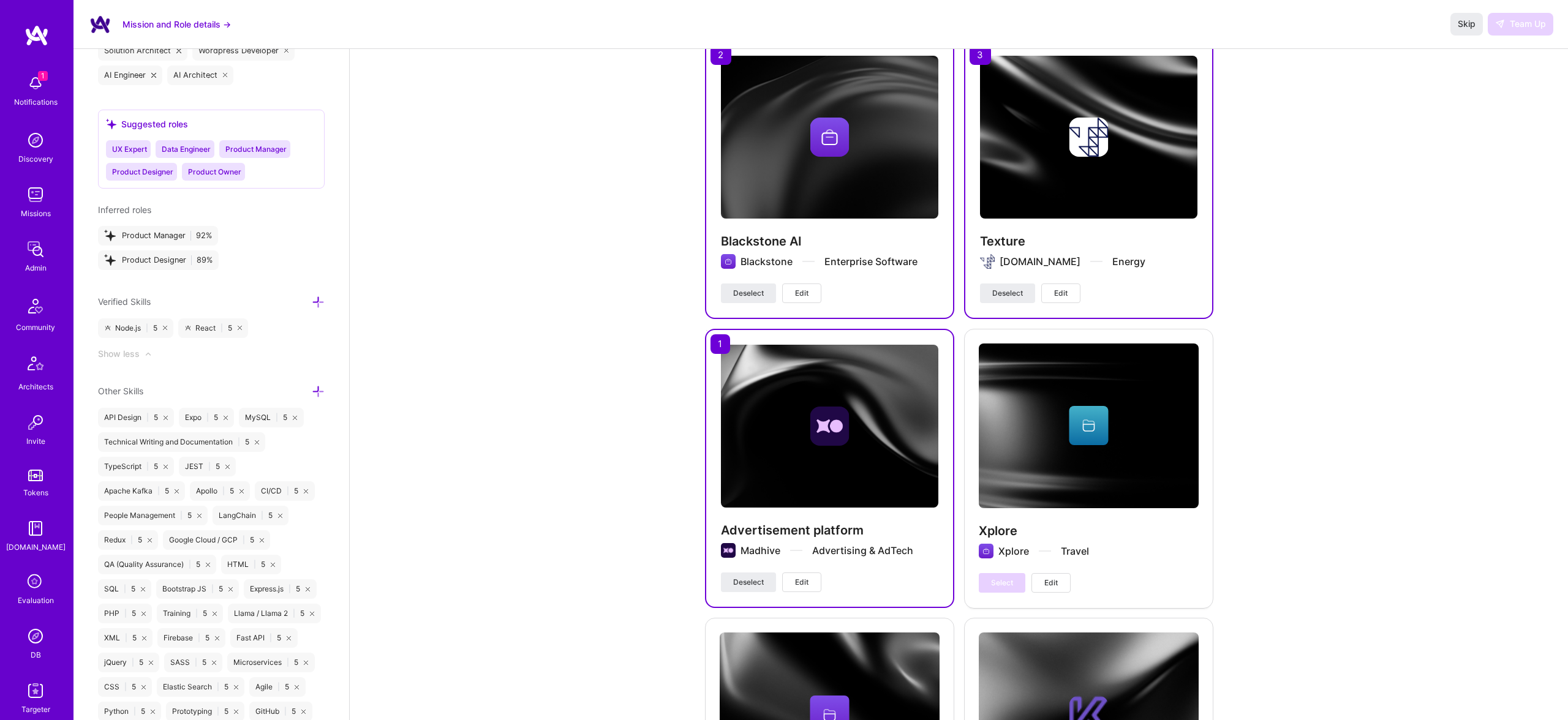
scroll to position [0, 0]
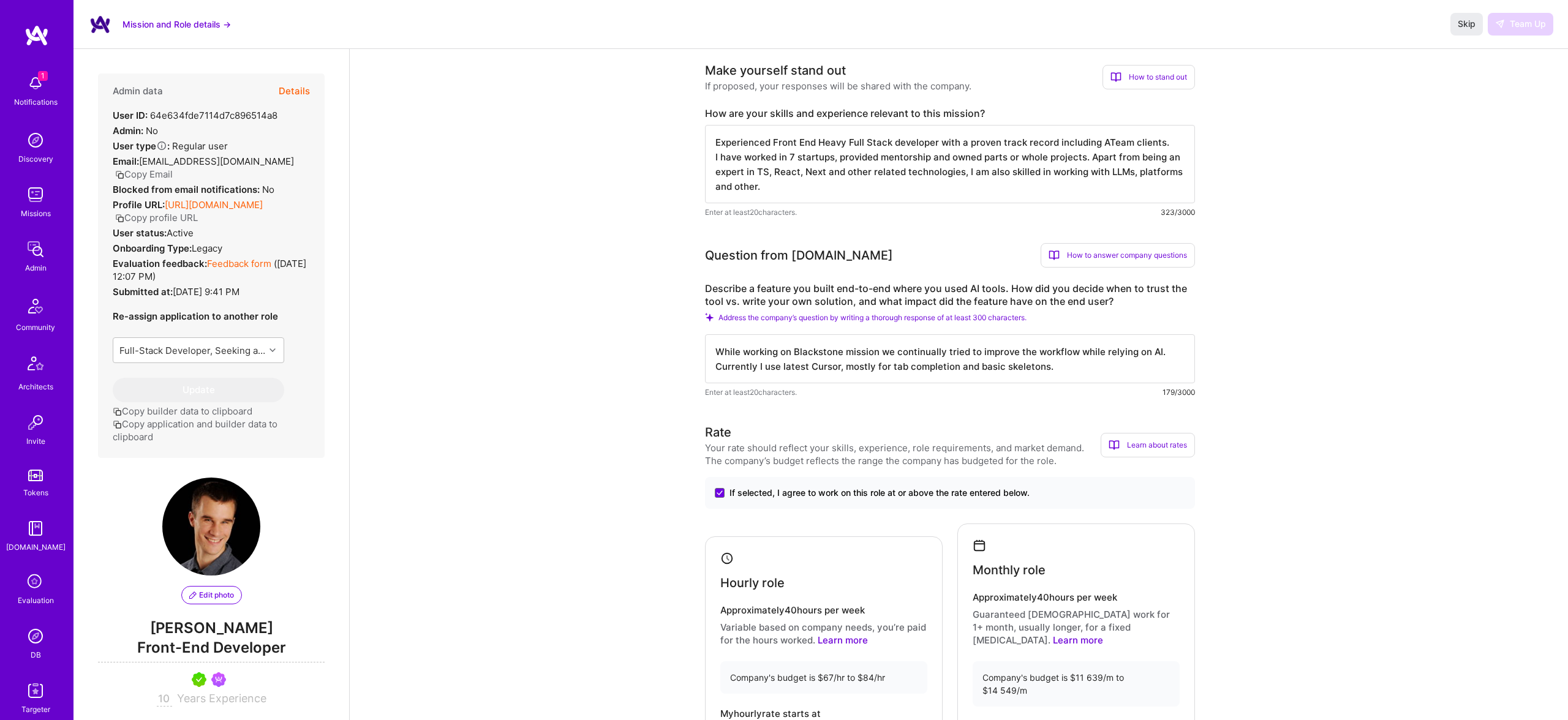
click at [29, 198] on img at bounding box center [35, 194] width 24 height 24
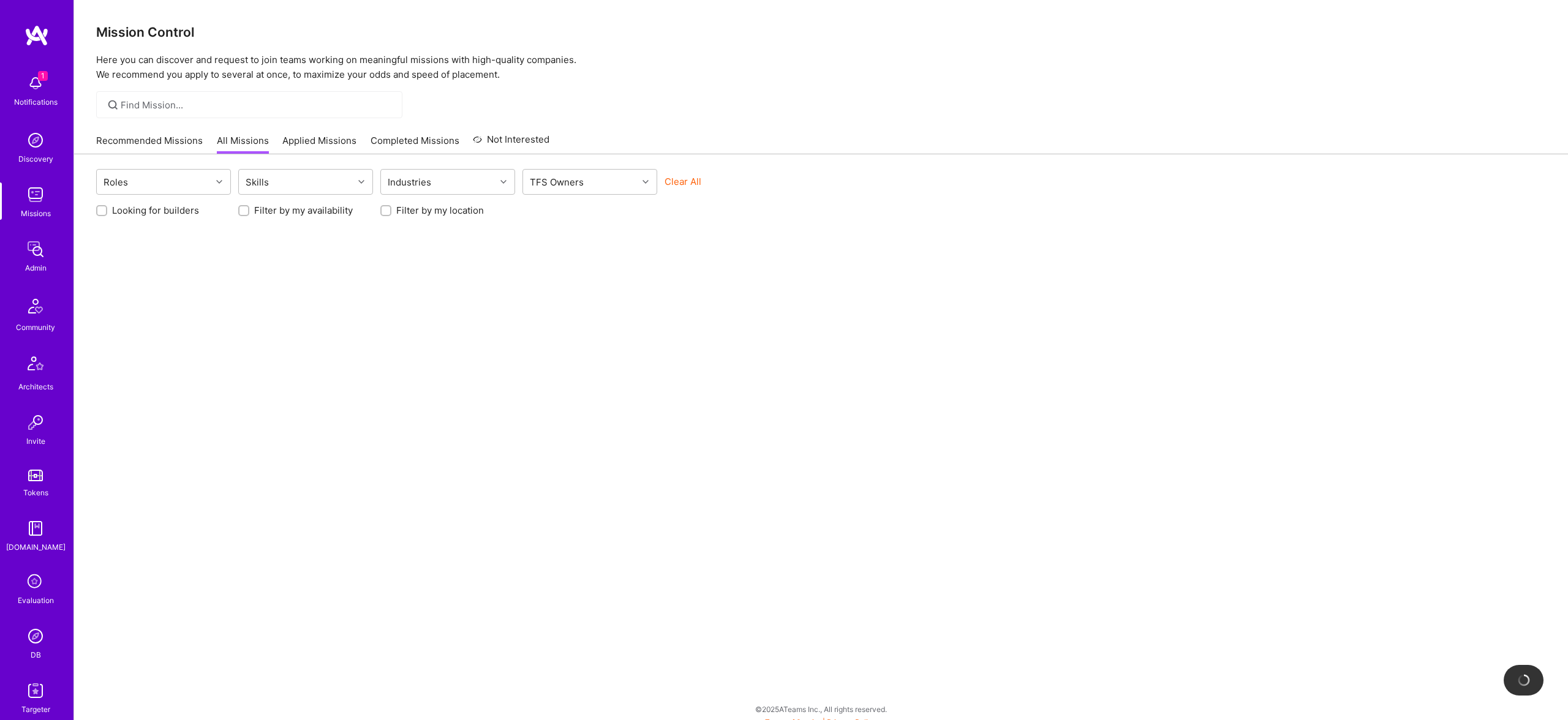
click at [47, 264] on link "Admin" at bounding box center [35, 256] width 76 height 37
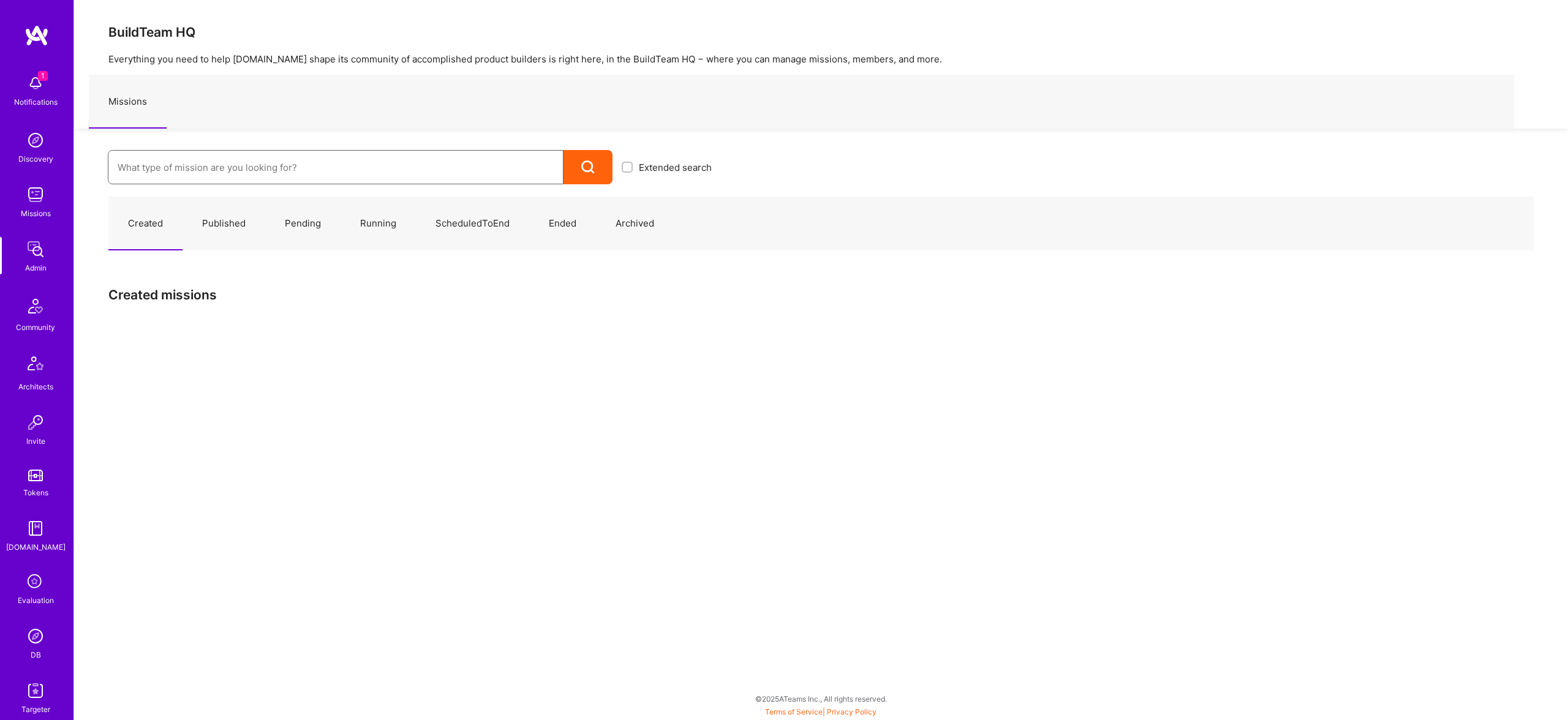
click at [229, 172] on input at bounding box center [336, 168] width 436 height 31
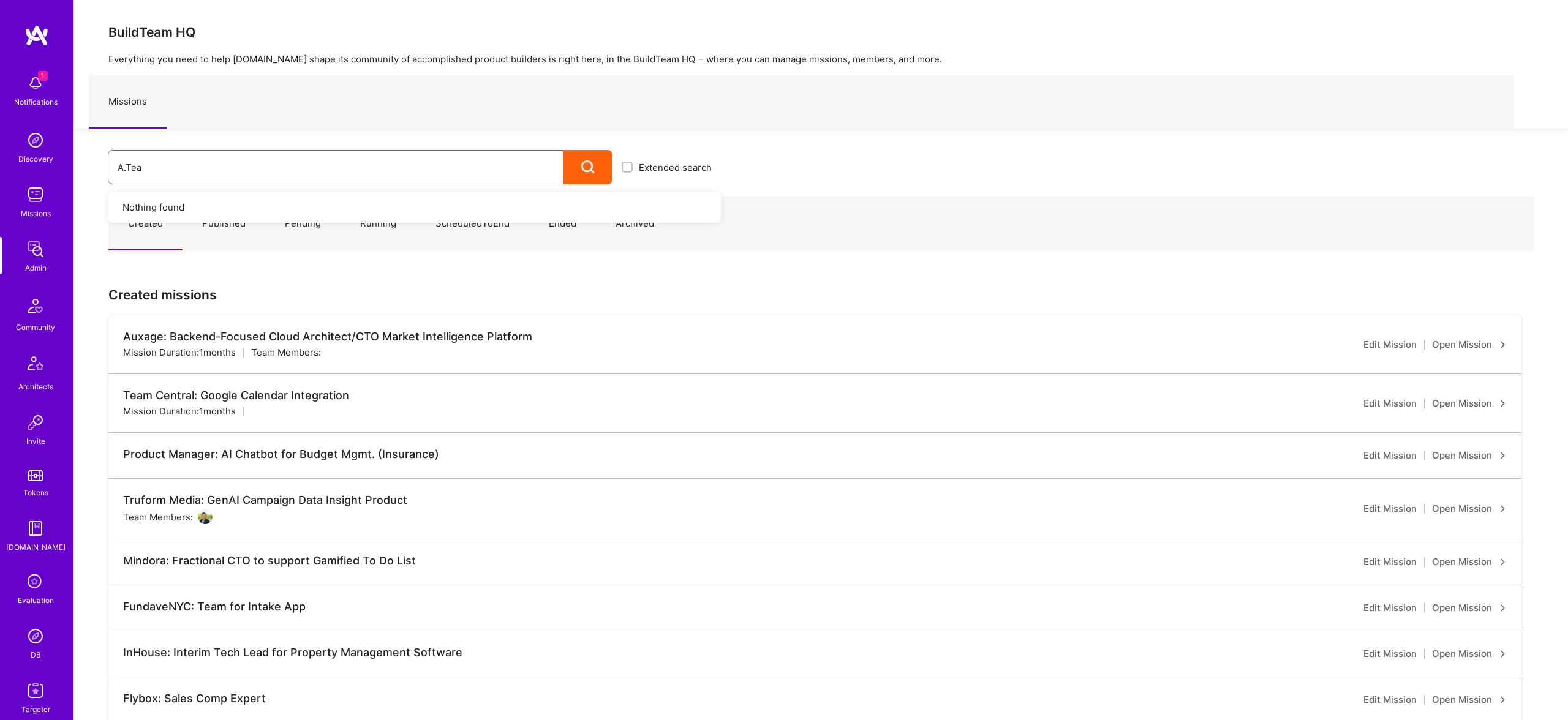
type input "A.Team"
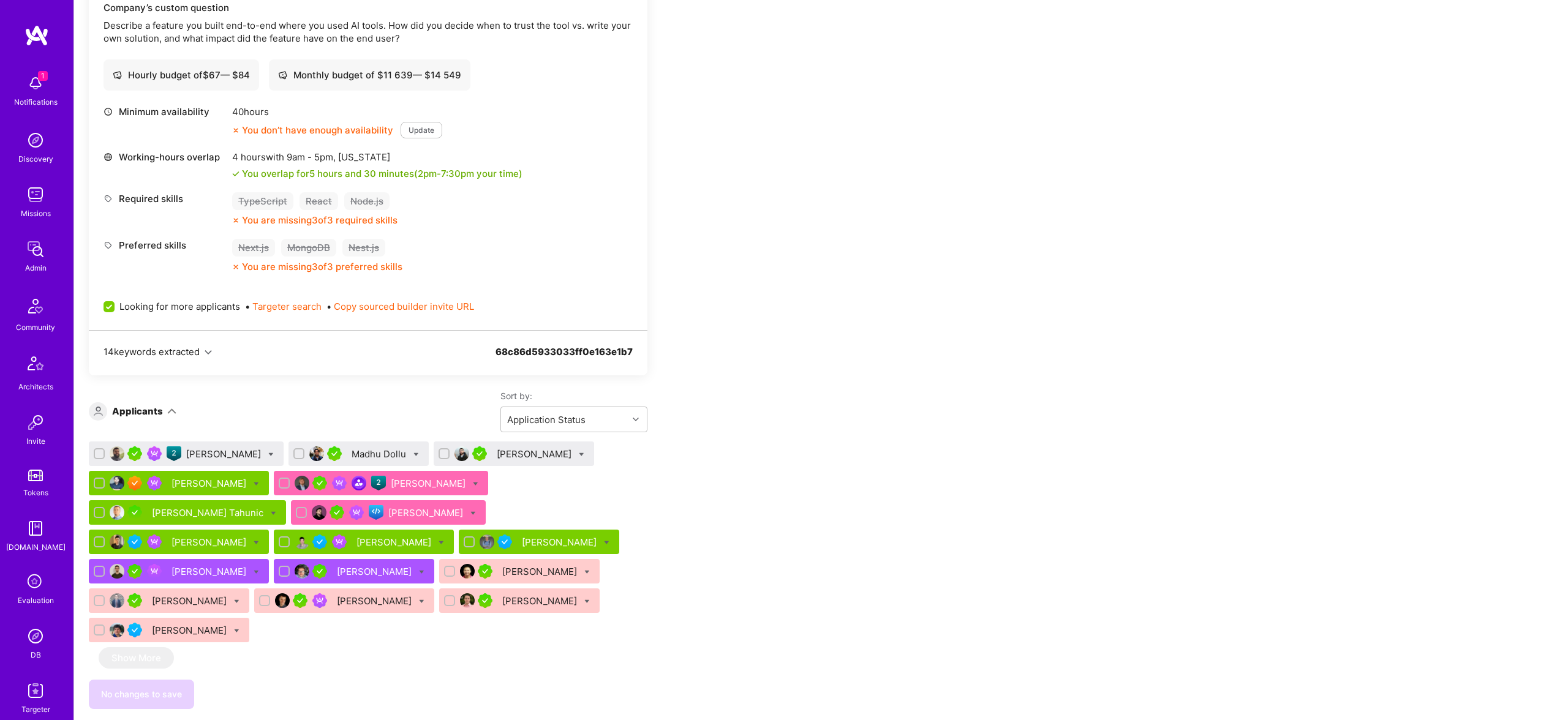
scroll to position [621, 0]
click at [414, 594] on div "[PERSON_NAME]" at bounding box center [375, 600] width 77 height 13
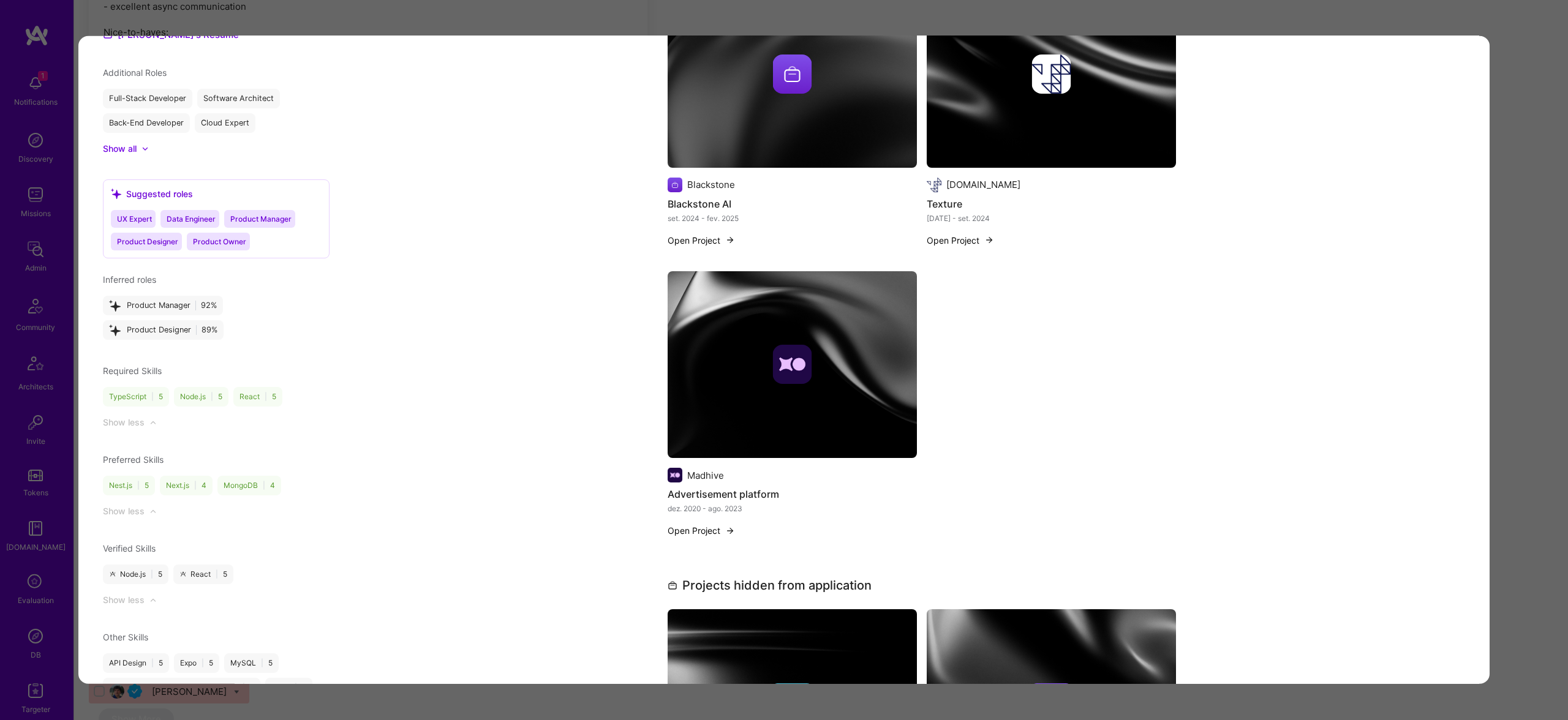
scroll to position [1243, 0]
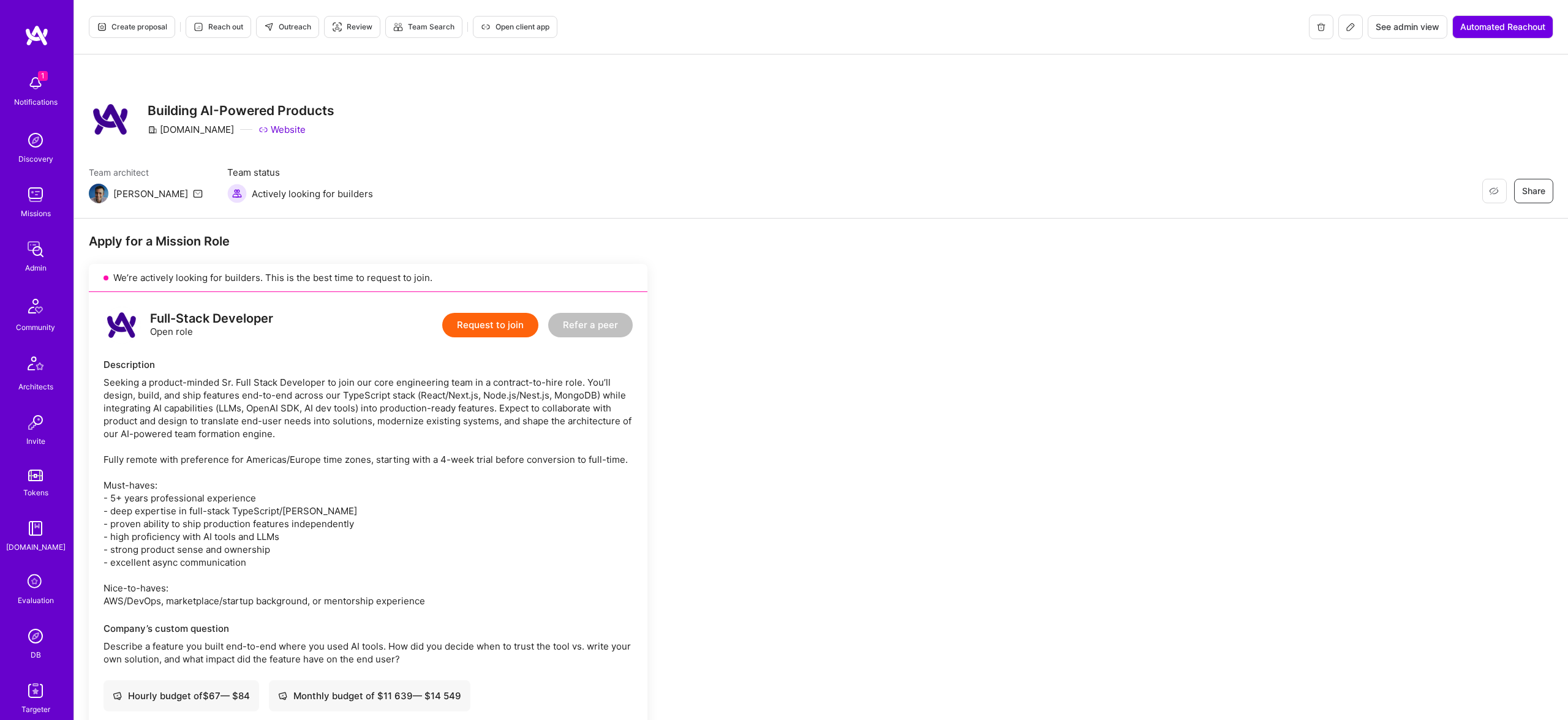
click at [138, 22] on span "Create proposal" at bounding box center [132, 26] width 70 height 11
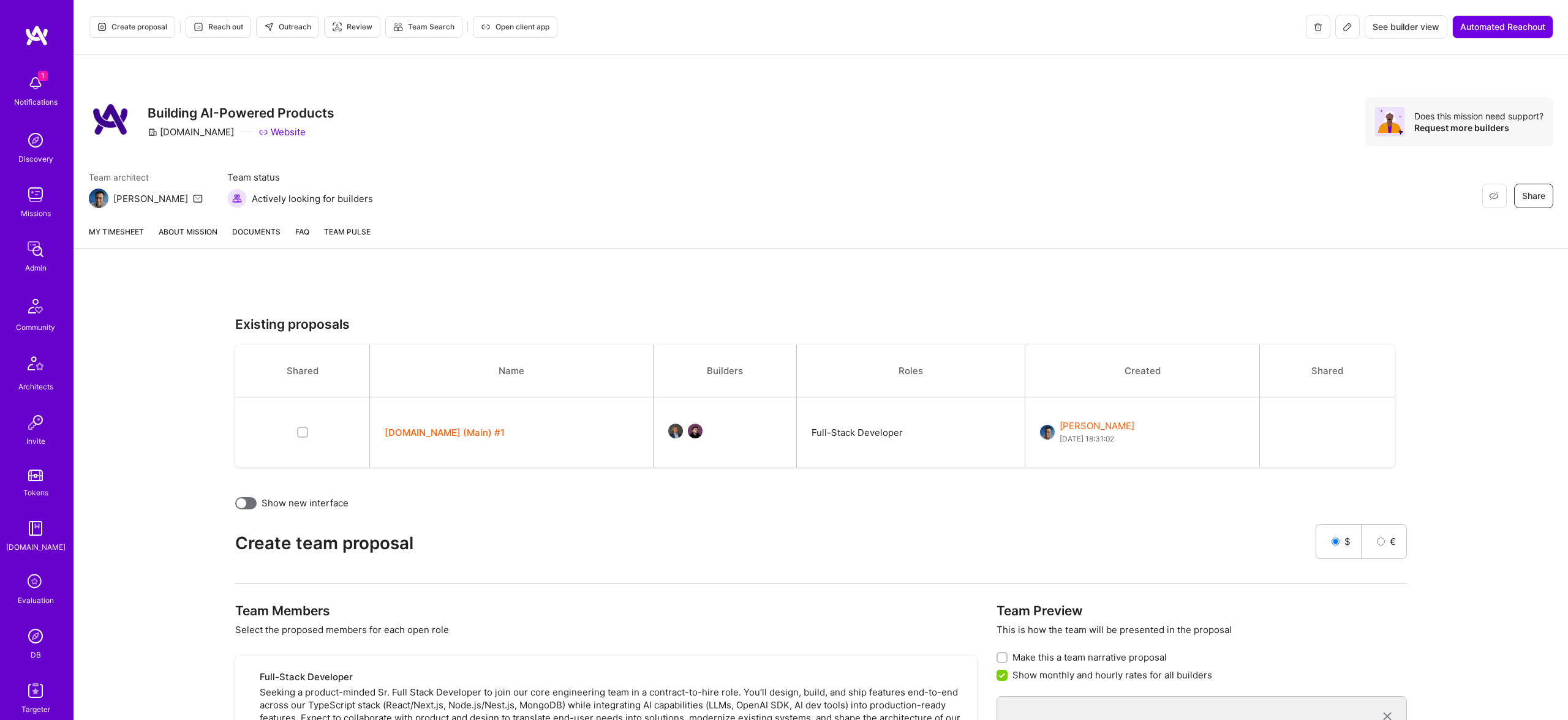
click at [433, 434] on button "[DOMAIN_NAME] (Main) #1" at bounding box center [444, 432] width 120 height 13
click at [189, 234] on link "About Mission" at bounding box center [188, 236] width 59 height 22
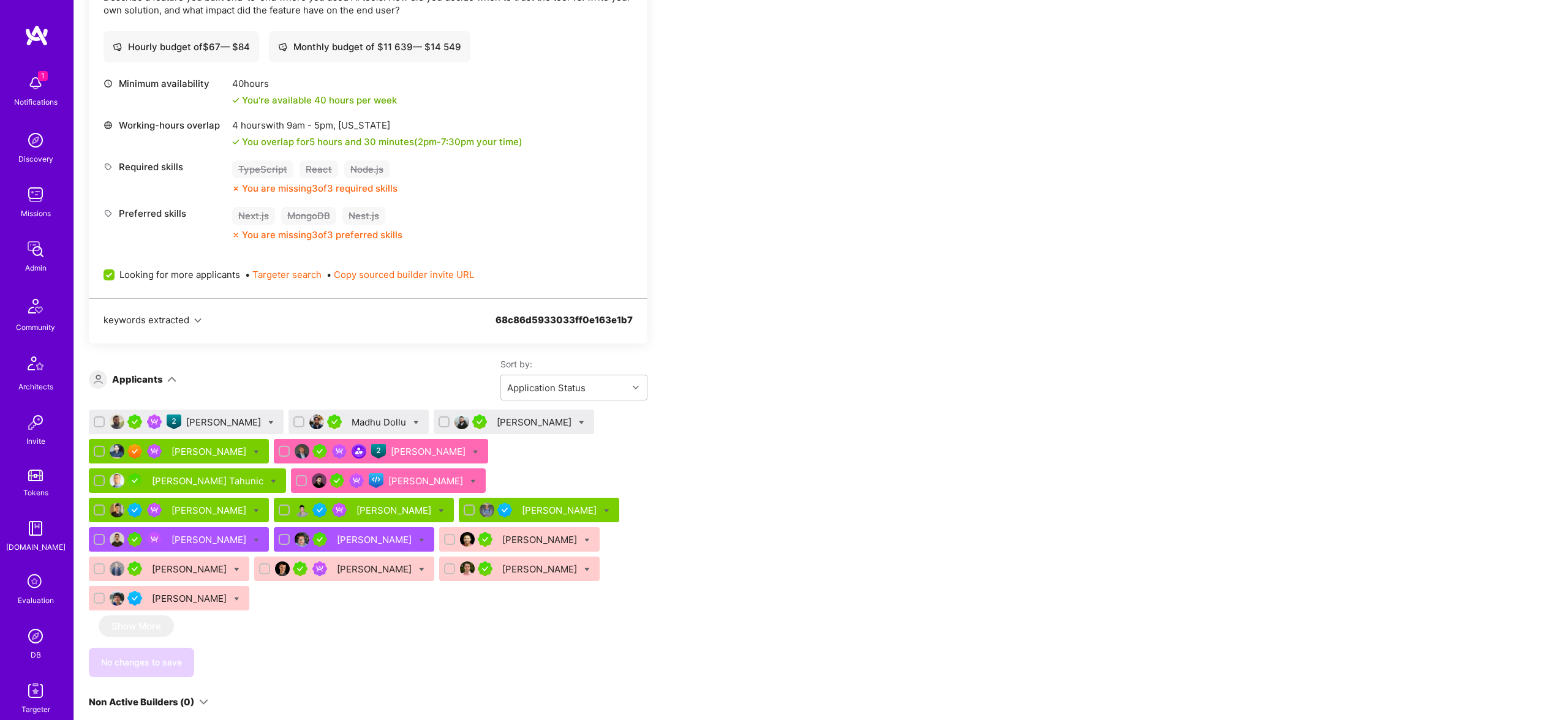
scroll to position [701, 0]
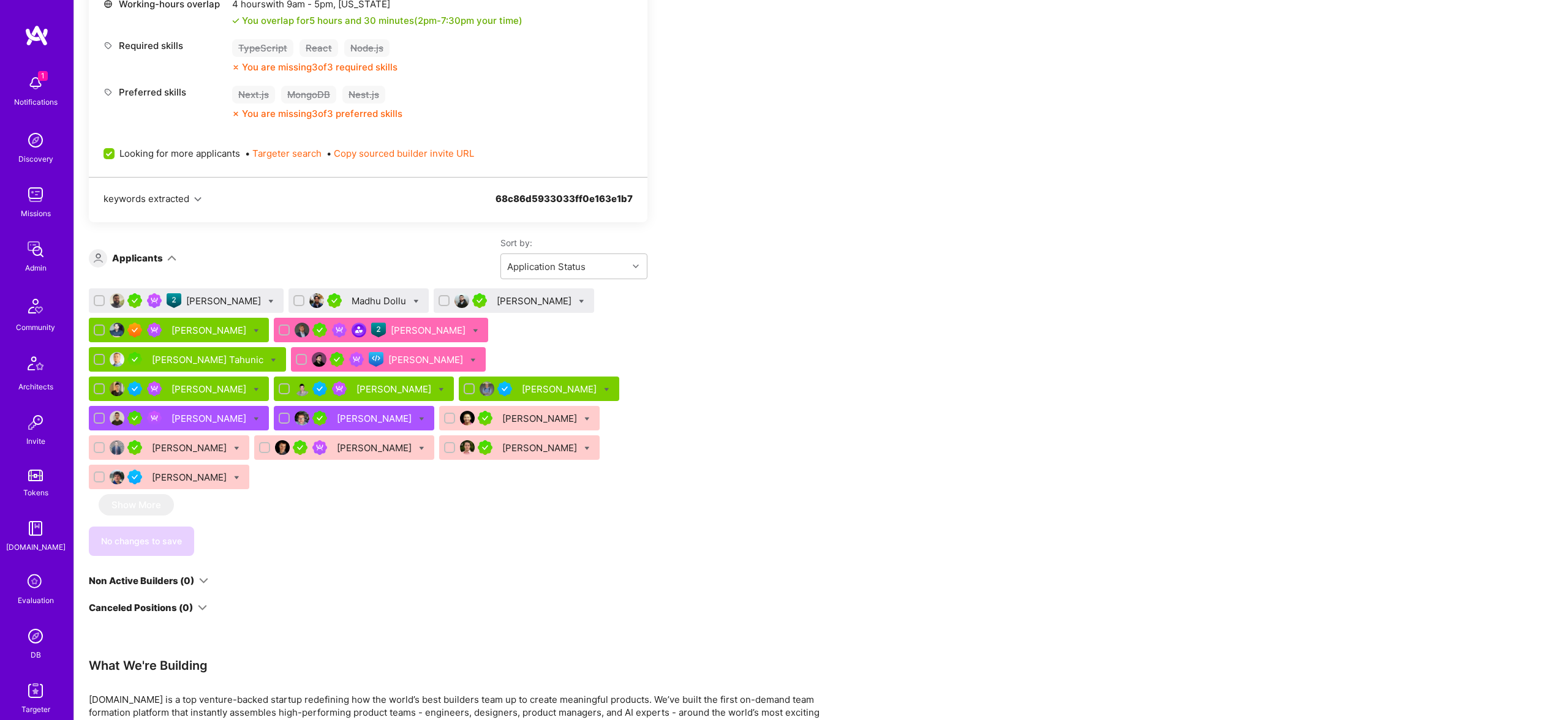
scroll to position [820, 0]
click at [473, 330] on icon at bounding box center [476, 332] width 6 height 6
checkbox input "true"
click at [924, 357] on div "Apply for a Mission Role We’re actively looking for builders. This is the best …" at bounding box center [821, 288] width 1494 height 1686
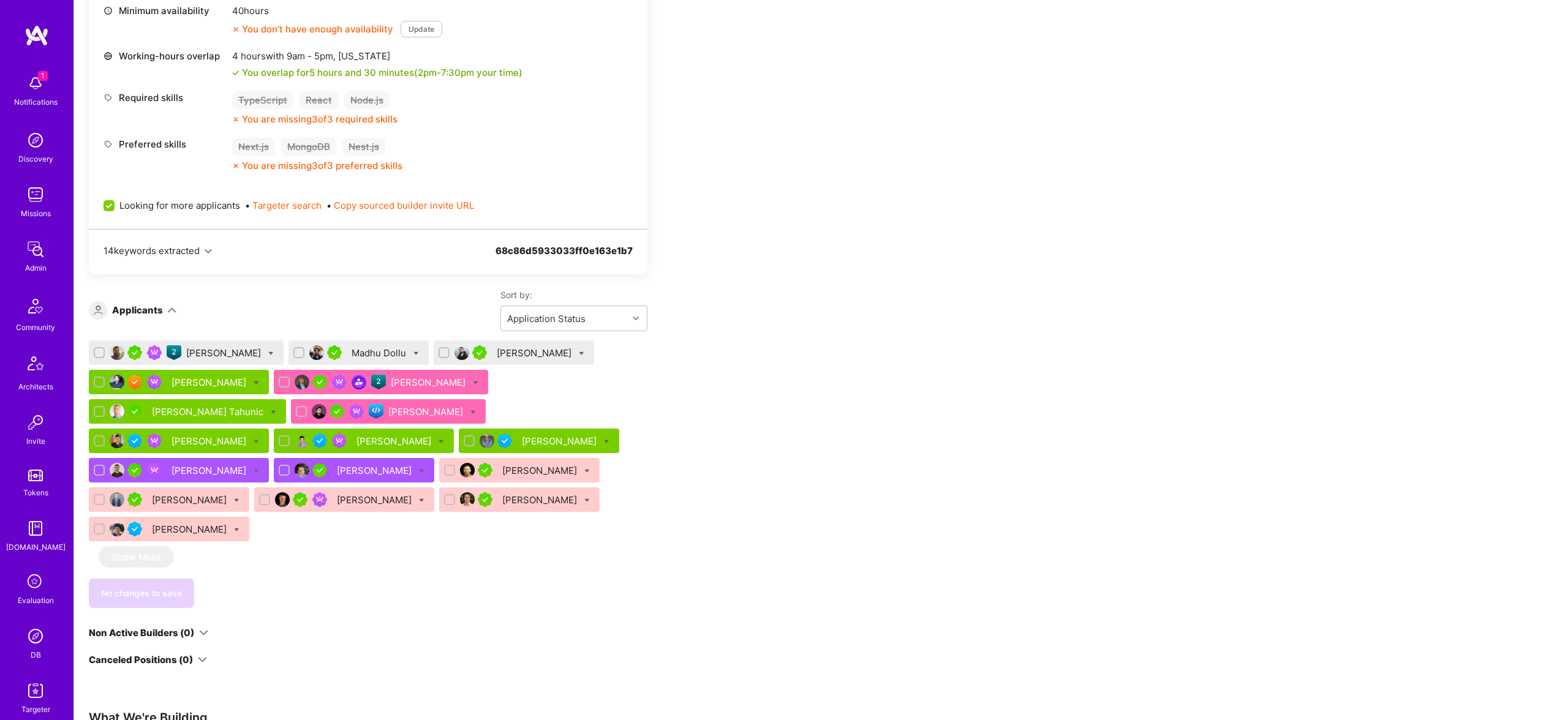
scroll to position [771, 0]
